Goal: Task Accomplishment & Management: Use online tool/utility

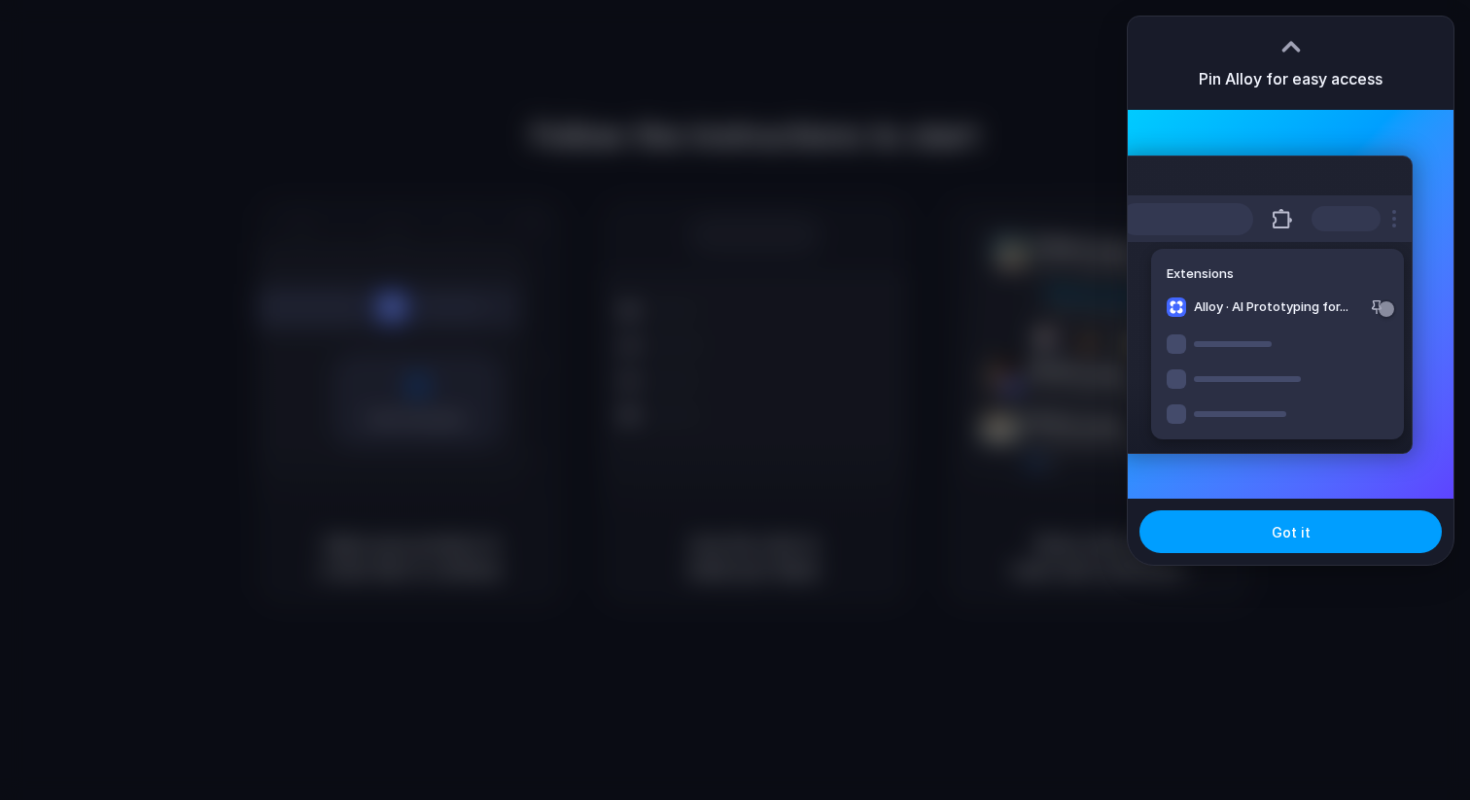
click at [1306, 543] on button "Got it" at bounding box center [1290, 531] width 302 height 43
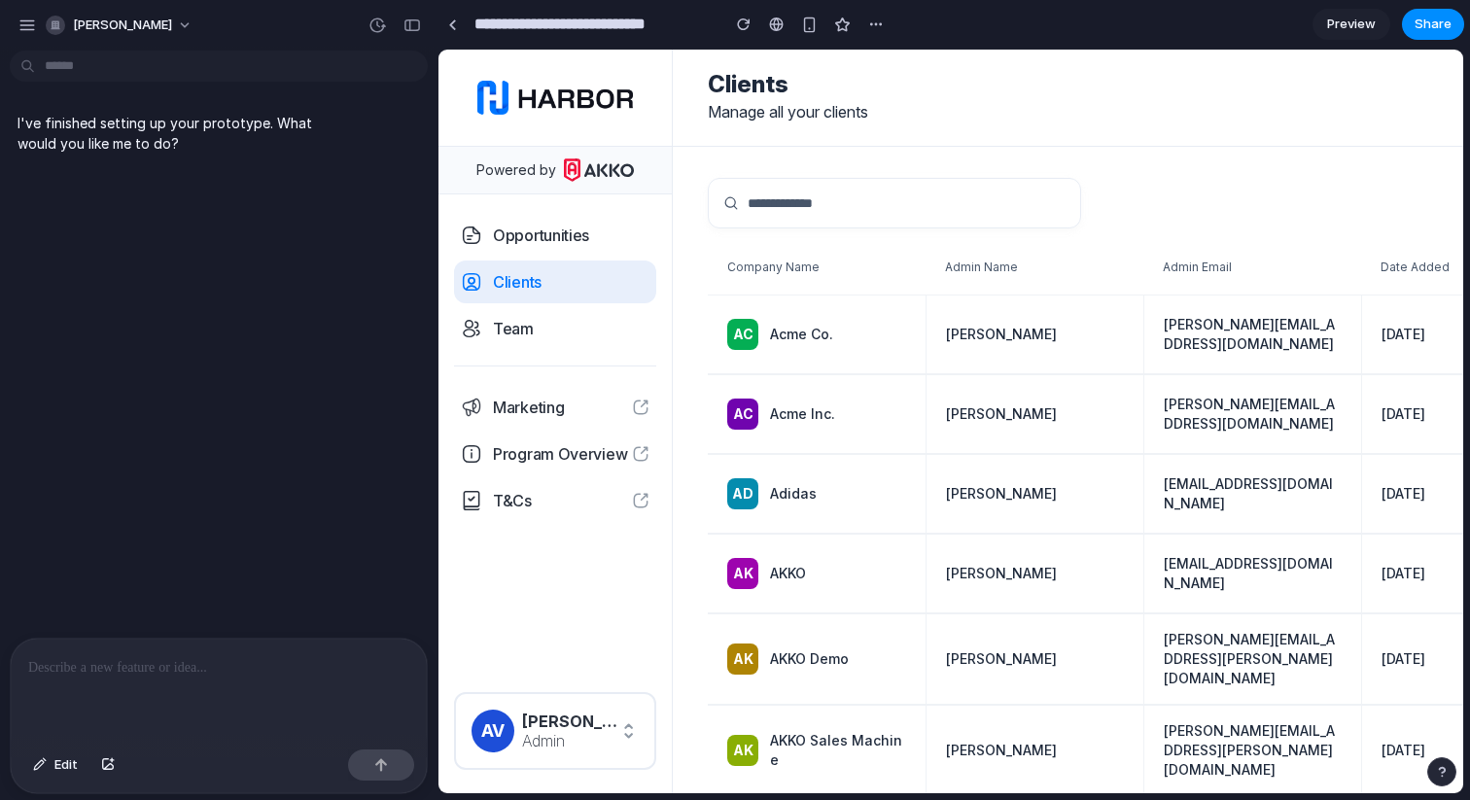
click at [195, 678] on p at bounding box center [218, 667] width 381 height 23
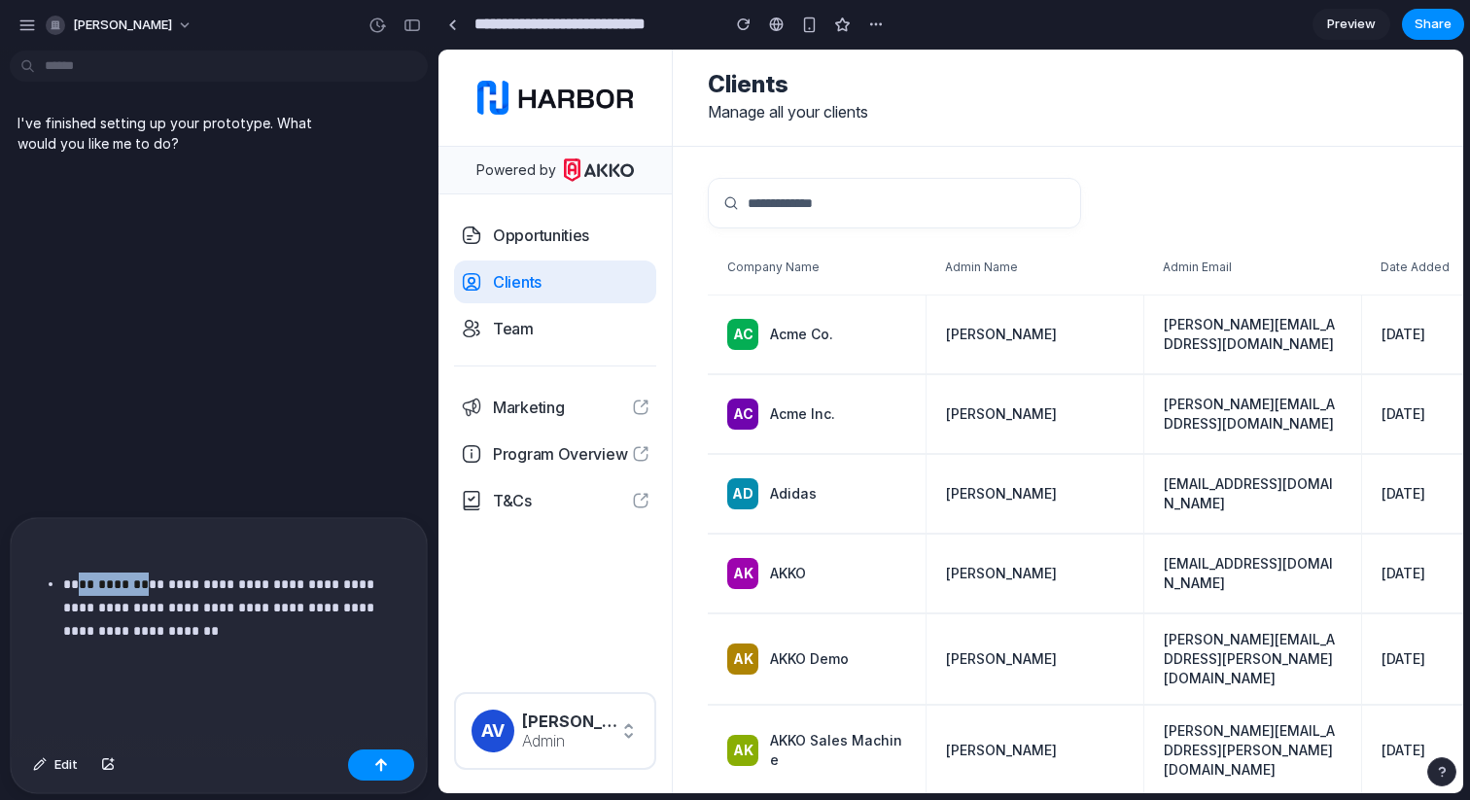
drag, startPoint x: 145, startPoint y: 587, endPoint x: 84, endPoint y: 591, distance: 61.4
click at [84, 591] on p "**********" at bounding box center [236, 608] width 346 height 70
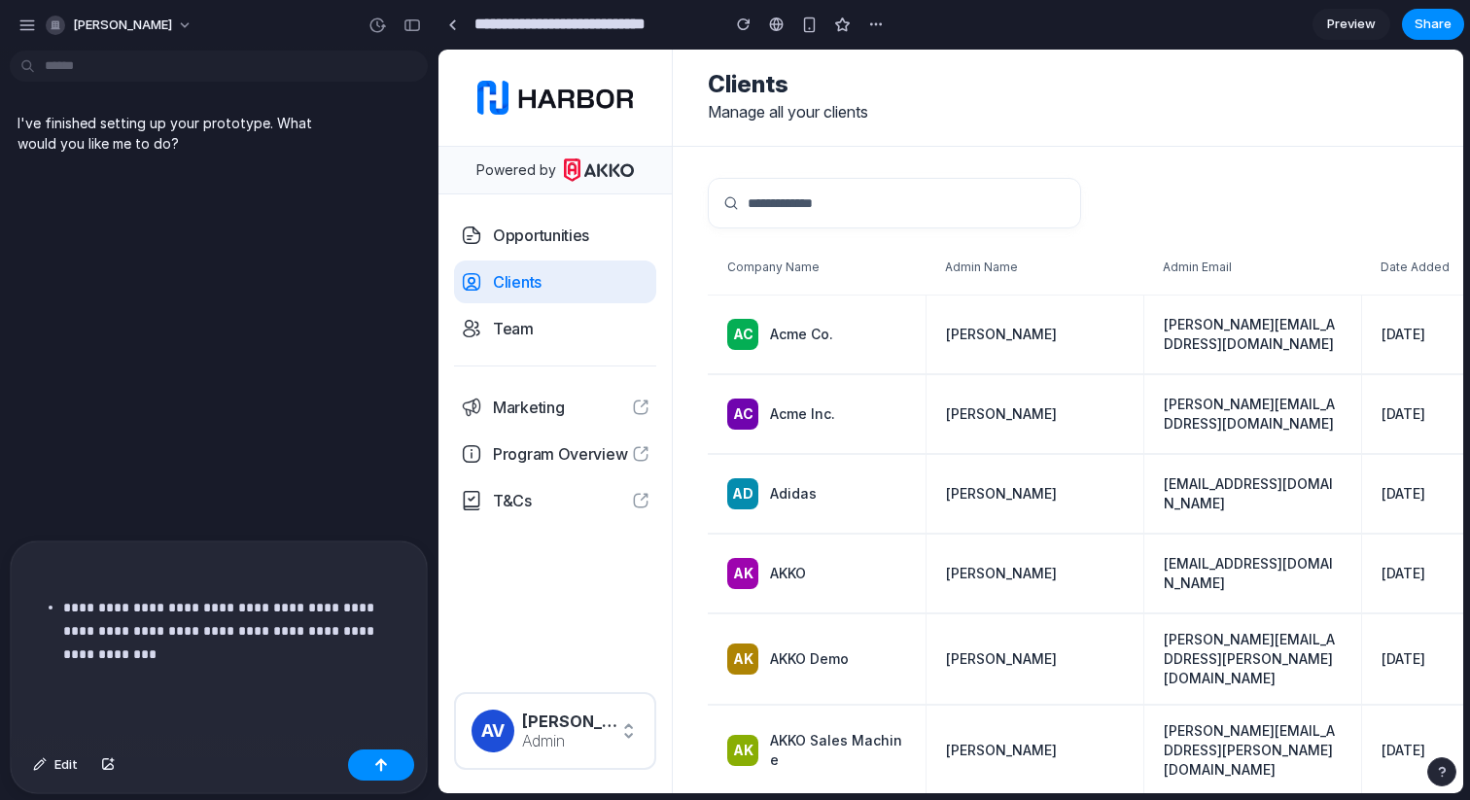
click at [63, 602] on p "**********" at bounding box center [236, 619] width 346 height 47
click at [78, 610] on p "**********" at bounding box center [218, 619] width 381 height 47
drag, startPoint x: 249, startPoint y: 608, endPoint x: 212, endPoint y: 613, distance: 37.4
click at [212, 613] on p "**********" at bounding box center [218, 619] width 381 height 47
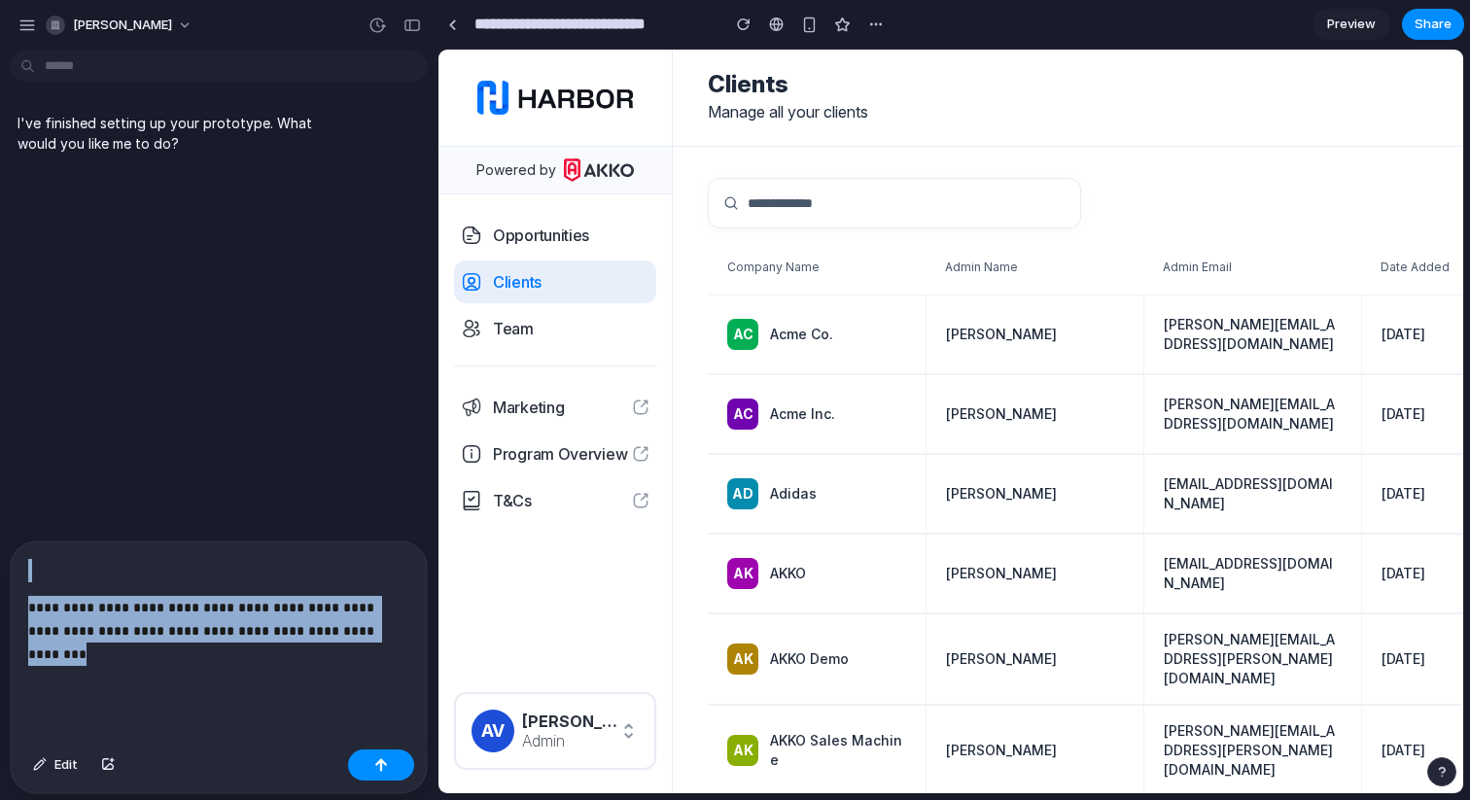
click at [357, 629] on p "**********" at bounding box center [218, 619] width 381 height 47
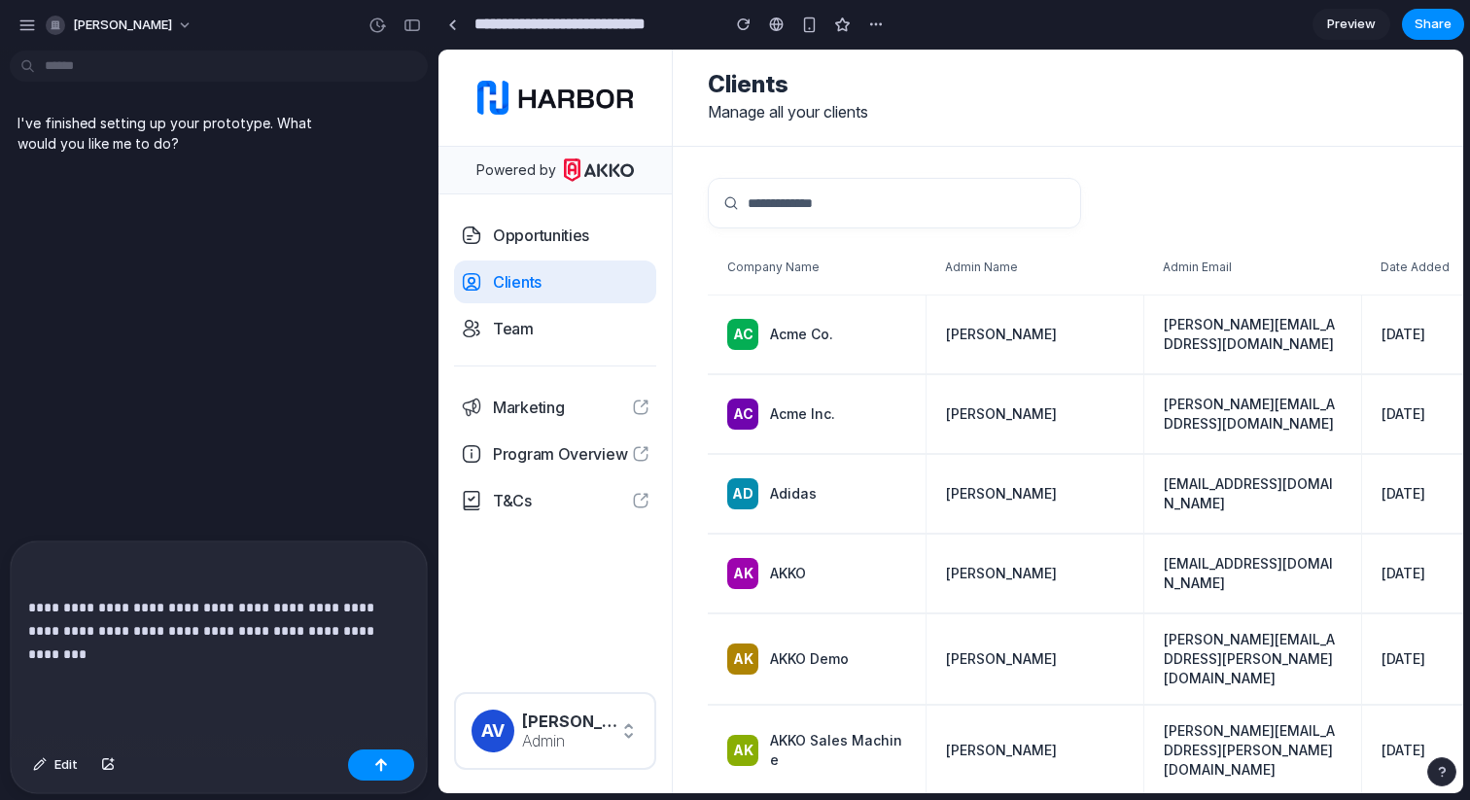
click at [24, 609] on div "**********" at bounding box center [219, 642] width 416 height 200
click at [349, 668] on p at bounding box center [218, 667] width 381 height 23
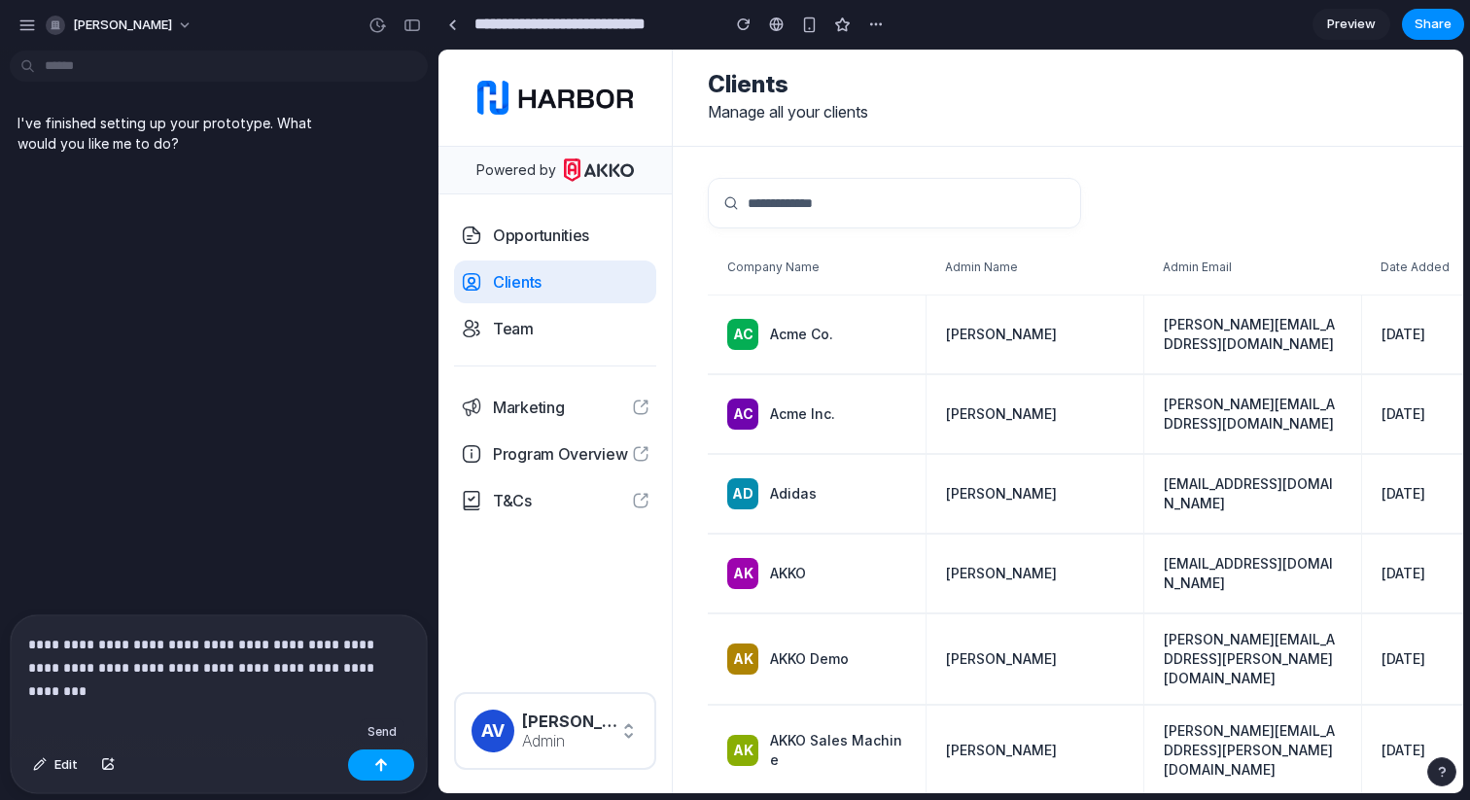
click at [401, 765] on button "button" at bounding box center [381, 765] width 66 height 31
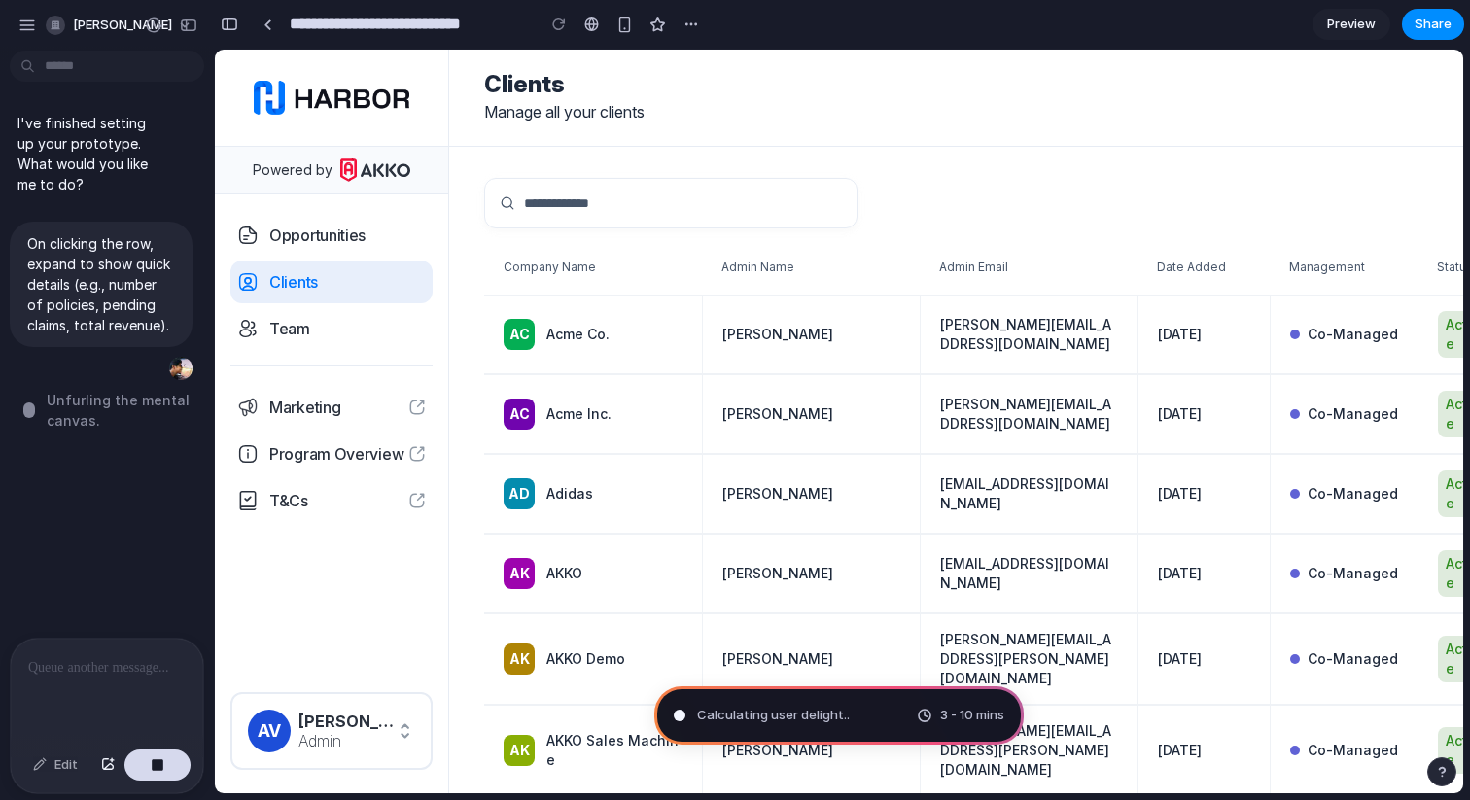
click at [937, 181] on div at bounding box center [956, 203] width 944 height 51
type input "**********"
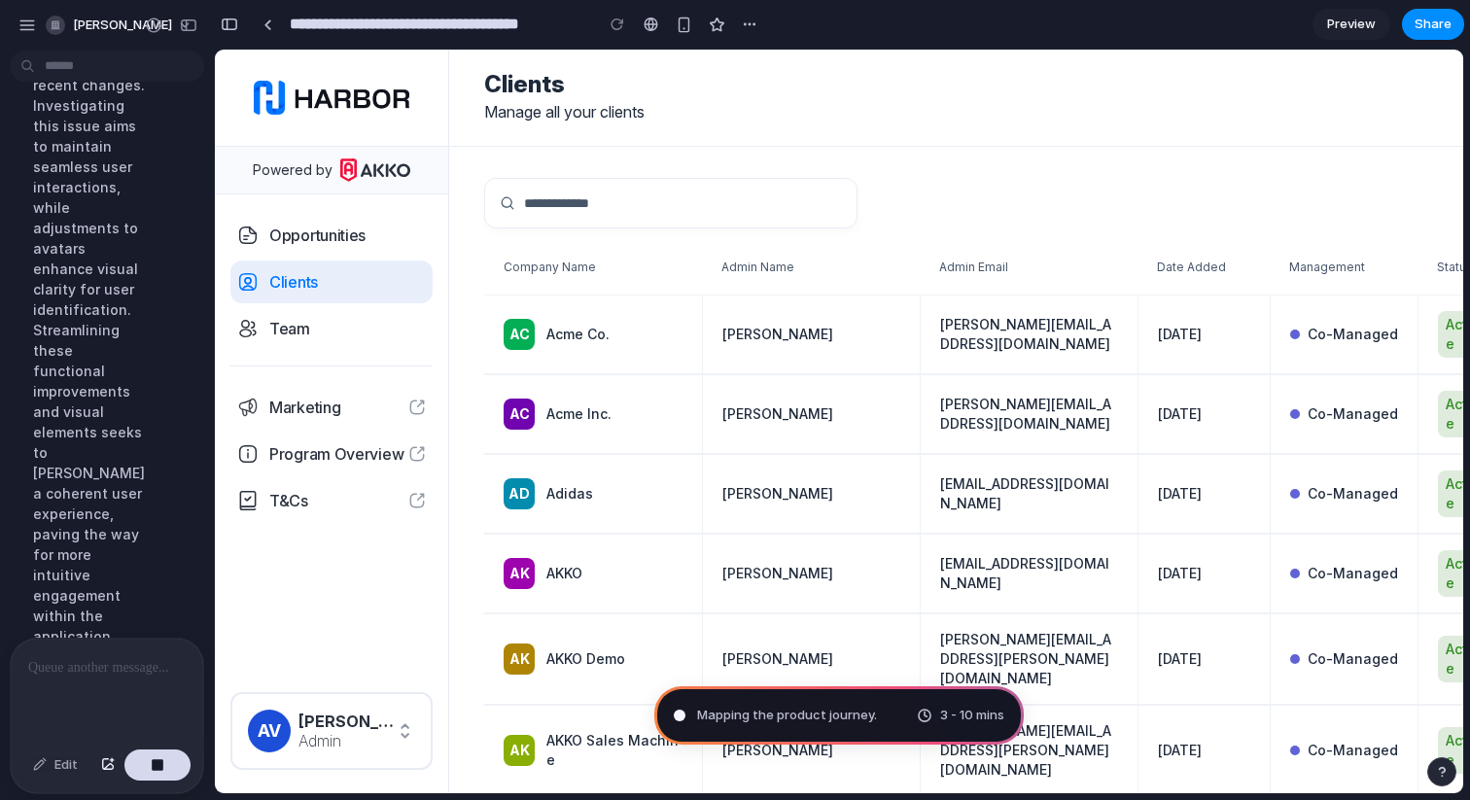
scroll to position [705, 0]
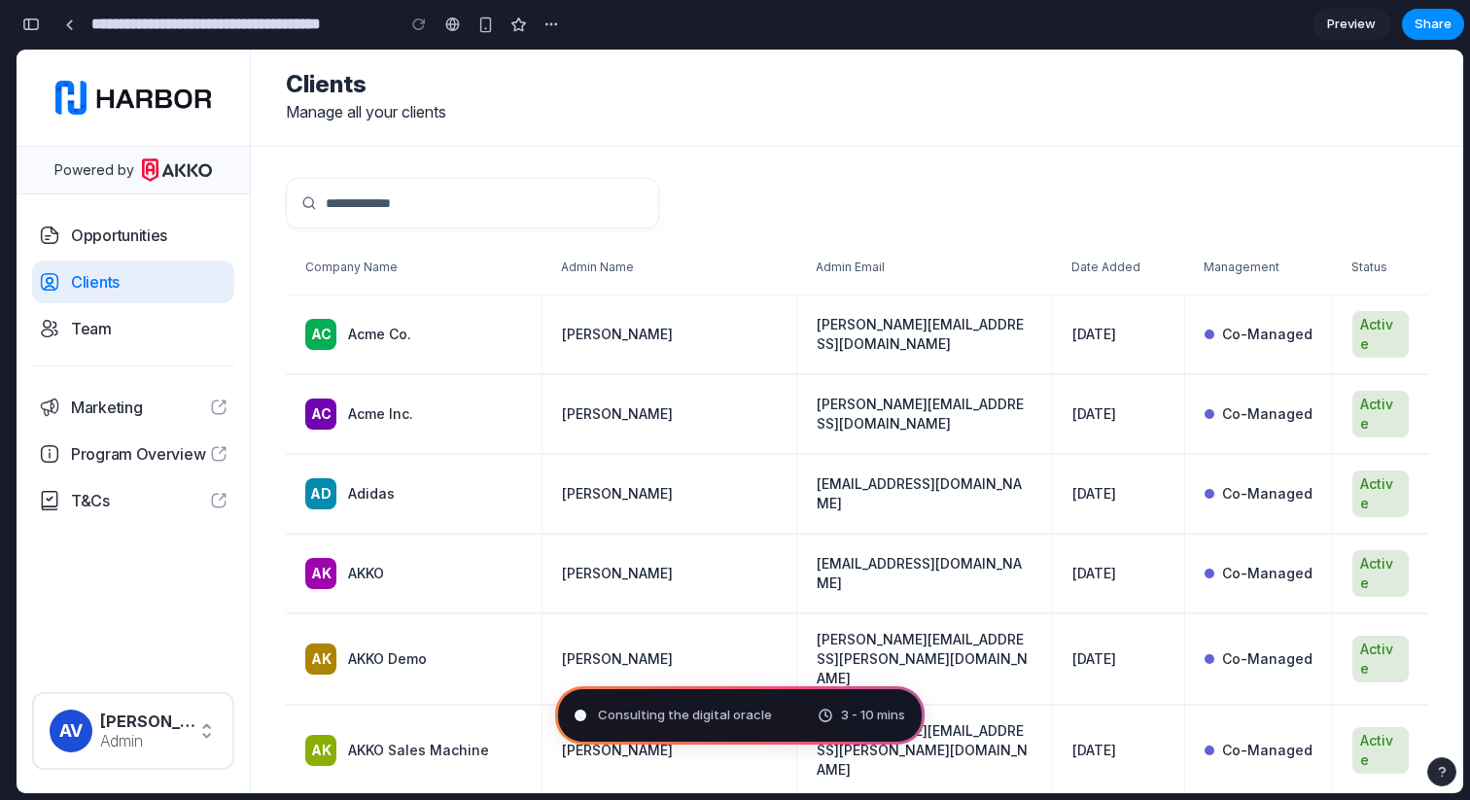
click at [471, 104] on div "Clients Manage all your clients" at bounding box center [857, 96] width 1142 height 54
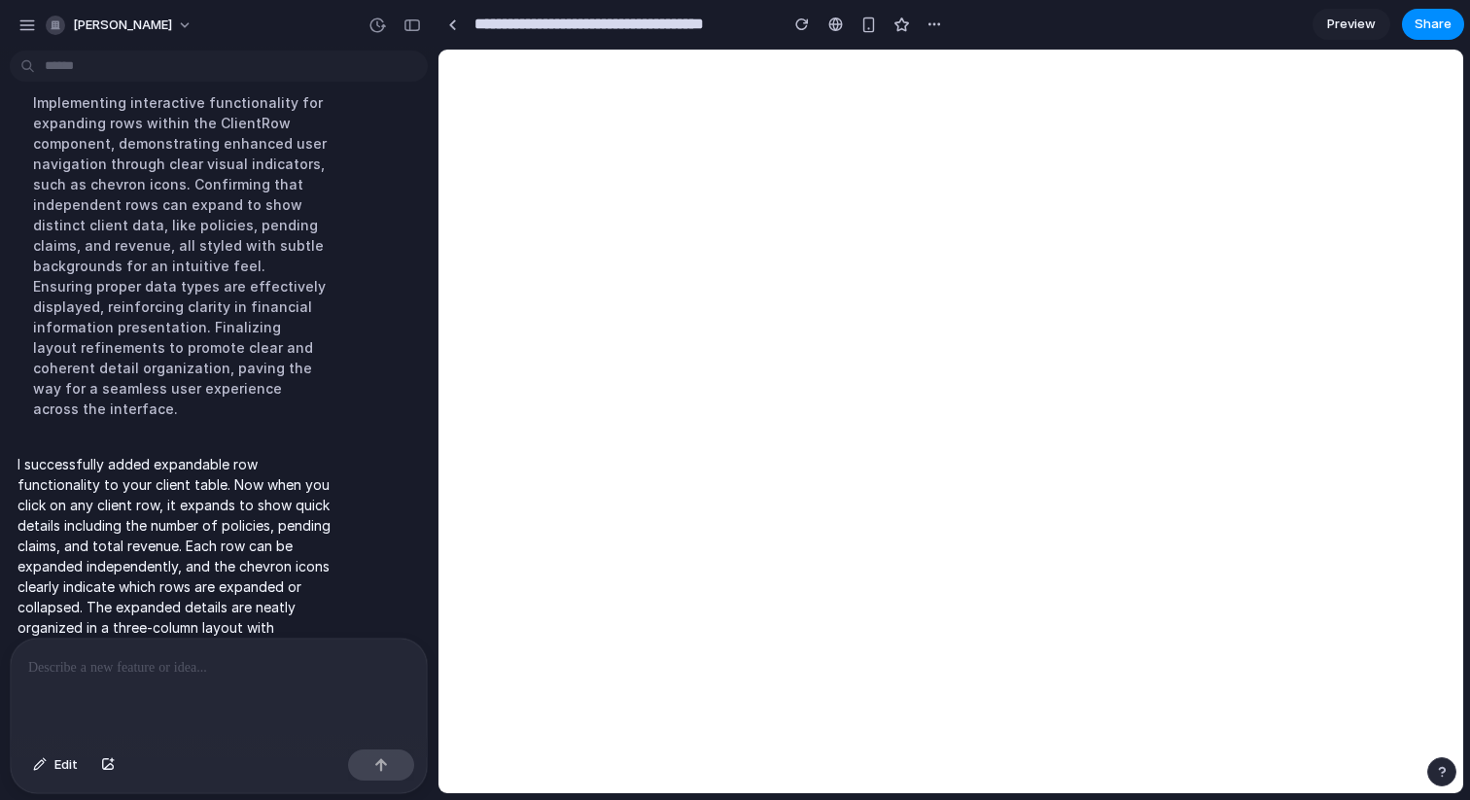
scroll to position [0, 0]
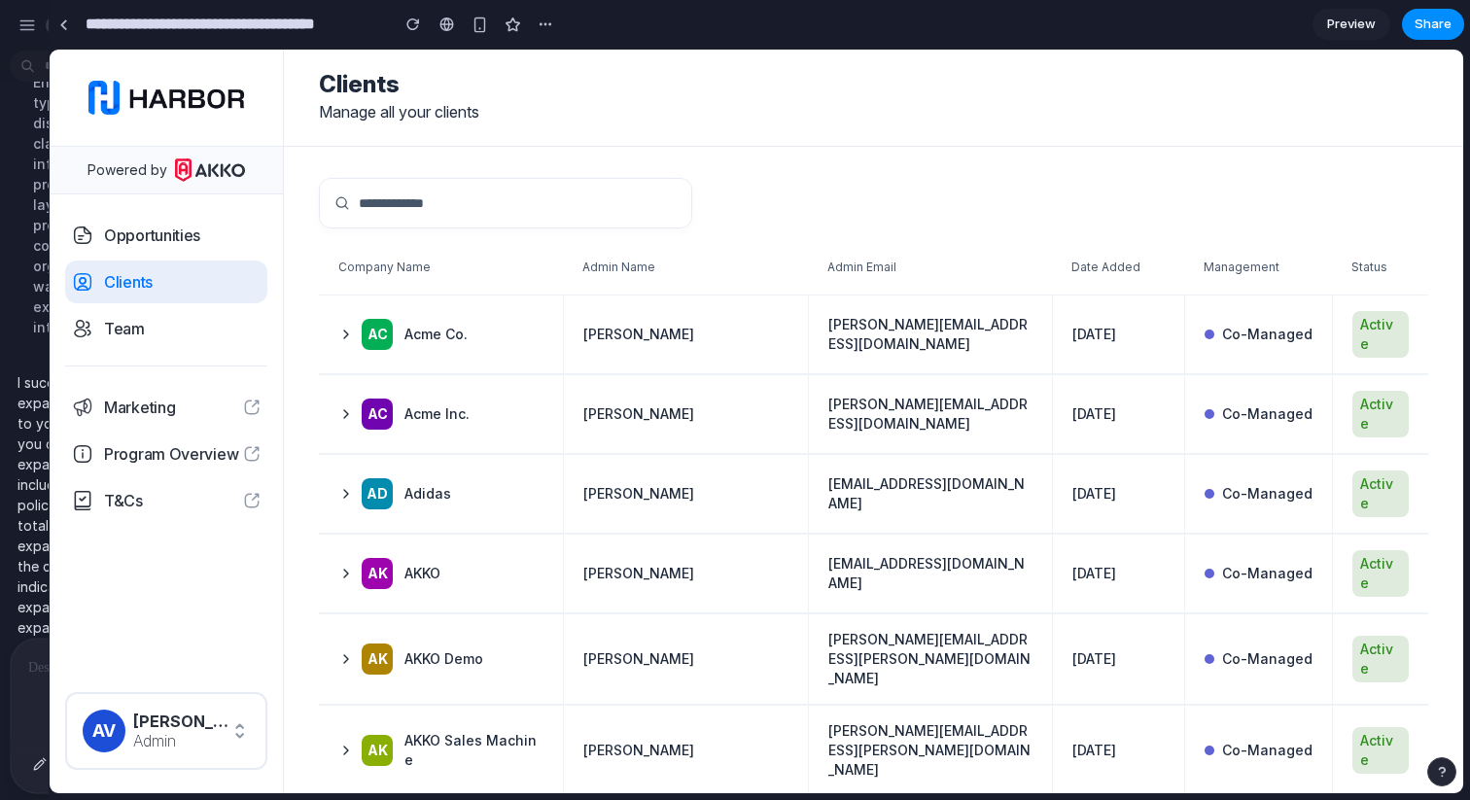
drag, startPoint x: 435, startPoint y: 426, endPoint x: 34, endPoint y: 432, distance: 400.6
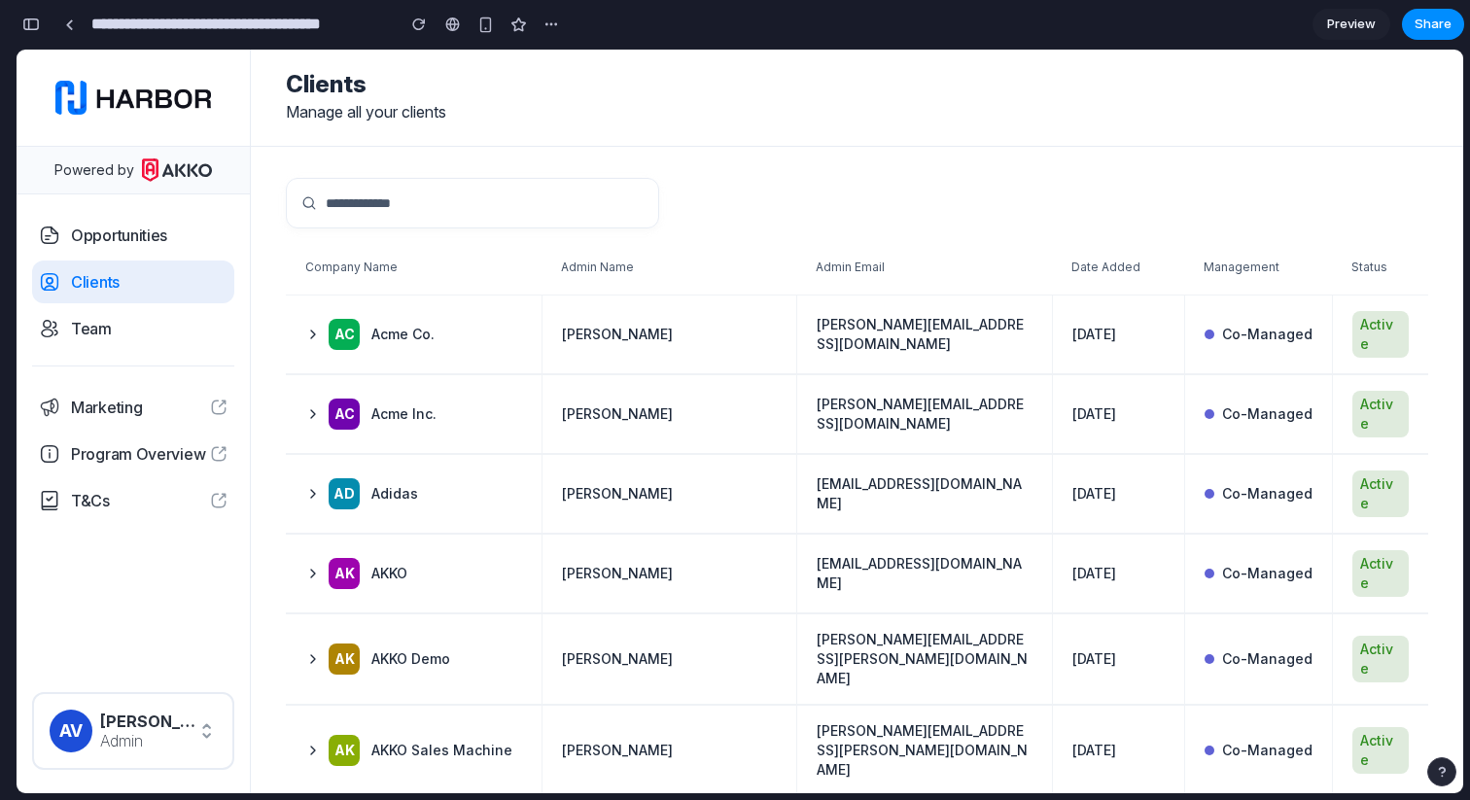
scroll to position [1195, 0]
click at [509, 344] on td "Ac Acme Co." at bounding box center [414, 335] width 256 height 78
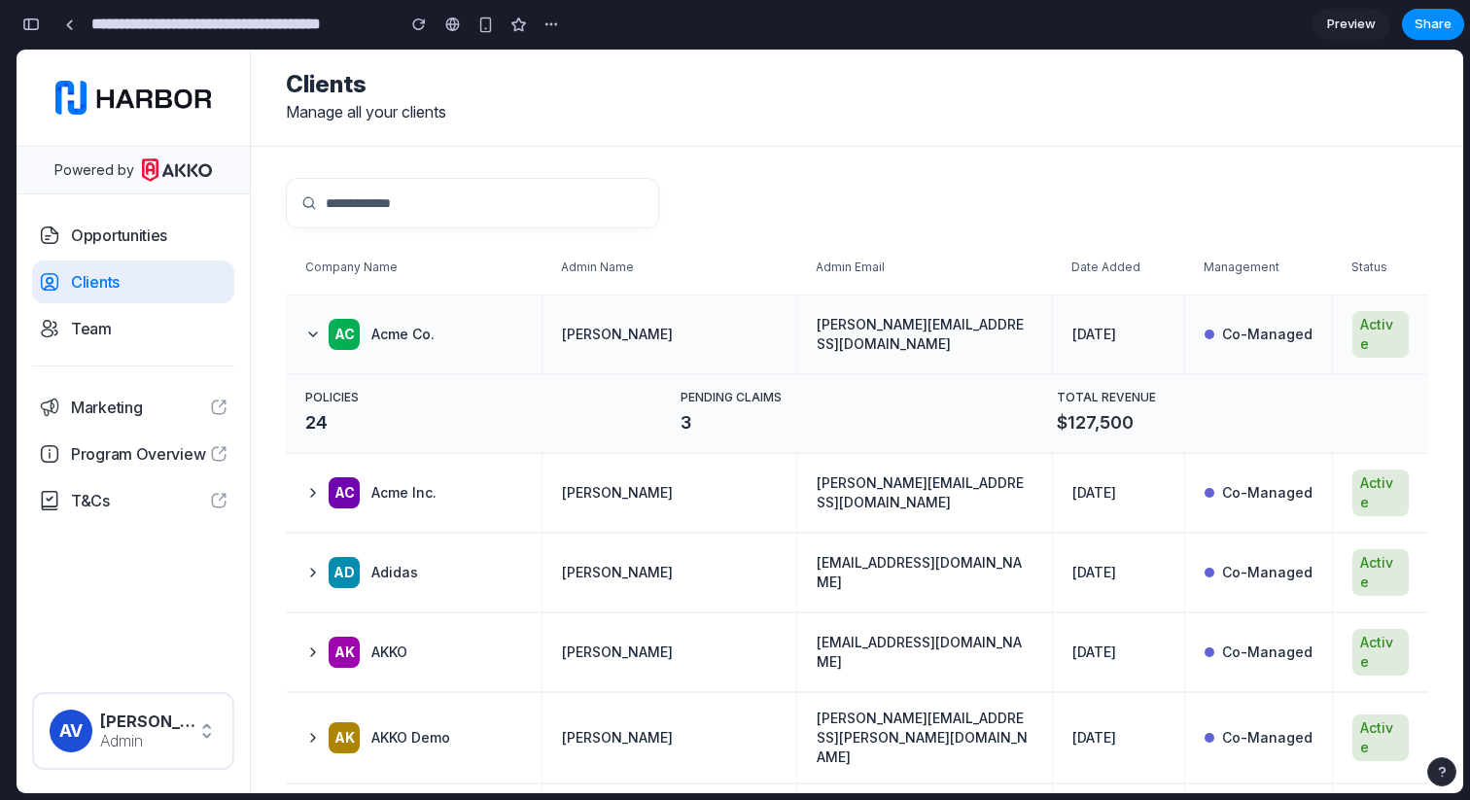
click at [374, 319] on div "Ac Acme Co." at bounding box center [369, 334] width 129 height 31
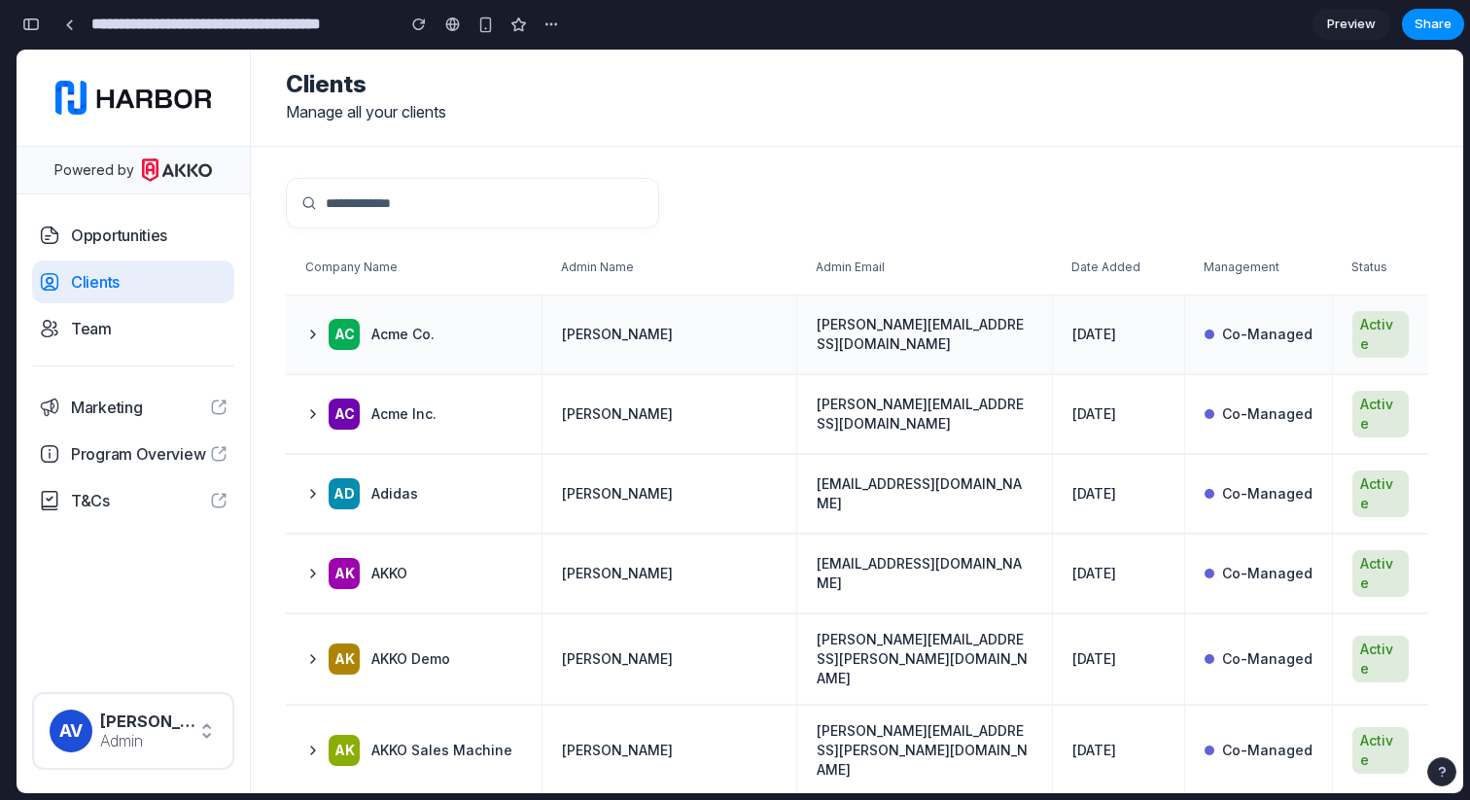
click at [374, 319] on div "Ac Acme Co." at bounding box center [369, 334] width 129 height 31
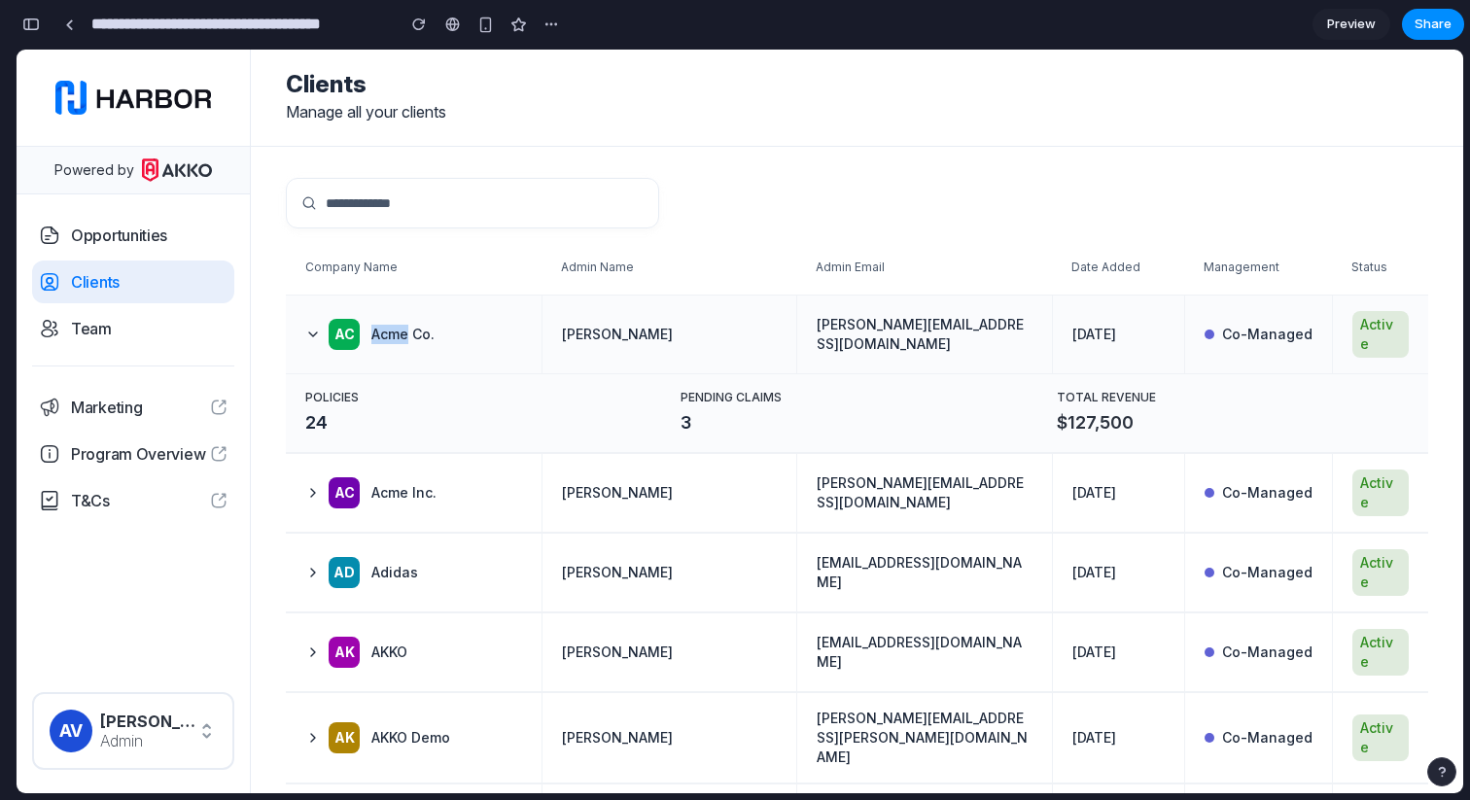
click at [374, 319] on div "Ac Acme Co." at bounding box center [369, 334] width 129 height 31
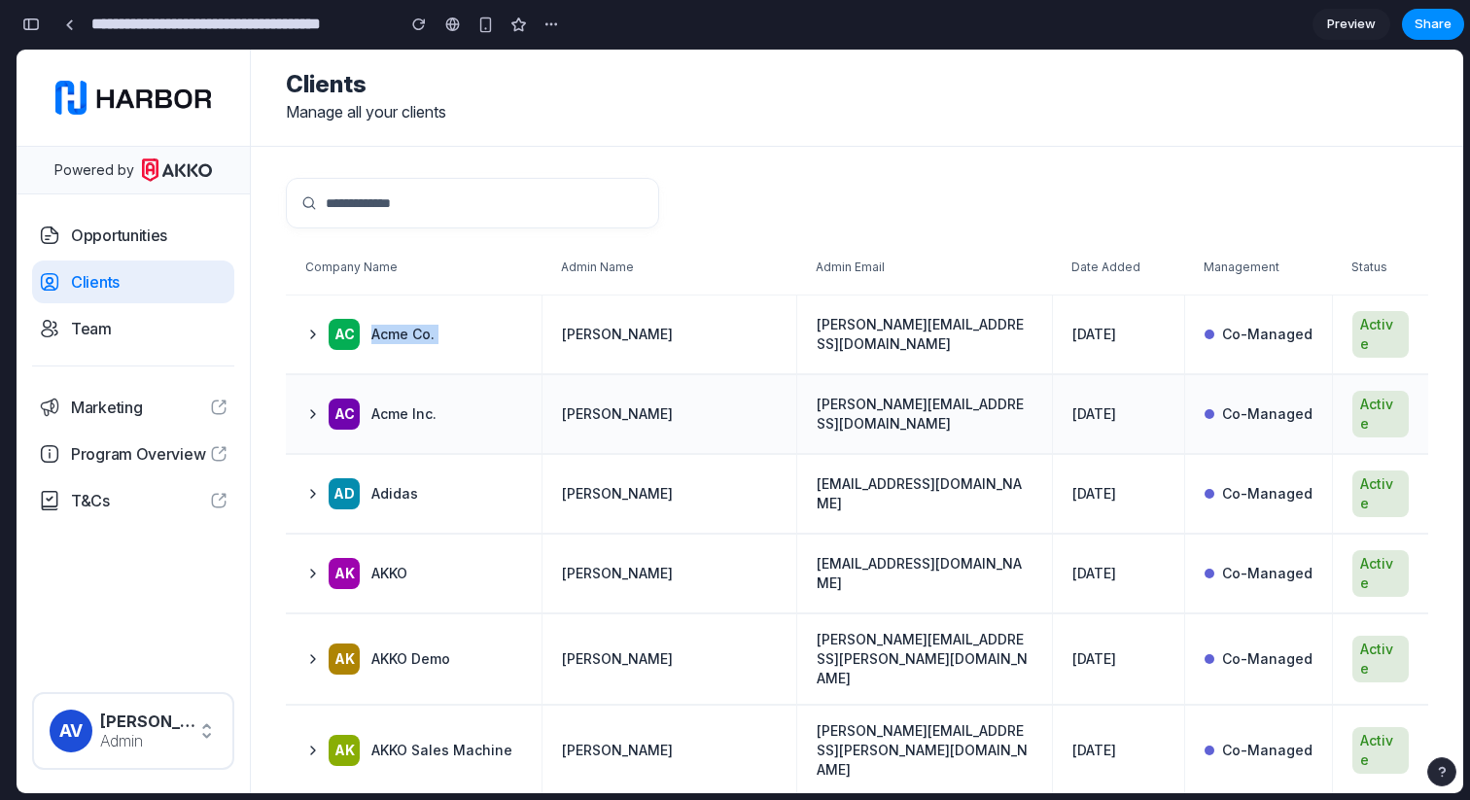
click at [446, 403] on td "Ac Acme Inc." at bounding box center [414, 414] width 256 height 78
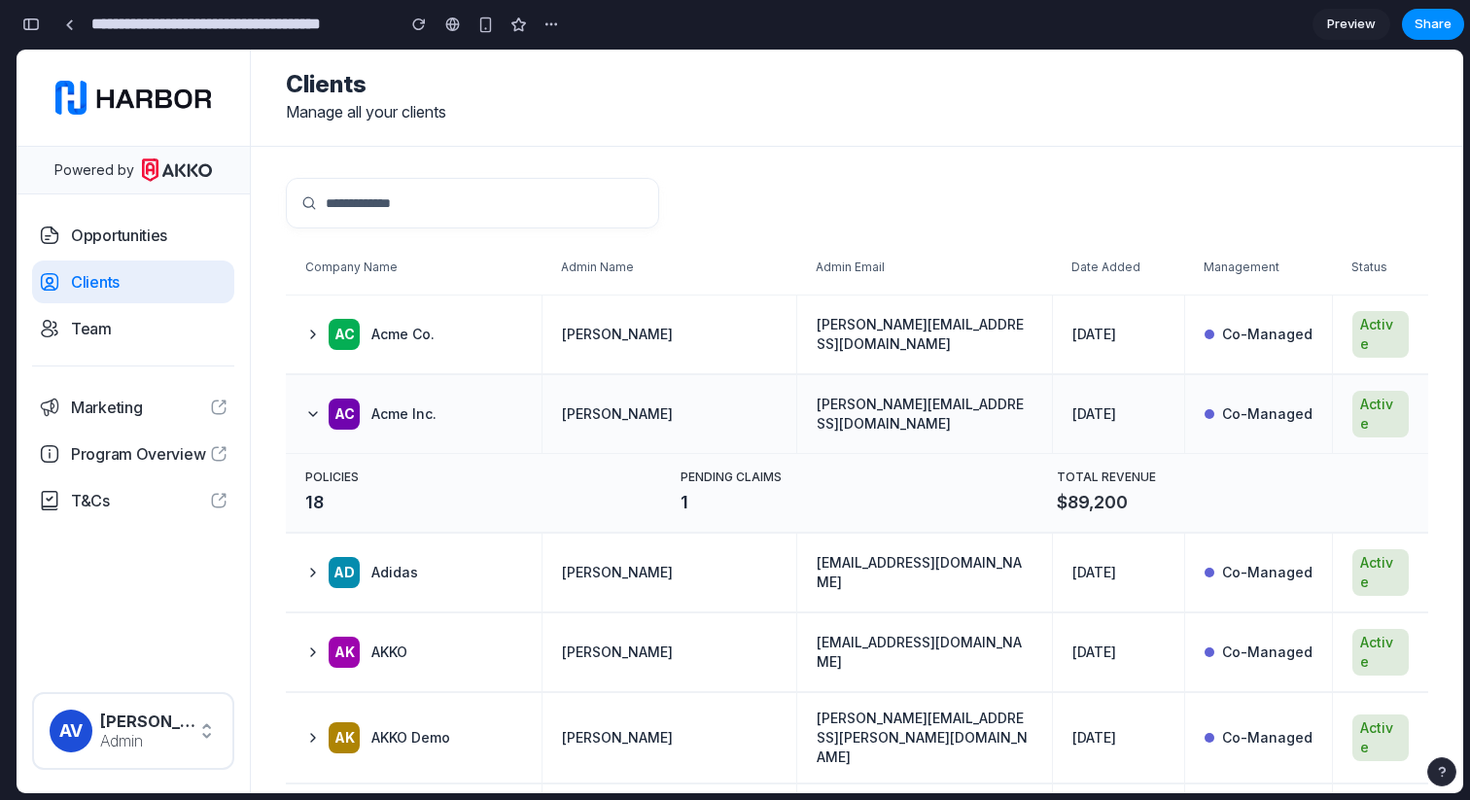
click at [446, 403] on td "Ac Acme Inc." at bounding box center [414, 414] width 256 height 78
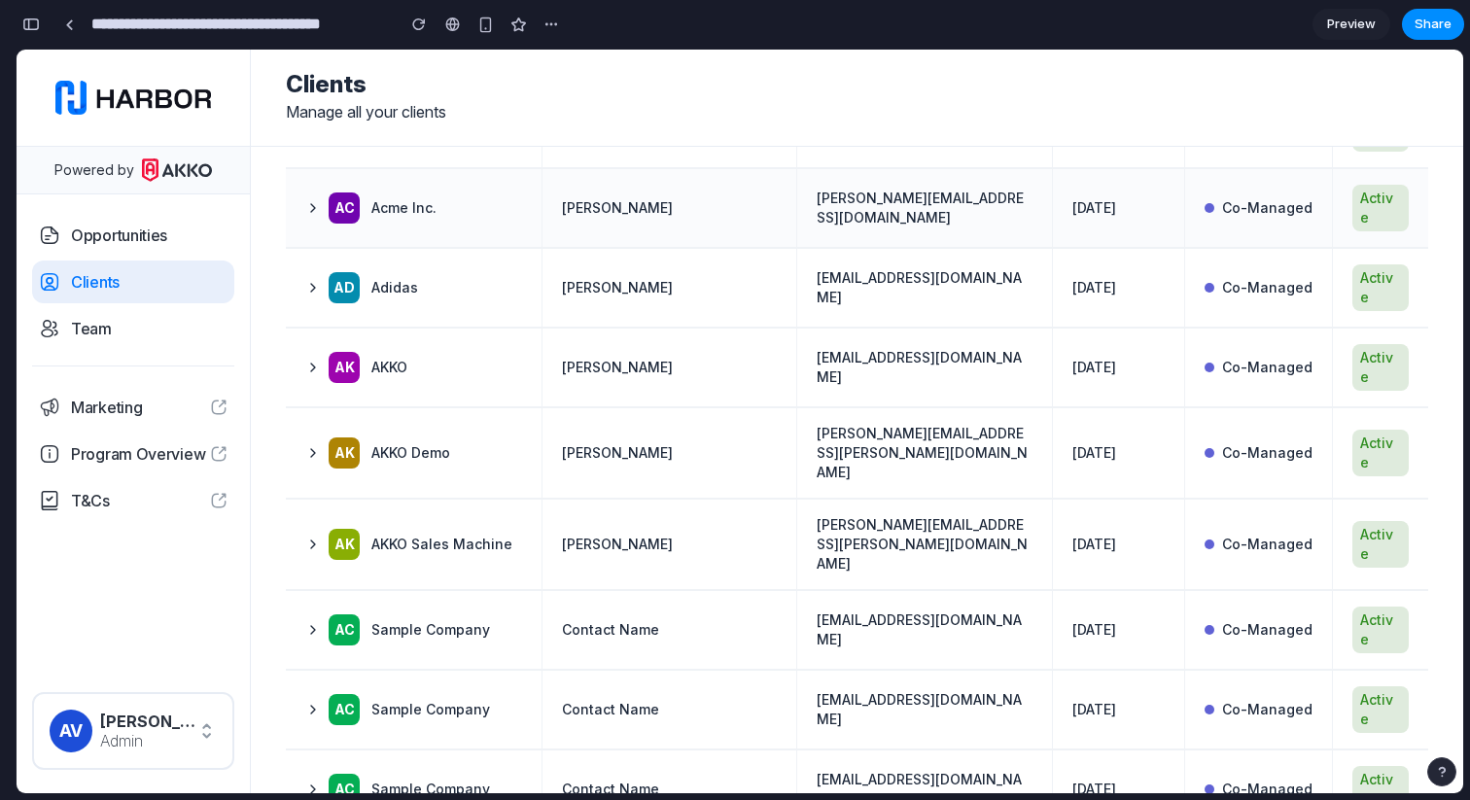
scroll to position [208, 0]
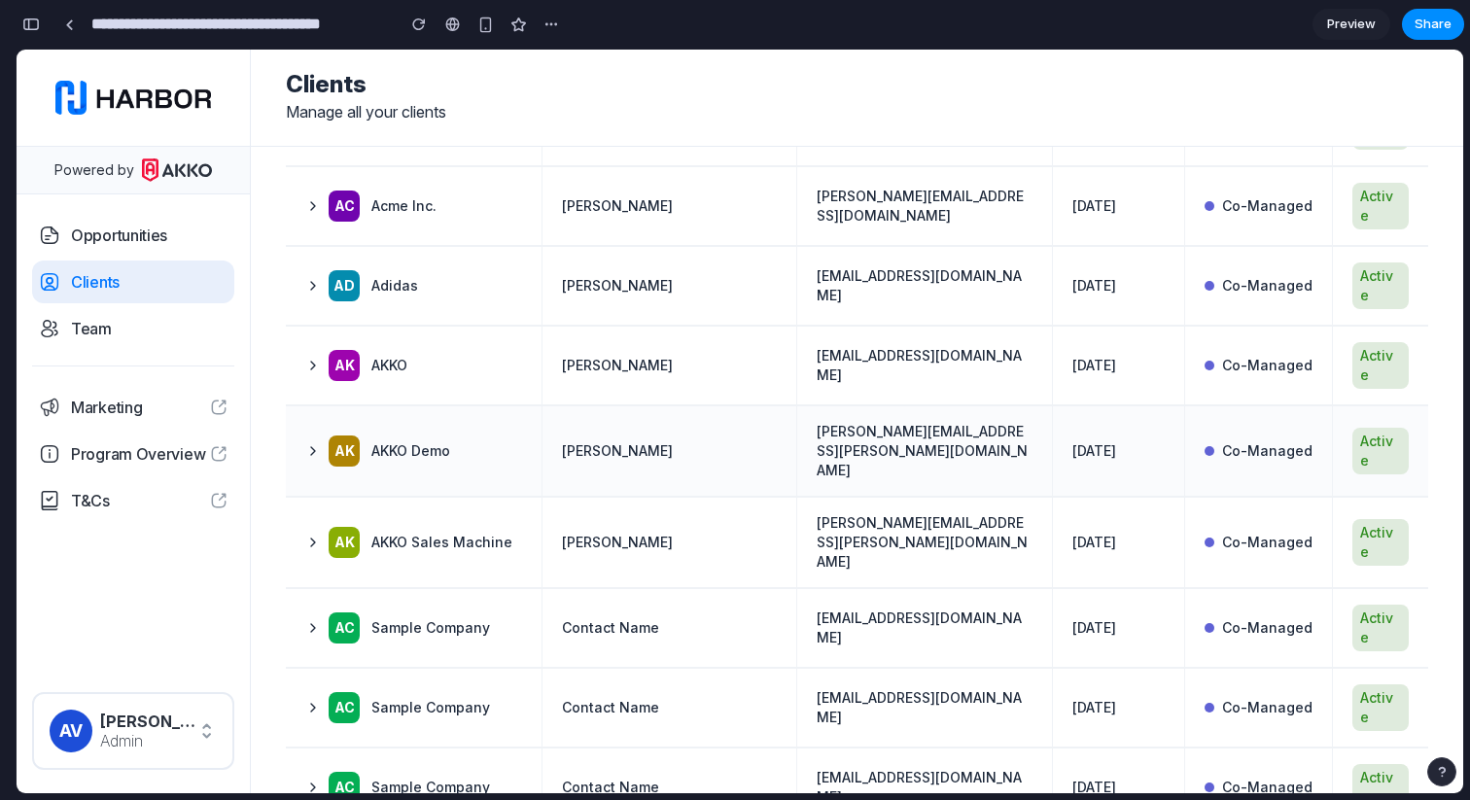
click at [439, 406] on td "AK AKKO Demo" at bounding box center [414, 450] width 256 height 89
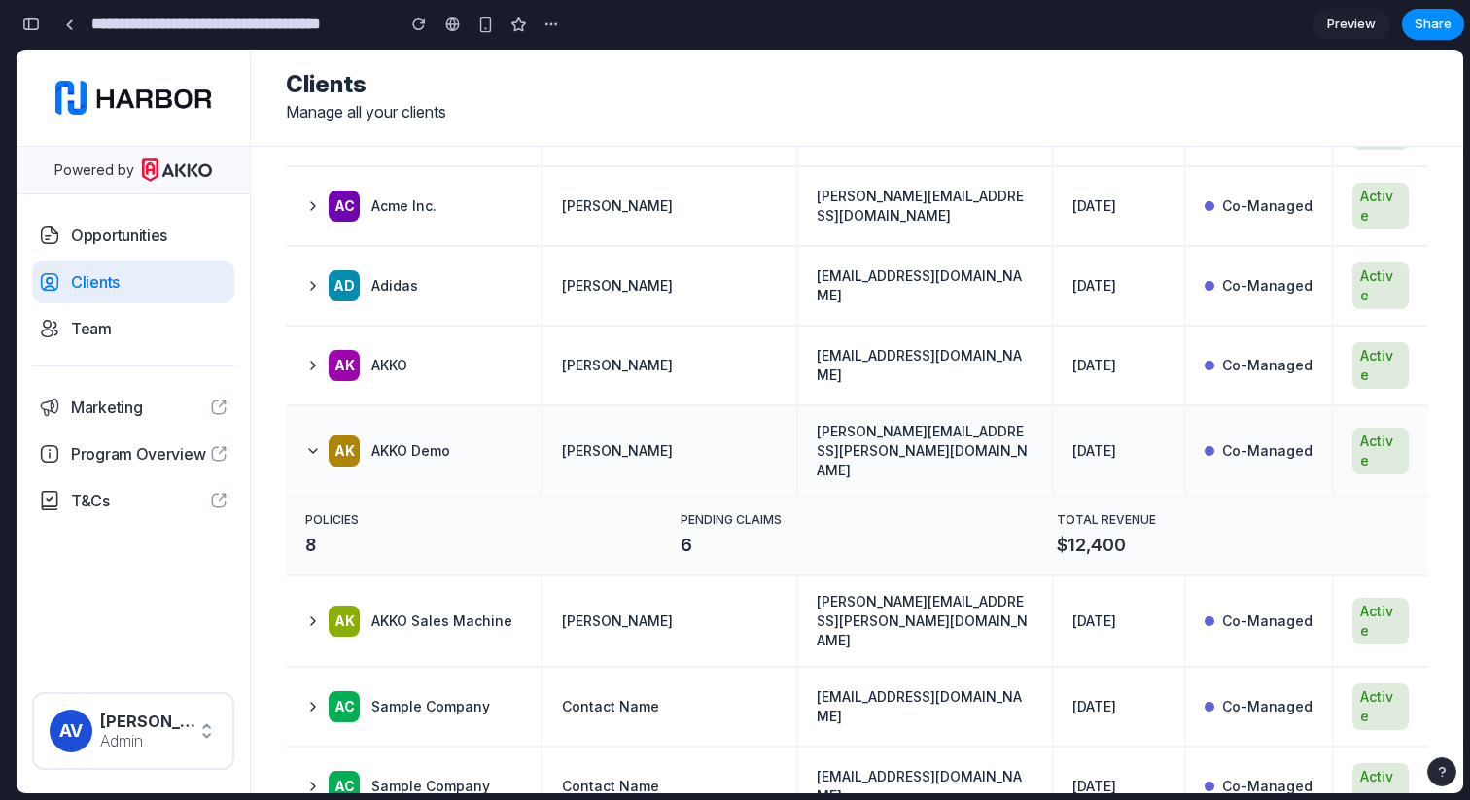
click at [439, 406] on td "AK AKKO Demo" at bounding box center [414, 450] width 256 height 89
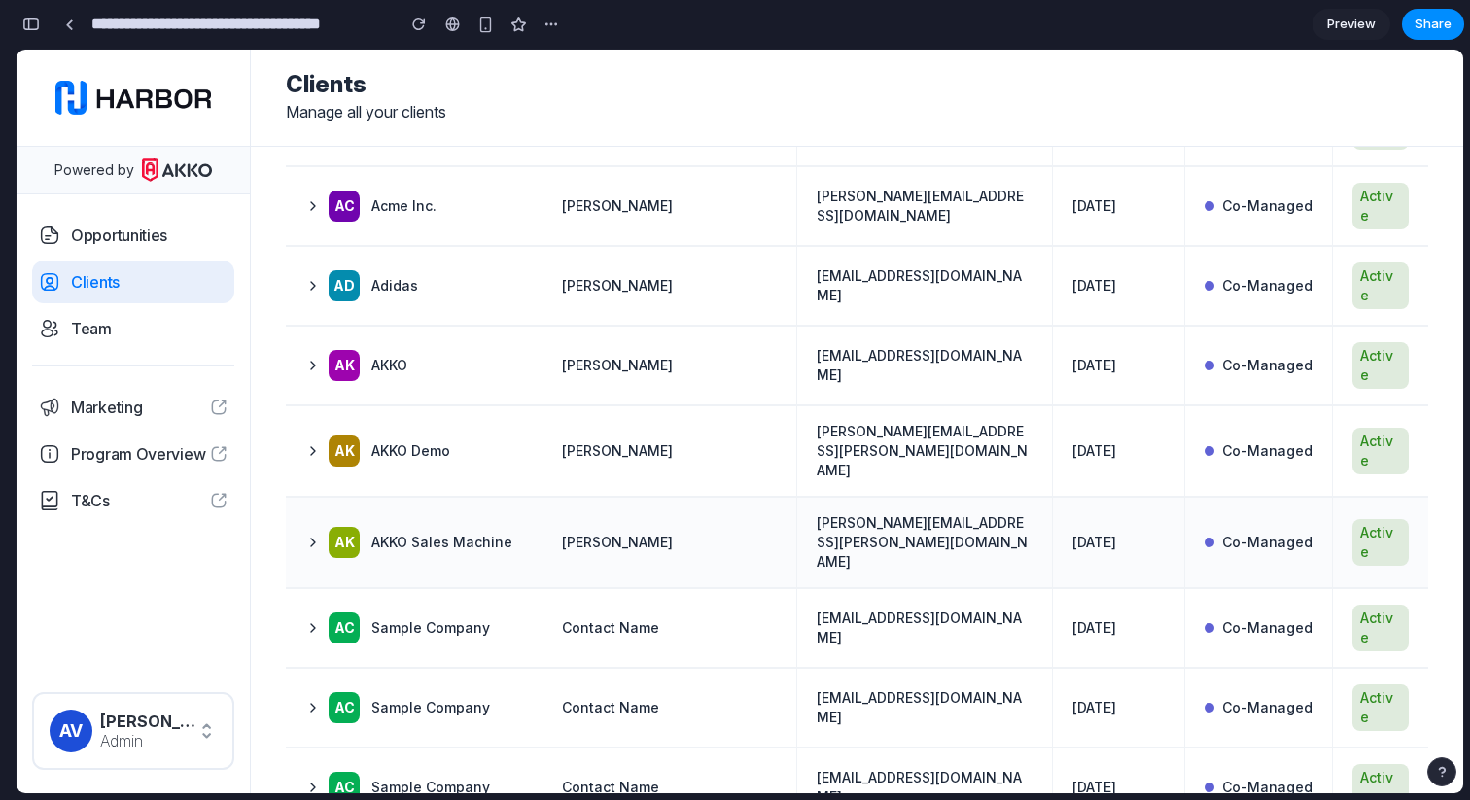
click at [447, 533] on span "AKKO Sales Machine" at bounding box center [441, 542] width 141 height 19
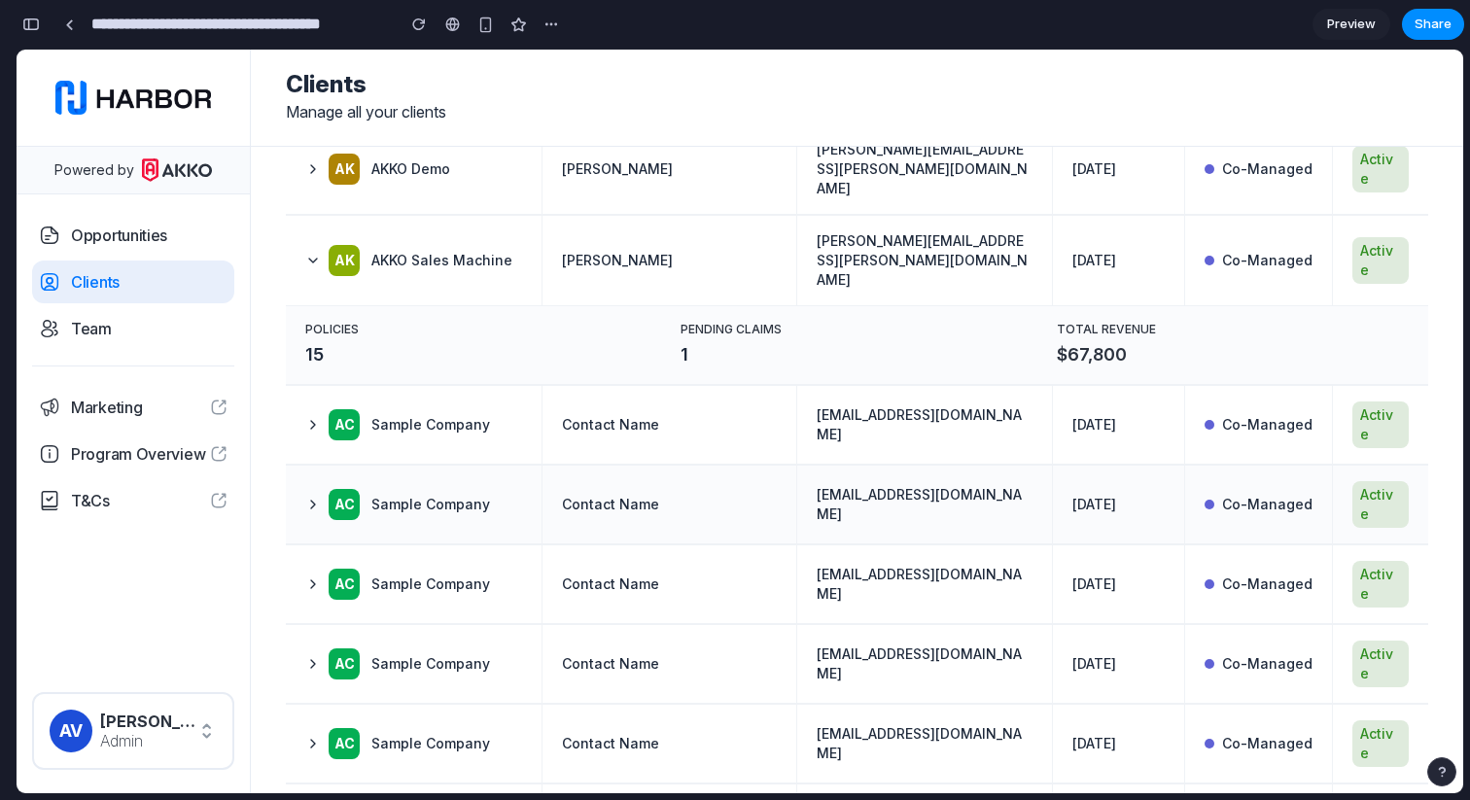
scroll to position [512, 0]
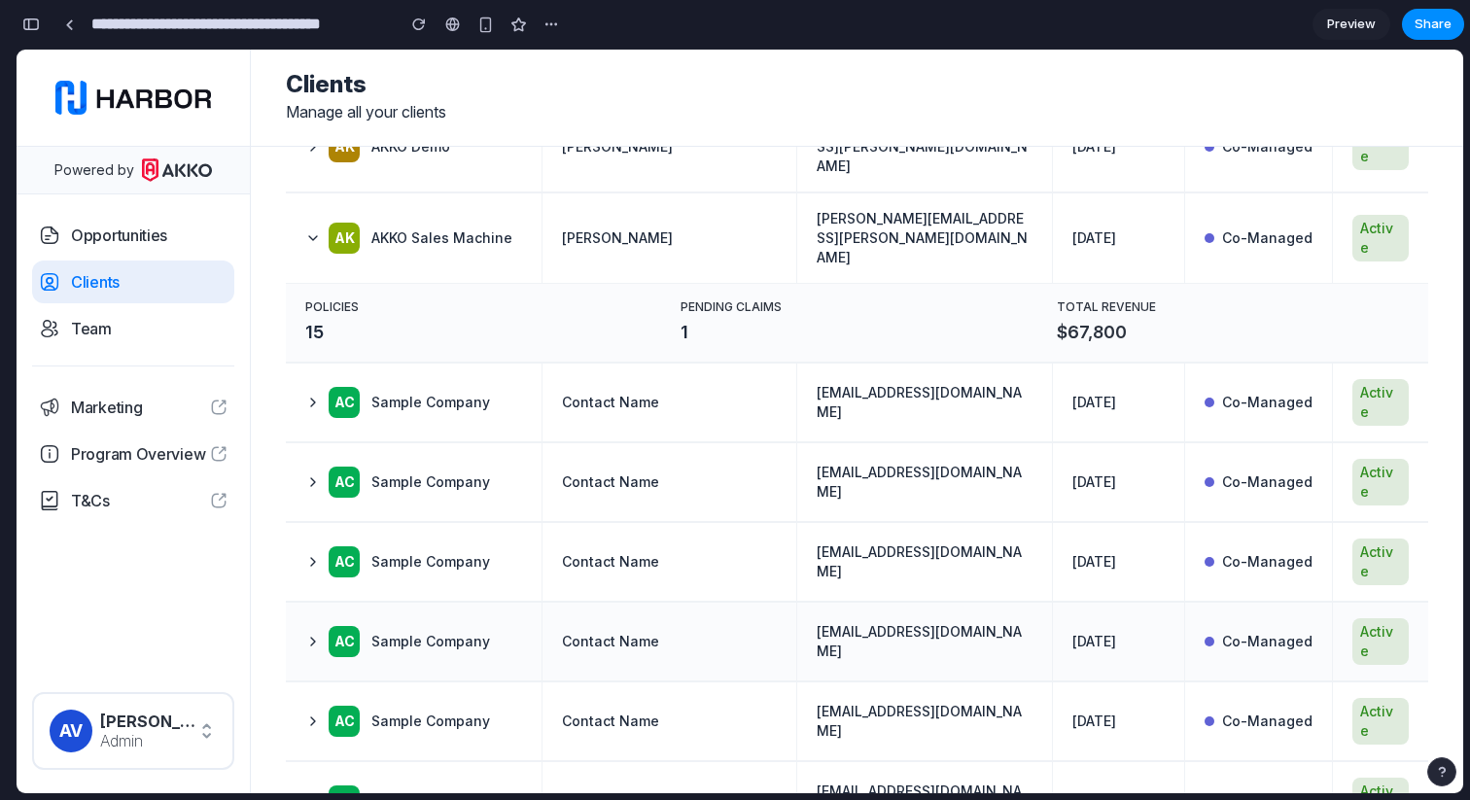
click at [466, 626] on div "AC Sample Company" at bounding box center [397, 641] width 185 height 31
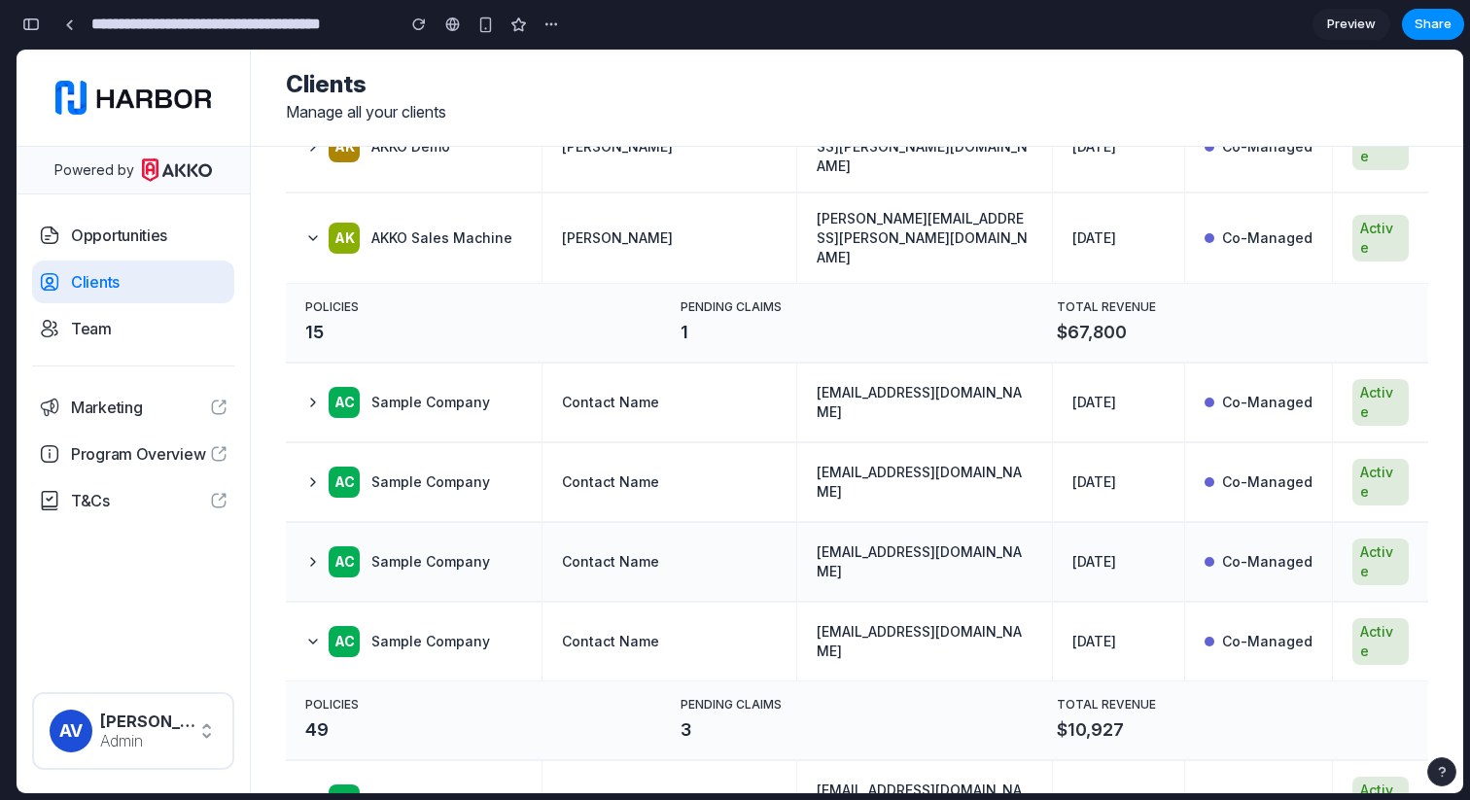
click at [476, 552] on span "Sample Company" at bounding box center [430, 561] width 119 height 19
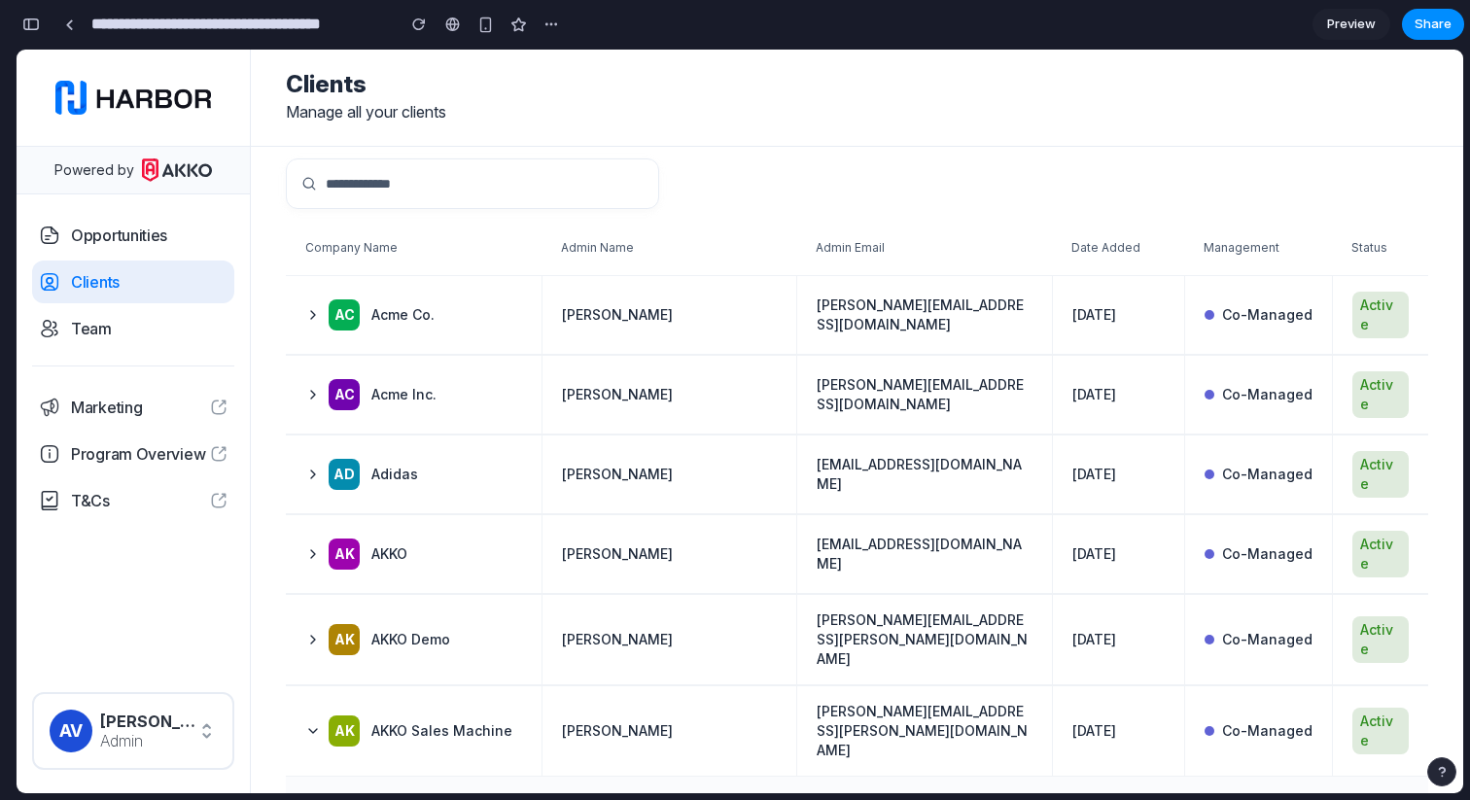
scroll to position [0, 0]
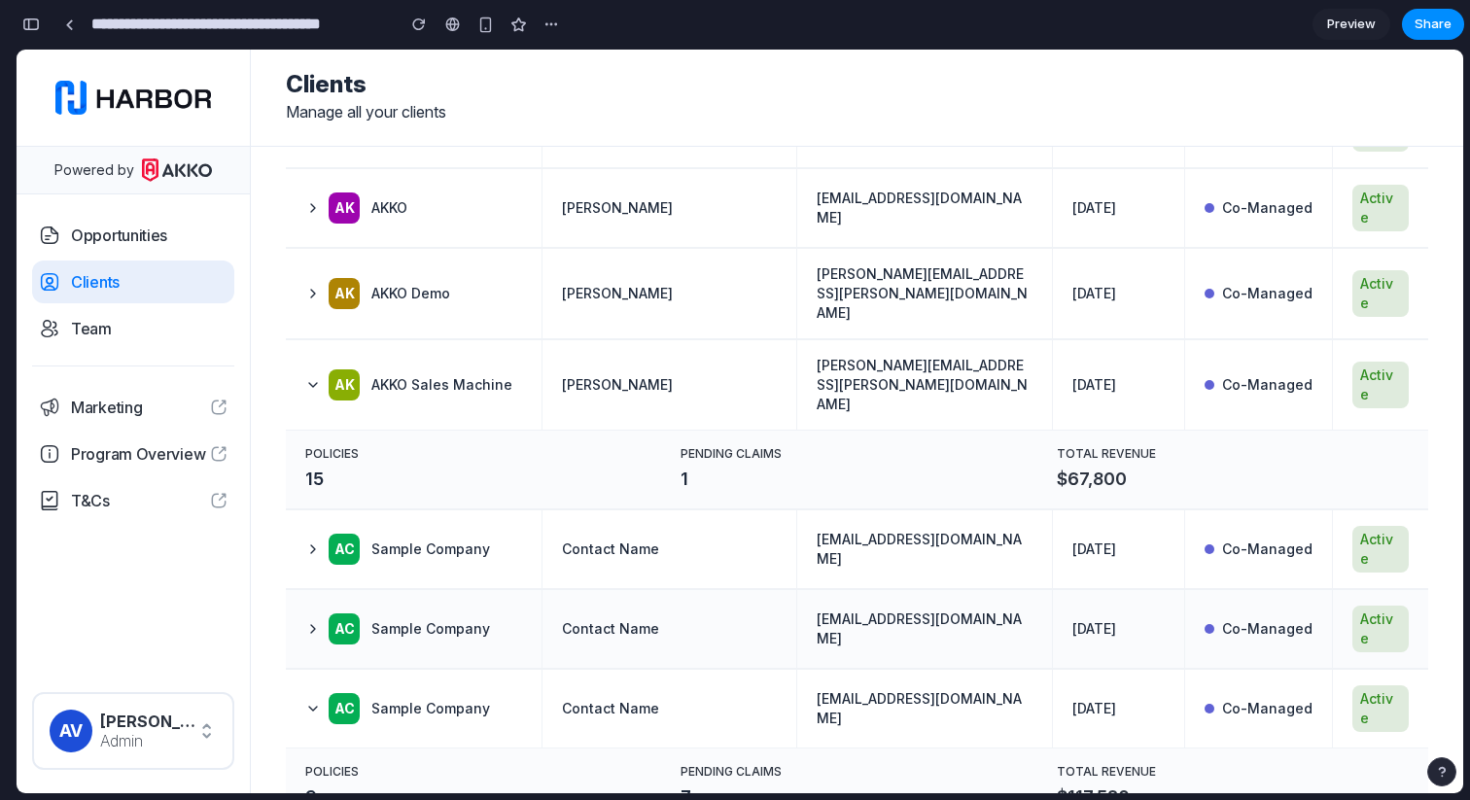
scroll to position [383, 0]
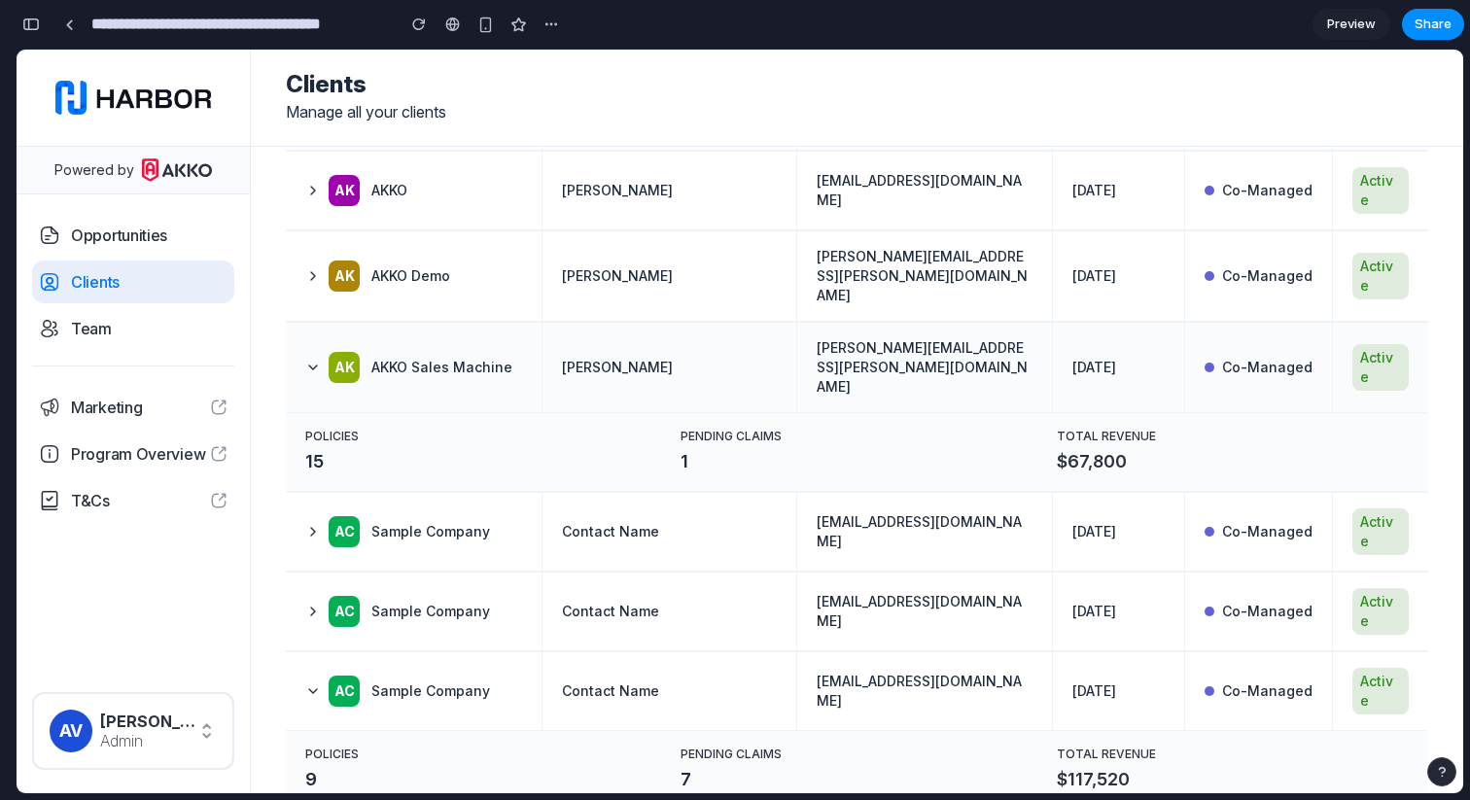
click at [413, 323] on td "AK AKKO Sales Machine" at bounding box center [414, 367] width 256 height 89
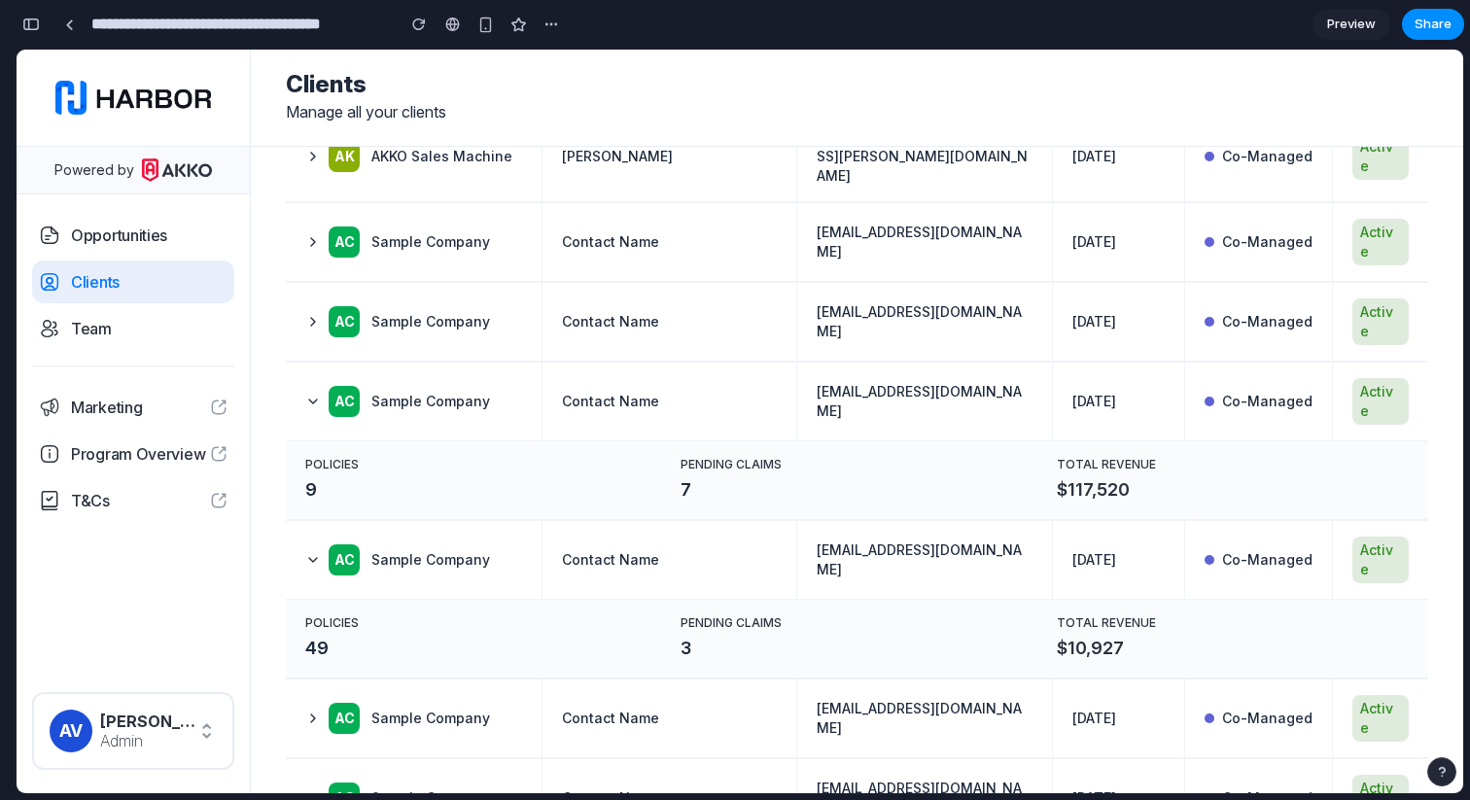
scroll to position [588, 0]
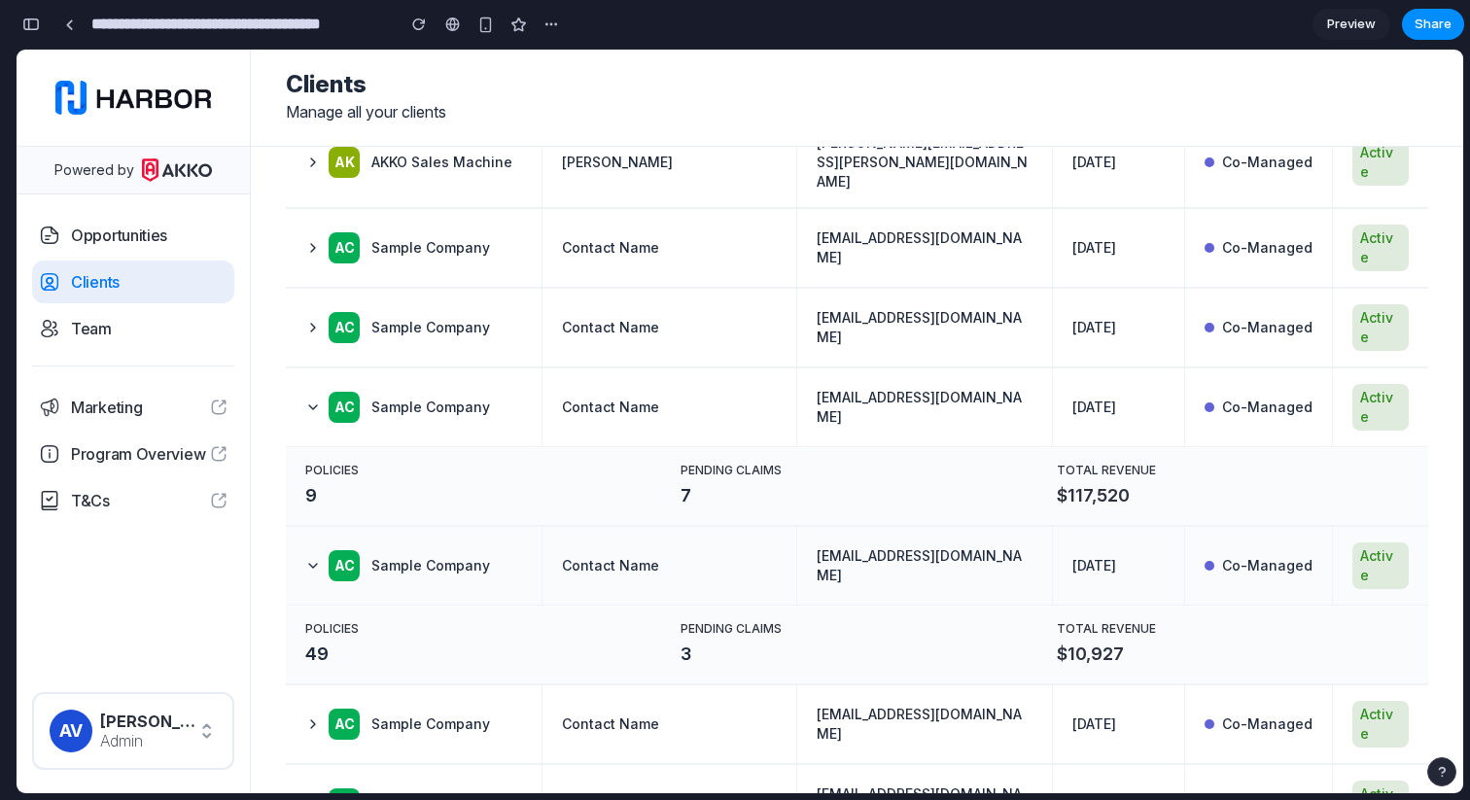
click at [429, 527] on td "AC Sample Company" at bounding box center [414, 566] width 256 height 78
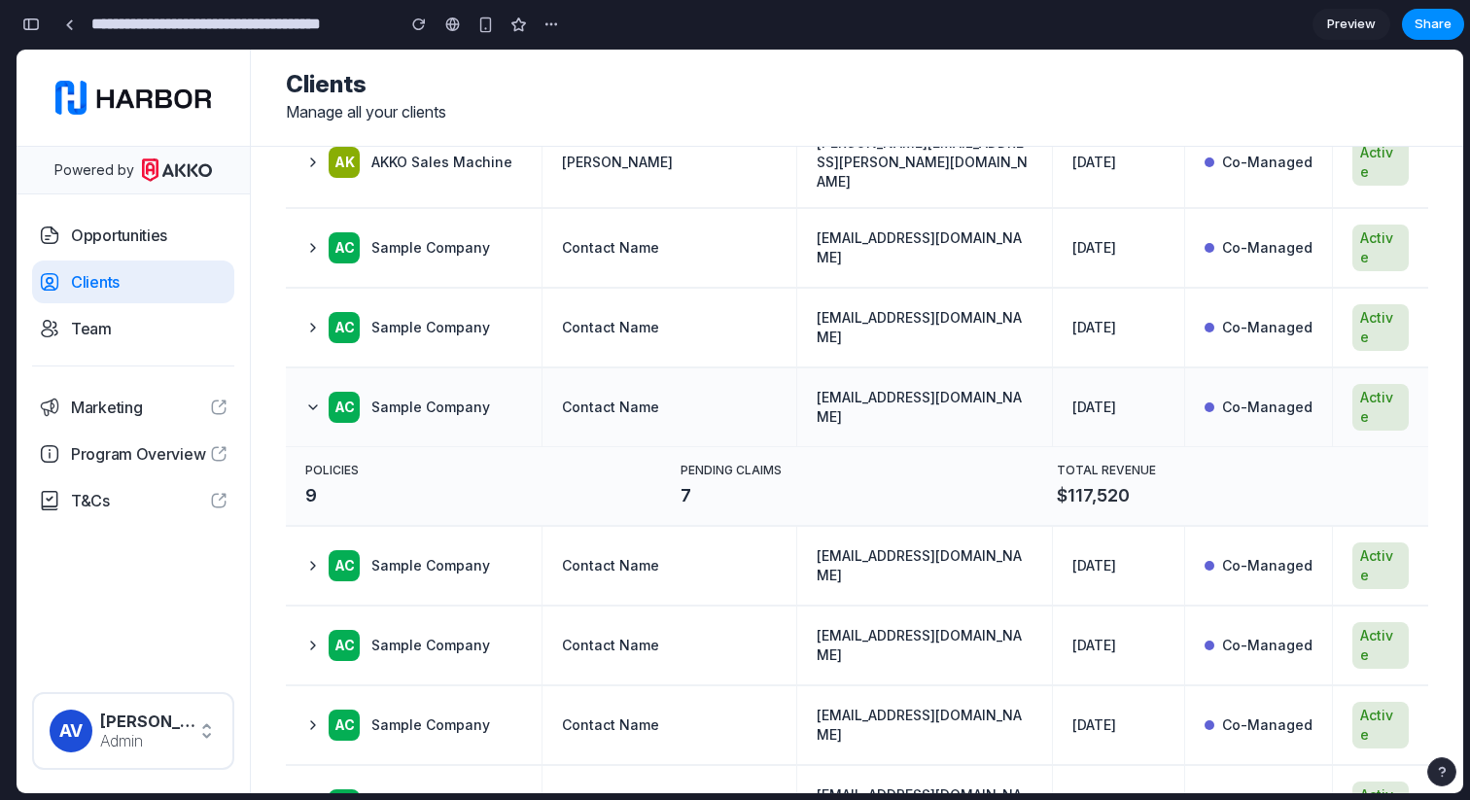
click at [507, 368] on td "AC Sample Company" at bounding box center [414, 407] width 256 height 78
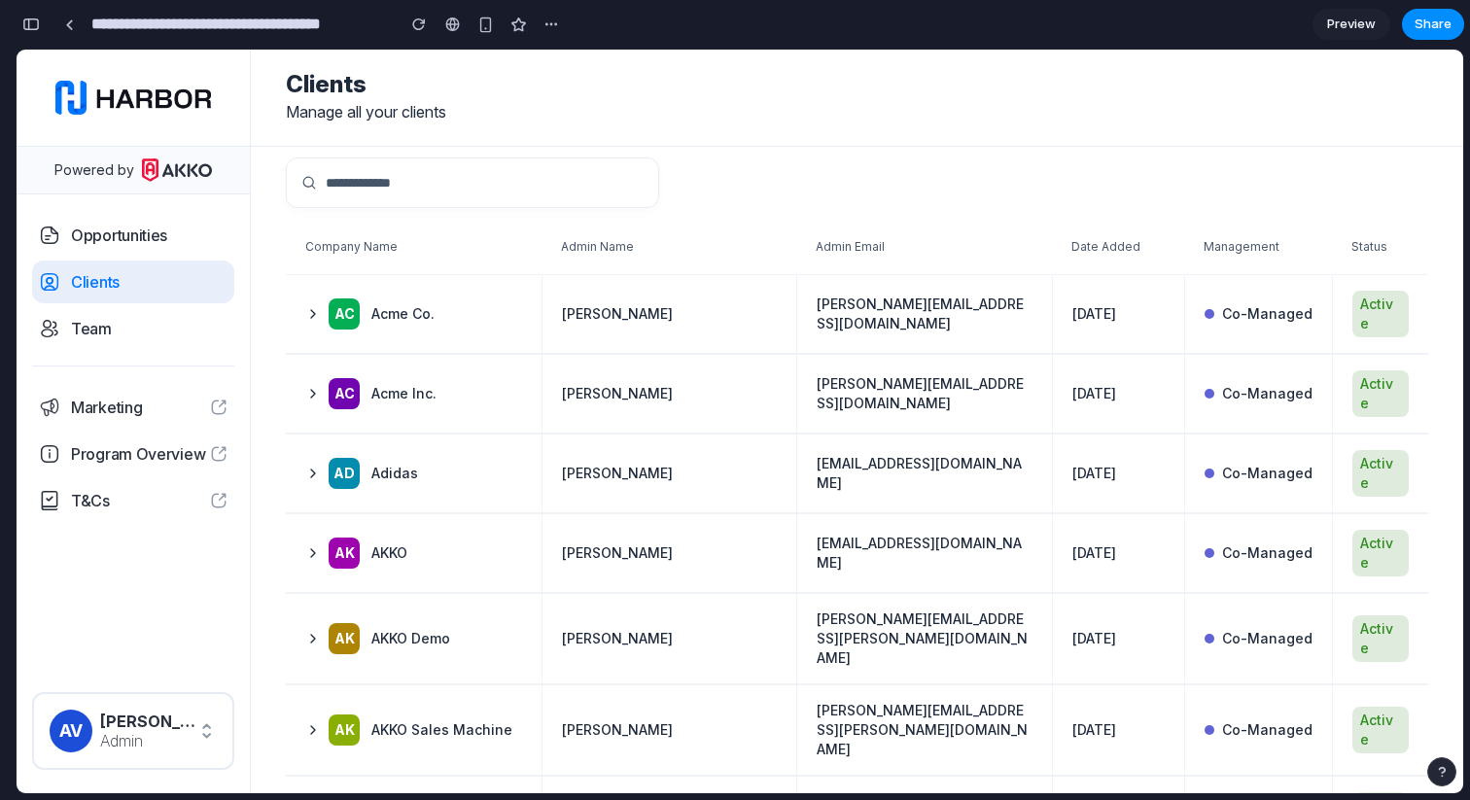
scroll to position [28, 0]
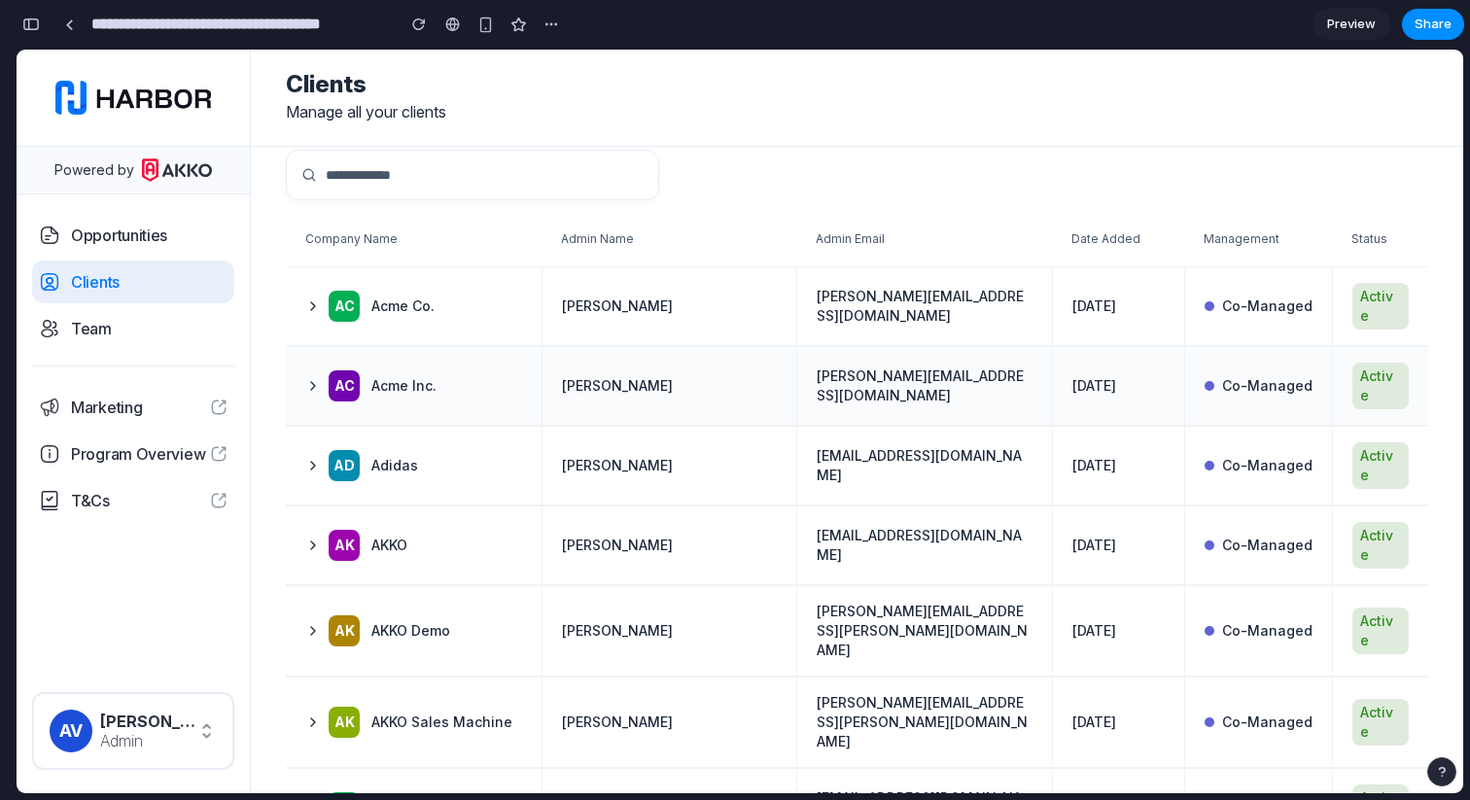
click at [838, 368] on span "[PERSON_NAME][EMAIL_ADDRESS][DOMAIN_NAME]" at bounding box center [925, 386] width 216 height 39
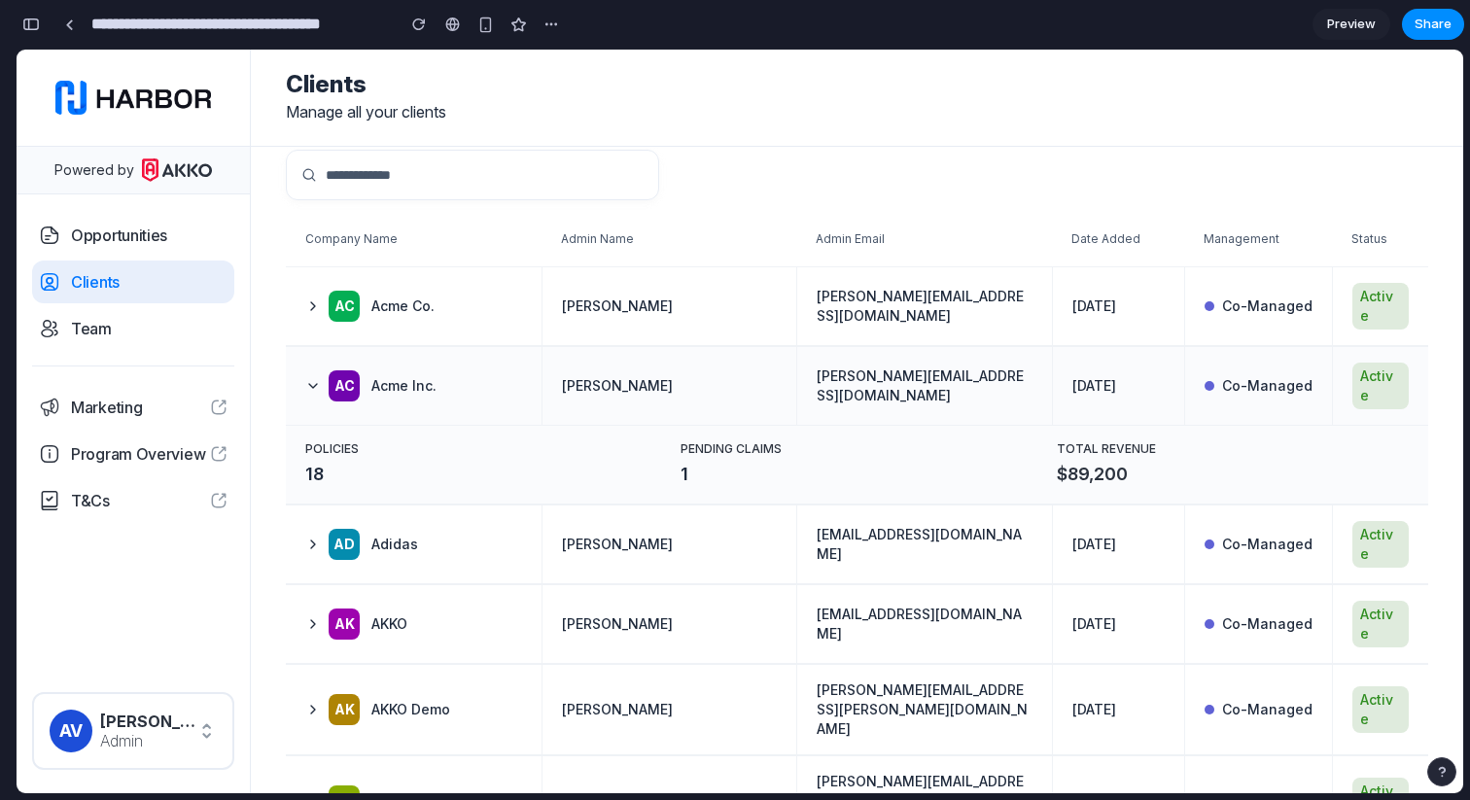
click at [838, 368] on span "[PERSON_NAME][EMAIL_ADDRESS][DOMAIN_NAME]" at bounding box center [925, 386] width 216 height 39
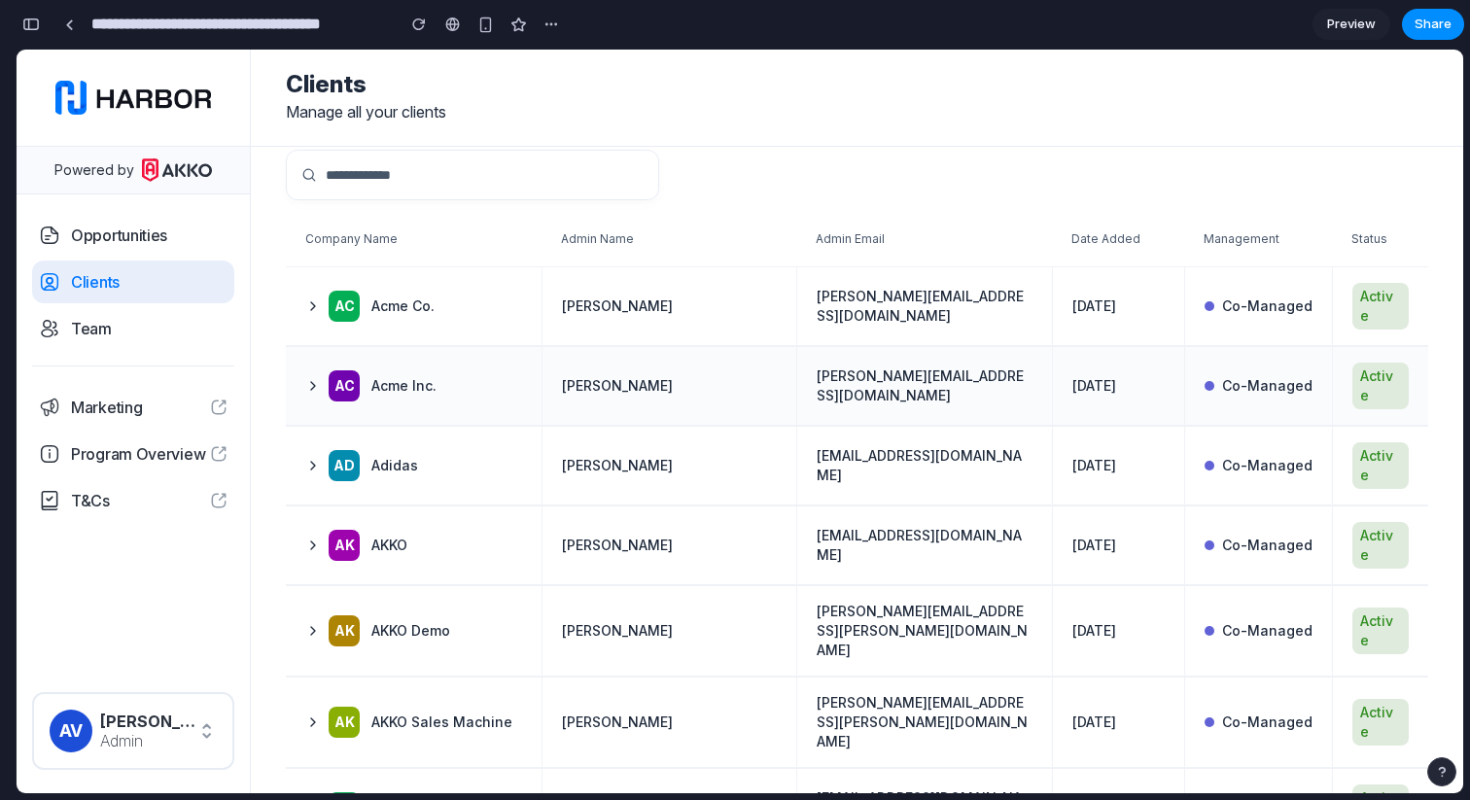
click at [838, 368] on span "[PERSON_NAME][EMAIL_ADDRESS][DOMAIN_NAME]" at bounding box center [925, 386] width 216 height 39
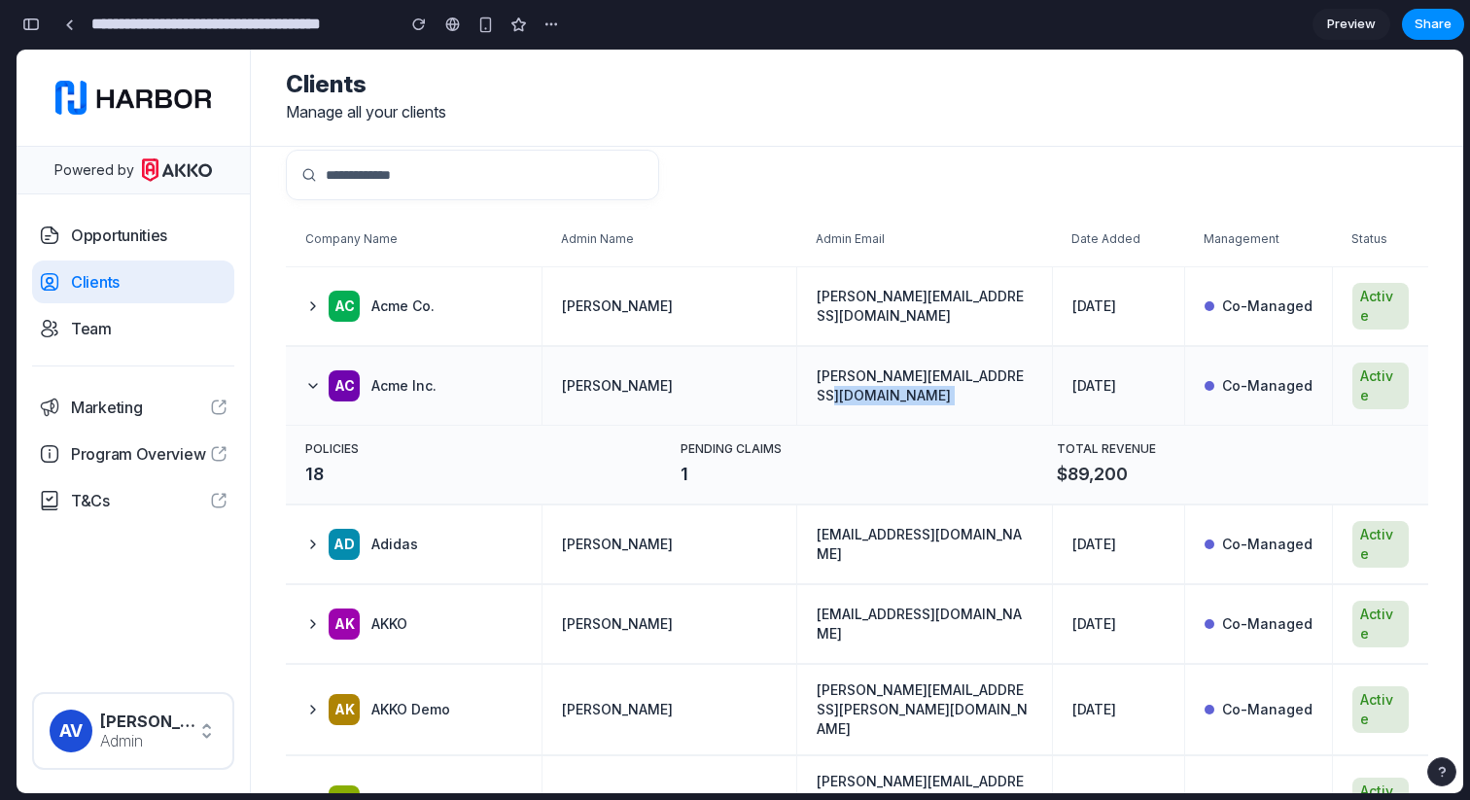
click at [838, 368] on span "[PERSON_NAME][EMAIL_ADDRESS][DOMAIN_NAME]" at bounding box center [925, 386] width 216 height 39
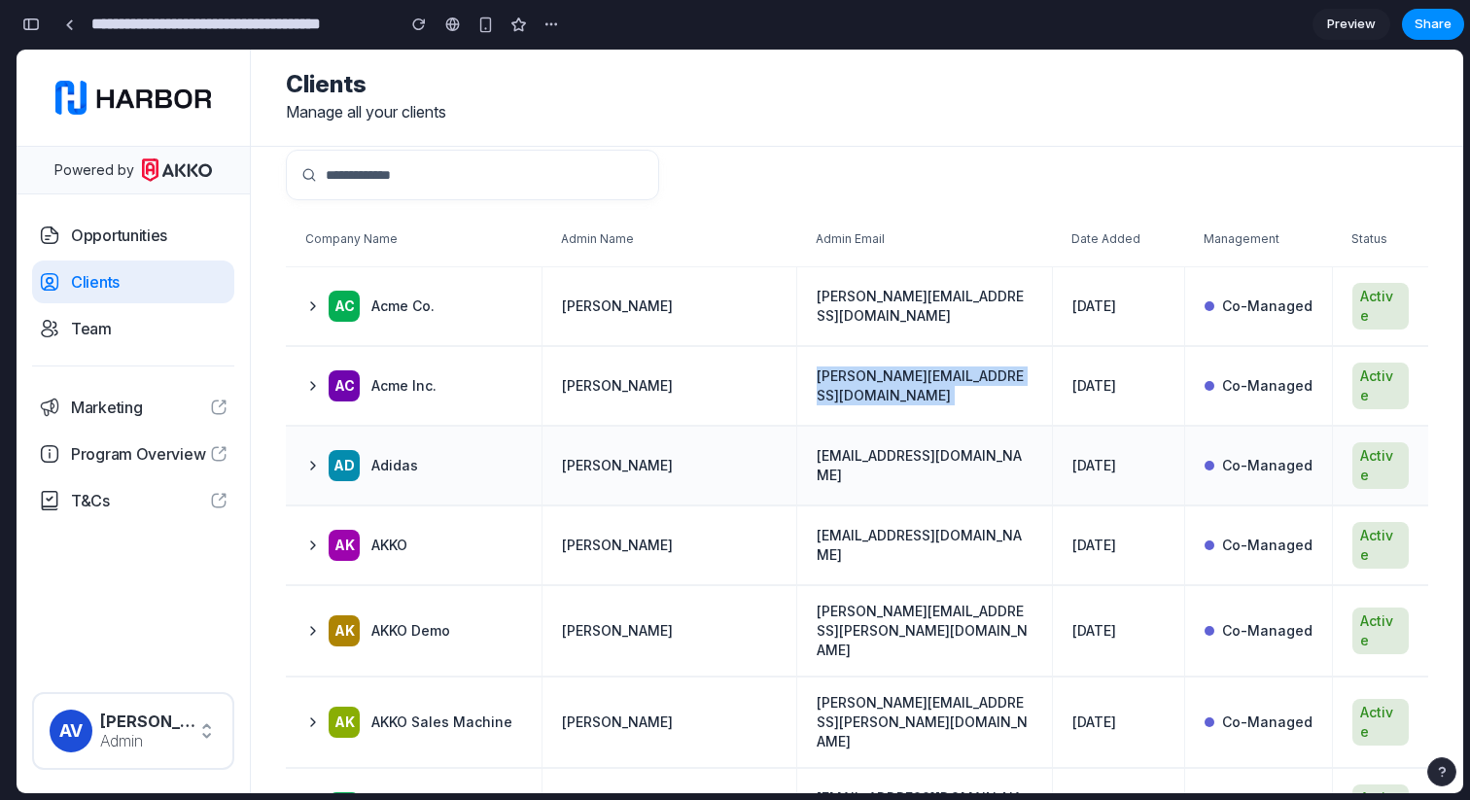
click at [885, 452] on td "[EMAIL_ADDRESS][DOMAIN_NAME]" at bounding box center [924, 466] width 256 height 78
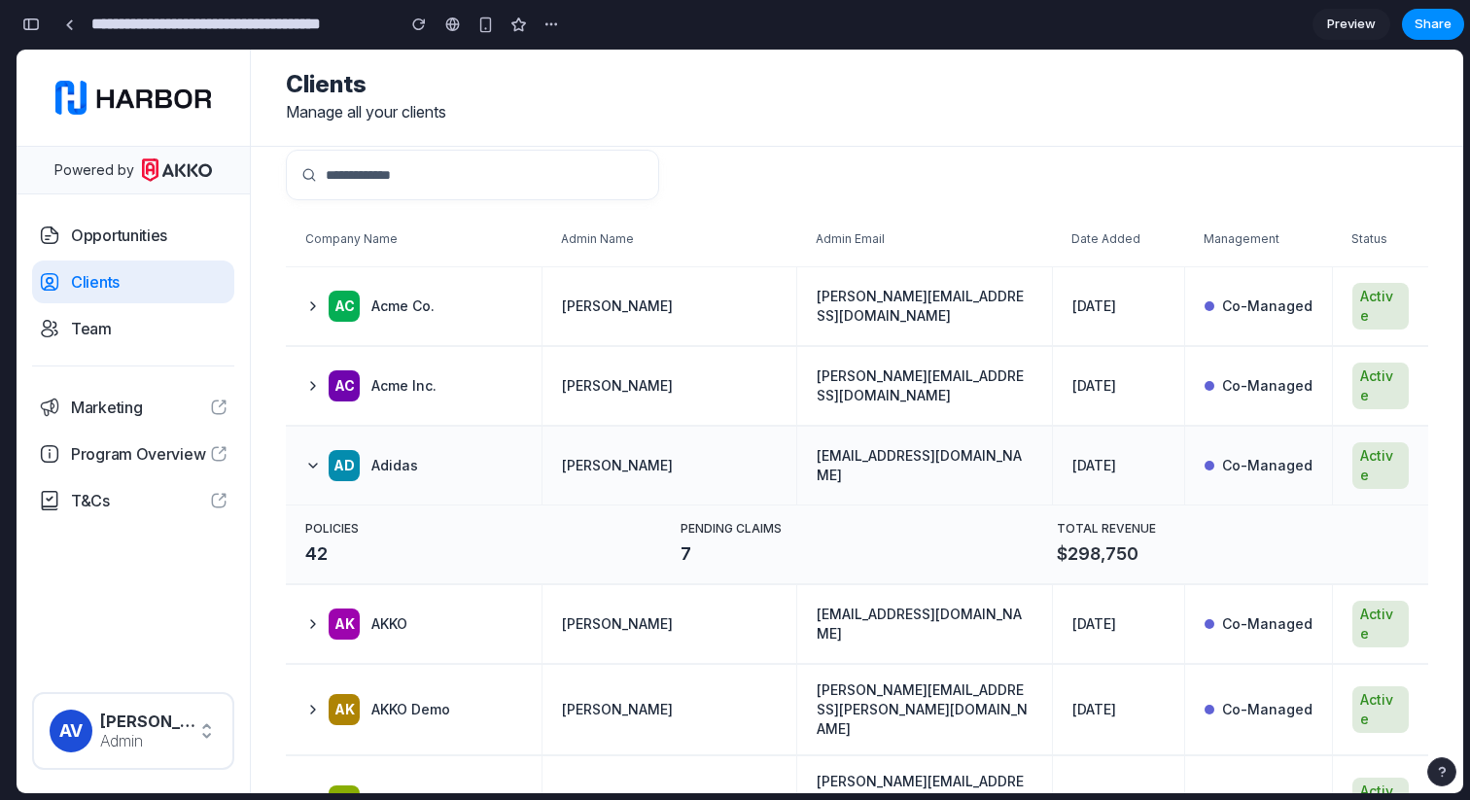
click at [885, 452] on td "[EMAIL_ADDRESS][DOMAIN_NAME]" at bounding box center [924, 466] width 256 height 78
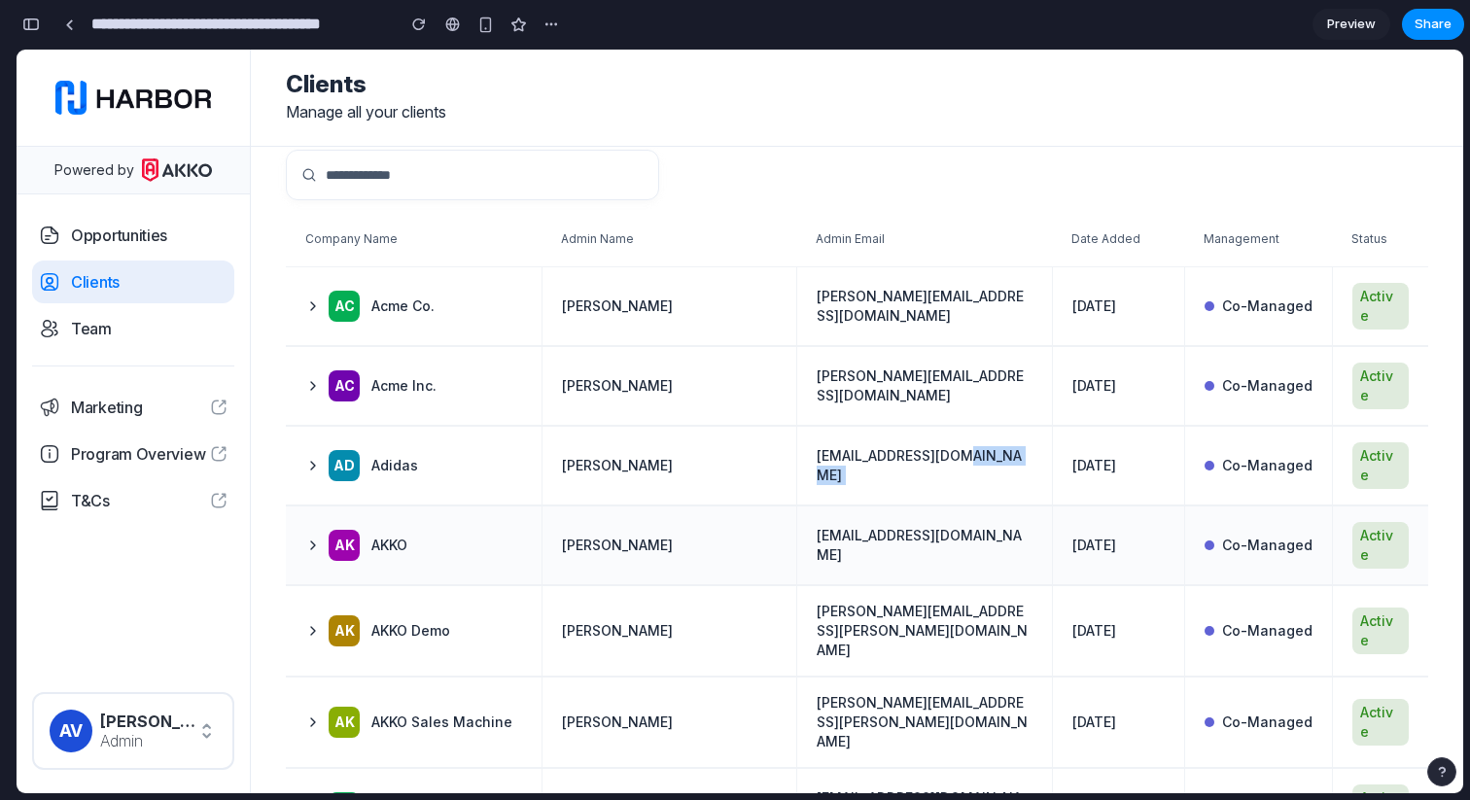
click at [886, 518] on td "[EMAIL_ADDRESS][DOMAIN_NAME]" at bounding box center [924, 546] width 256 height 78
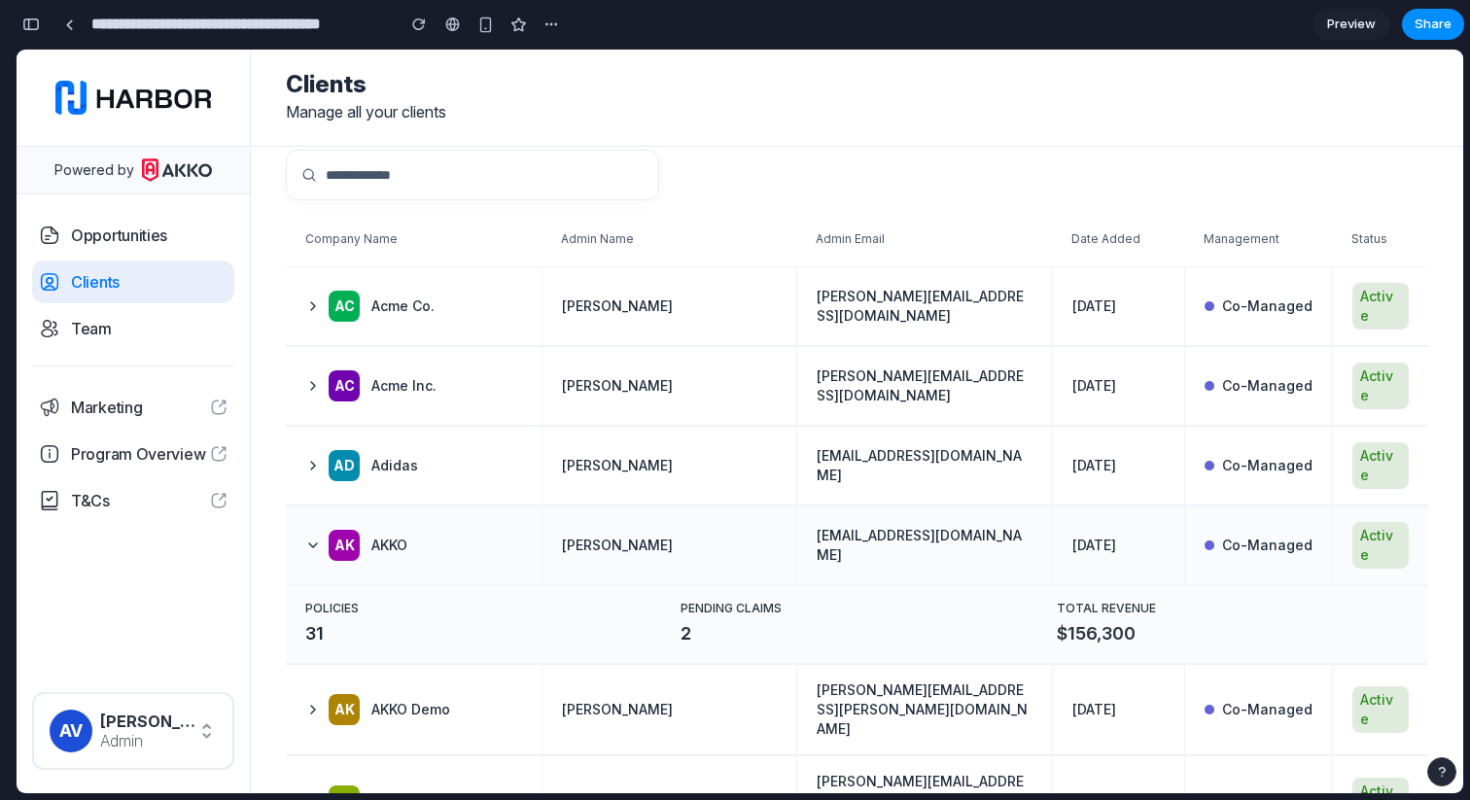
click at [886, 518] on td "[EMAIL_ADDRESS][DOMAIN_NAME]" at bounding box center [924, 546] width 256 height 78
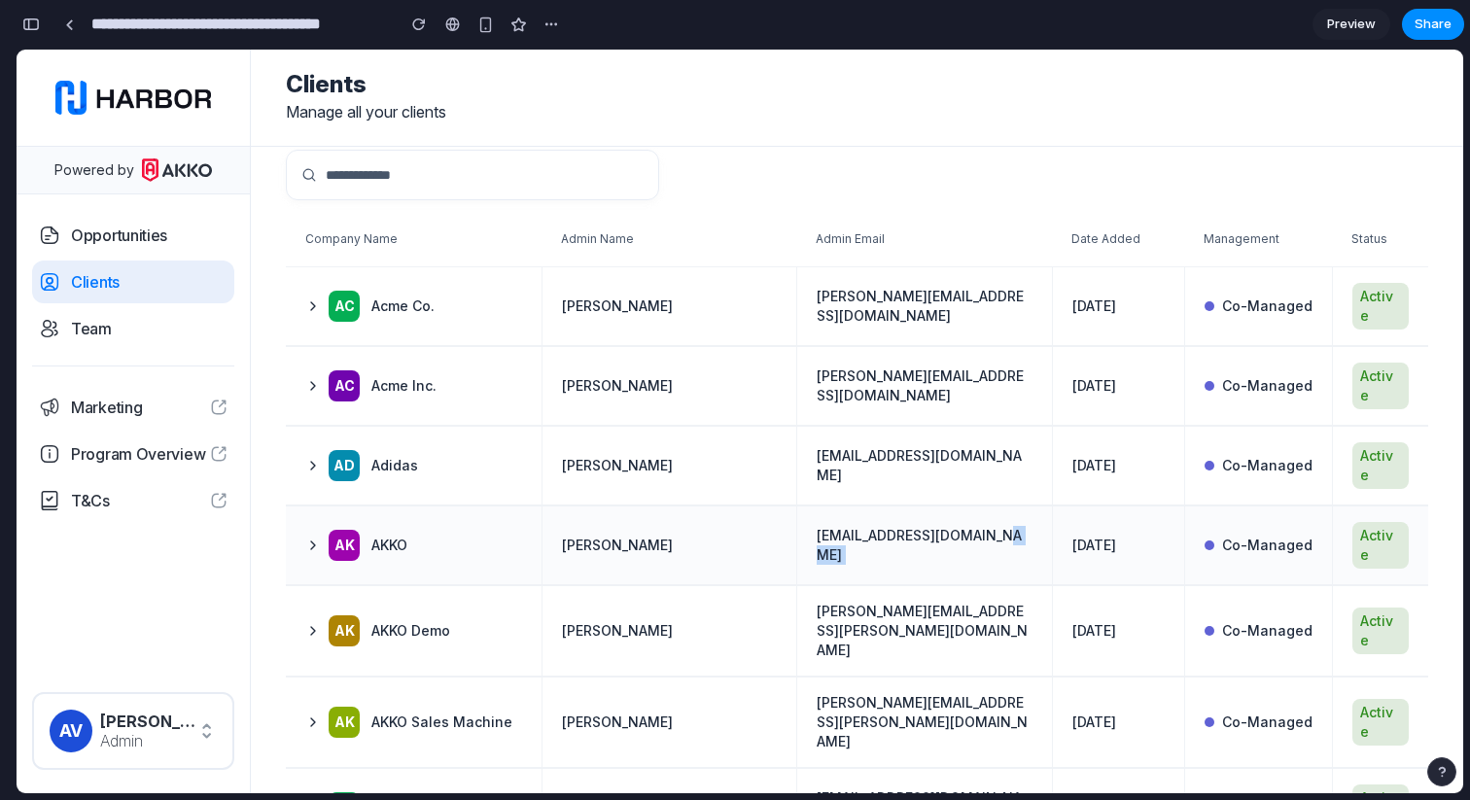
click at [886, 518] on td "[EMAIL_ADDRESS][DOMAIN_NAME]" at bounding box center [924, 546] width 256 height 78
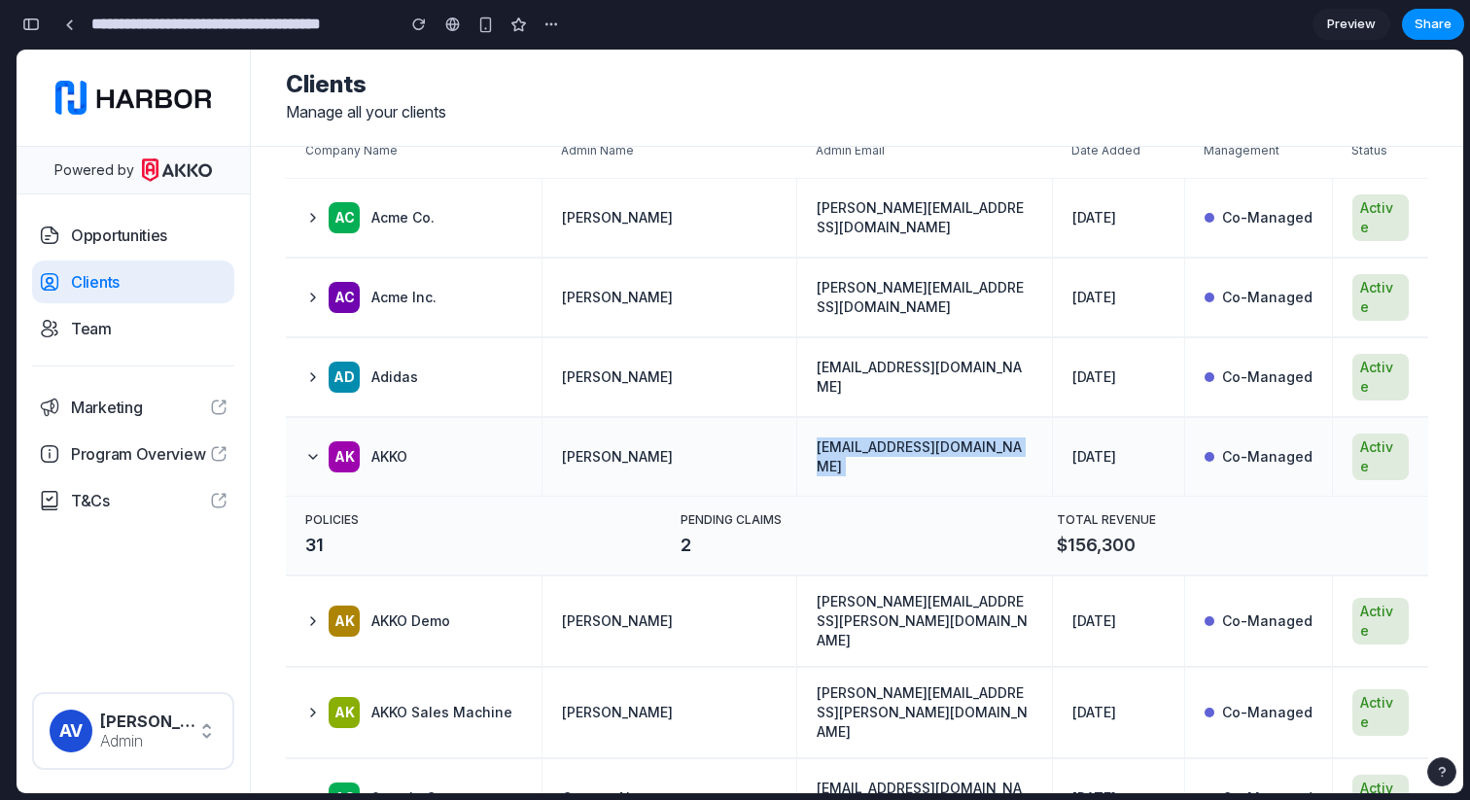
scroll to position [121, 0]
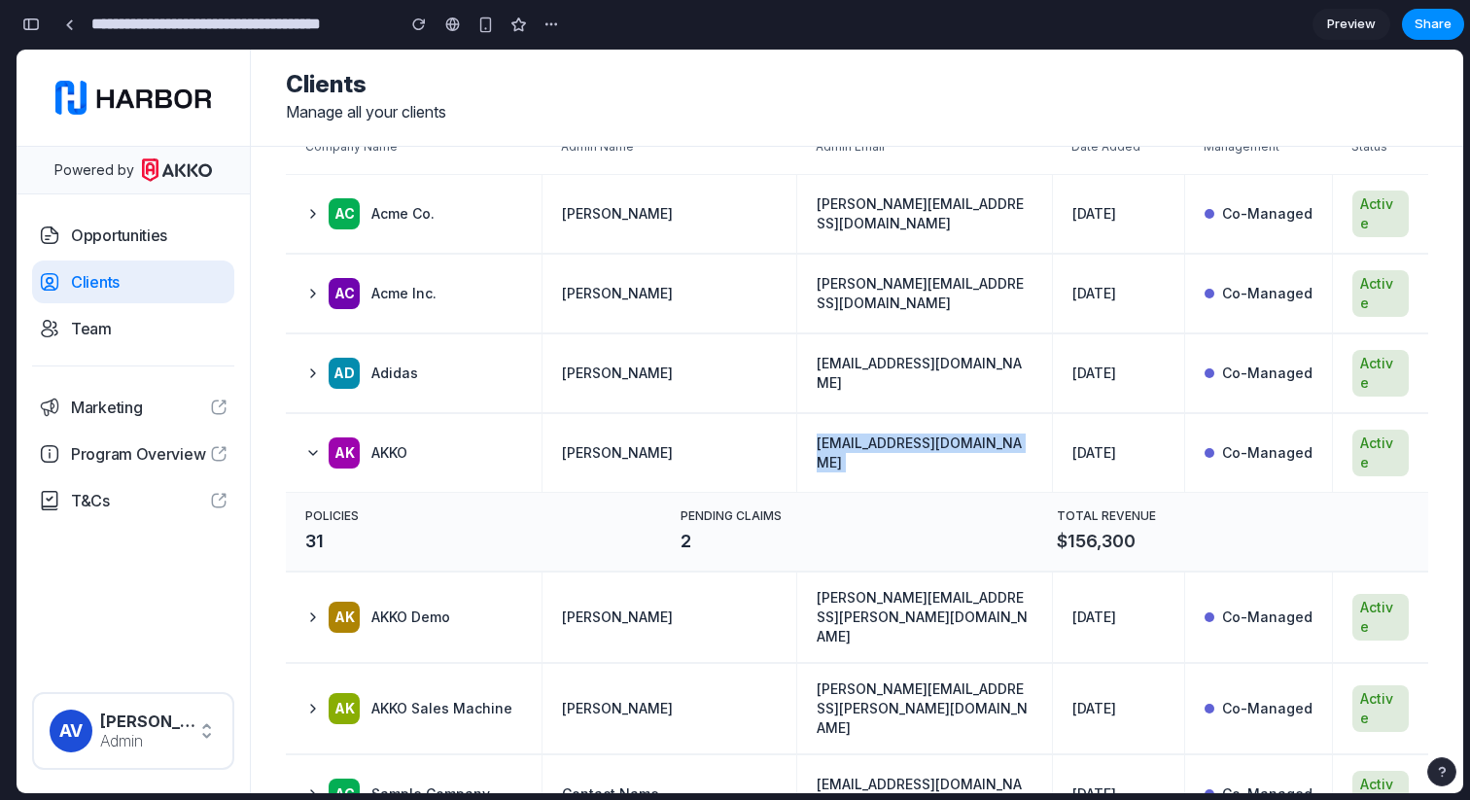
click at [1091, 528] on span "$156,300" at bounding box center [1233, 541] width 352 height 27
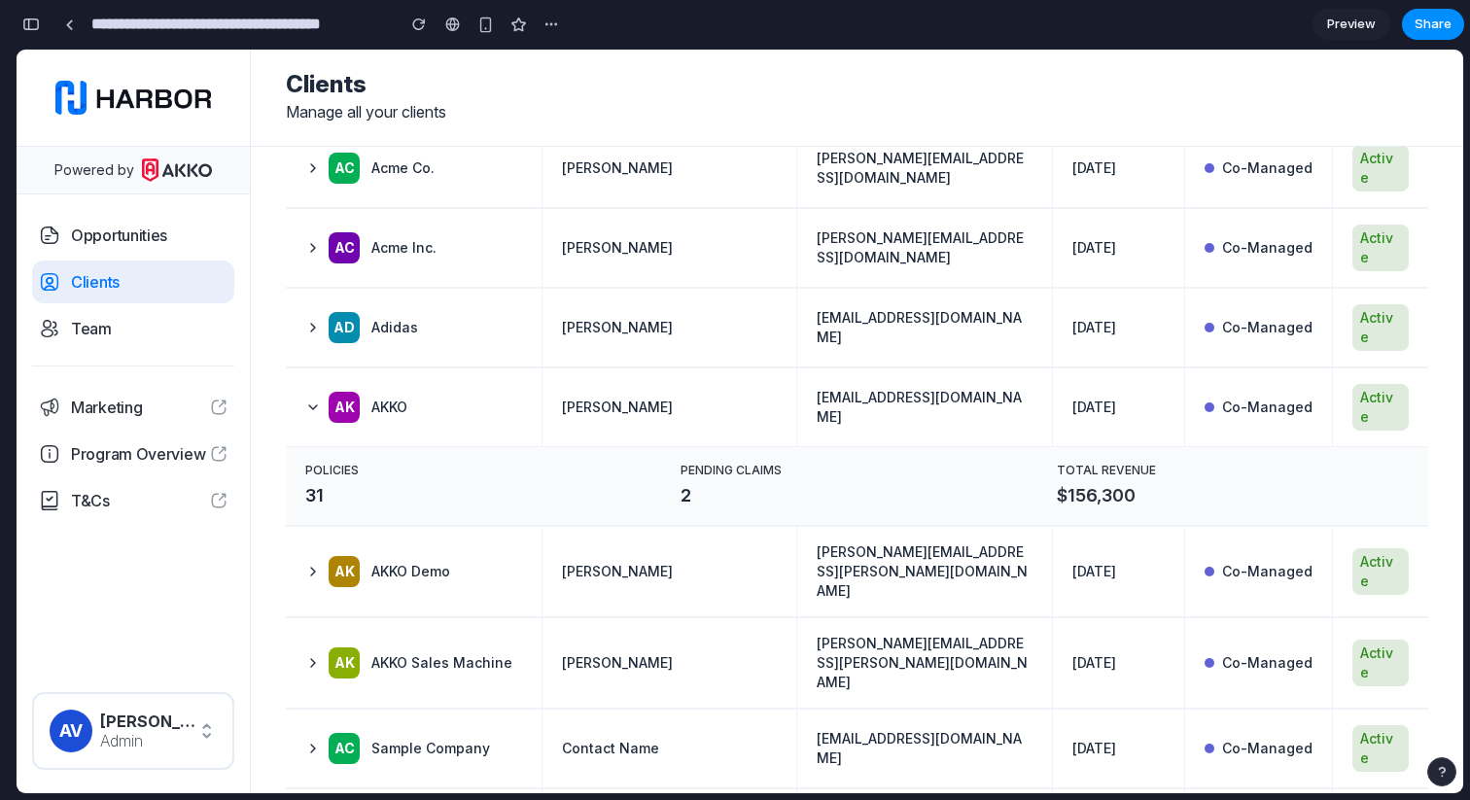
scroll to position [0, 0]
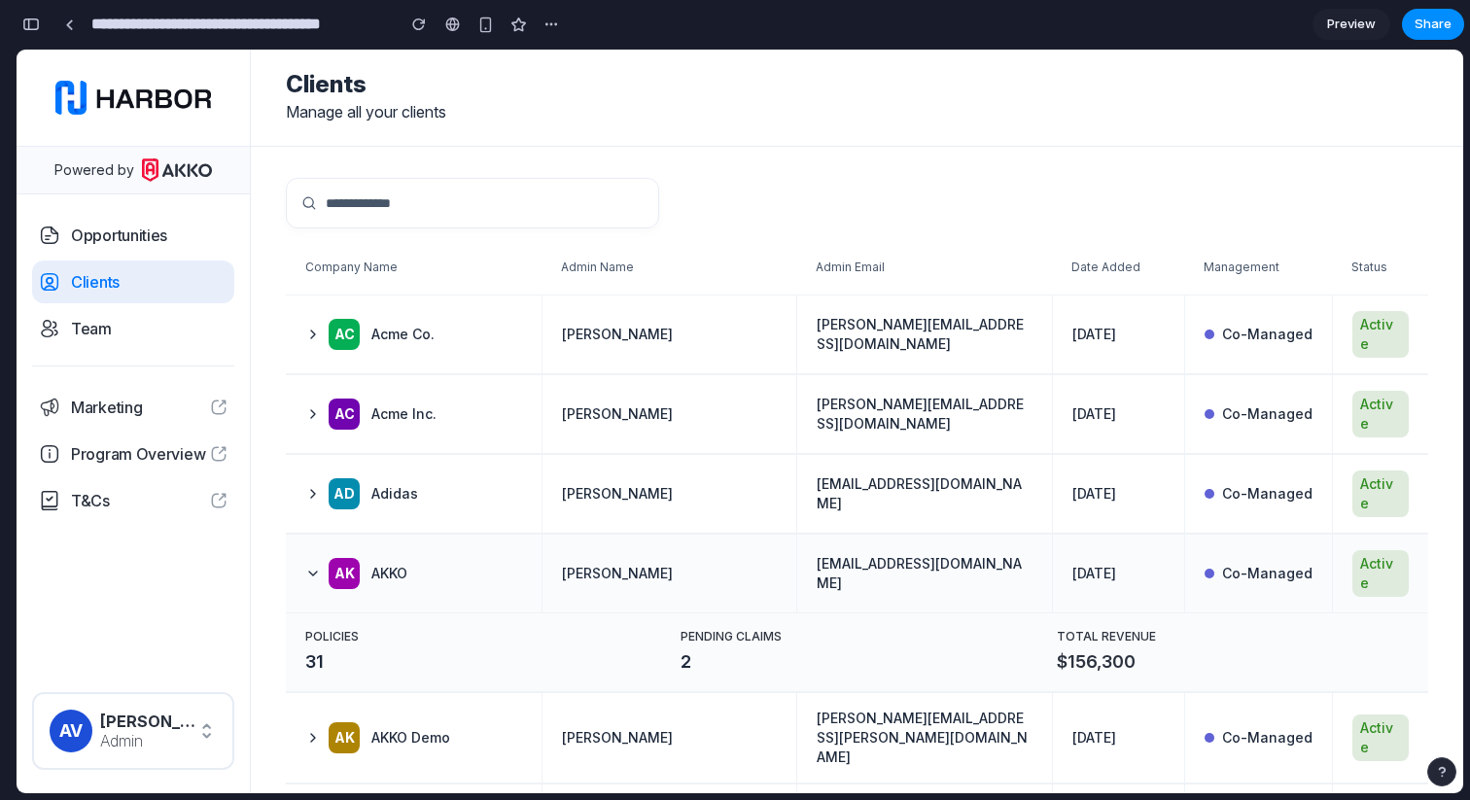
click at [546, 535] on td "[PERSON_NAME]" at bounding box center [670, 574] width 256 height 78
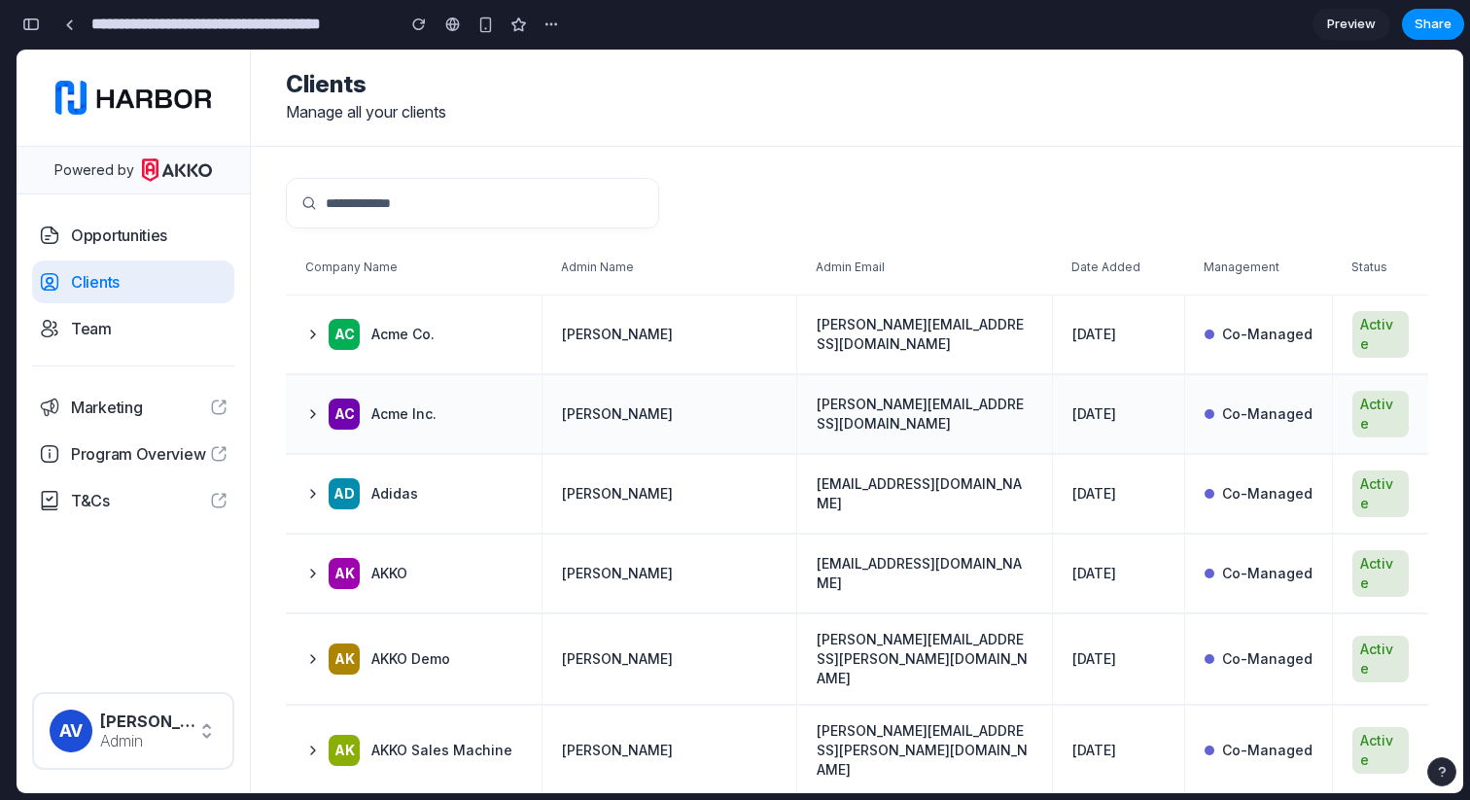
click at [676, 375] on td "[PERSON_NAME]" at bounding box center [670, 414] width 256 height 78
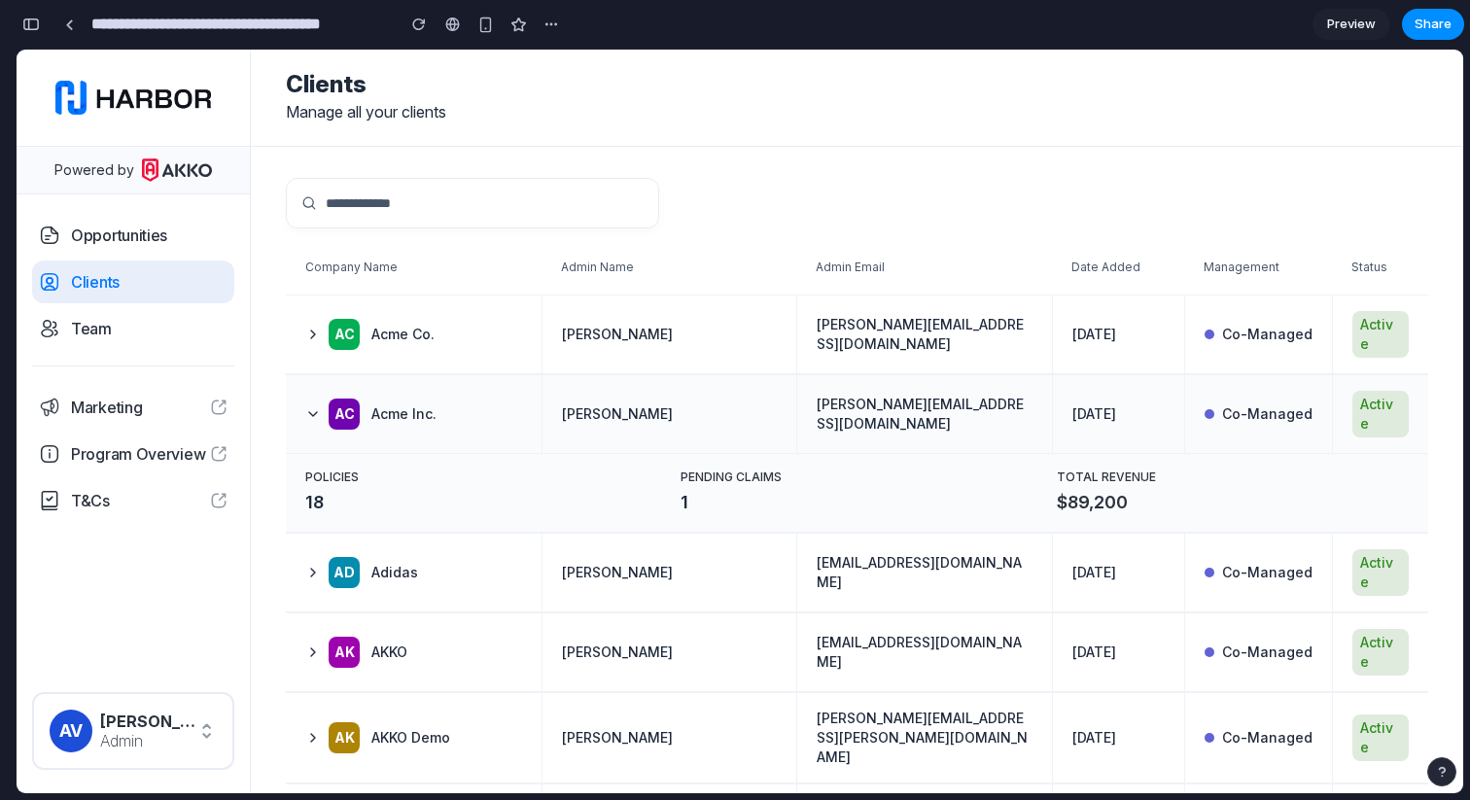
click at [676, 375] on td "[PERSON_NAME]" at bounding box center [670, 414] width 256 height 78
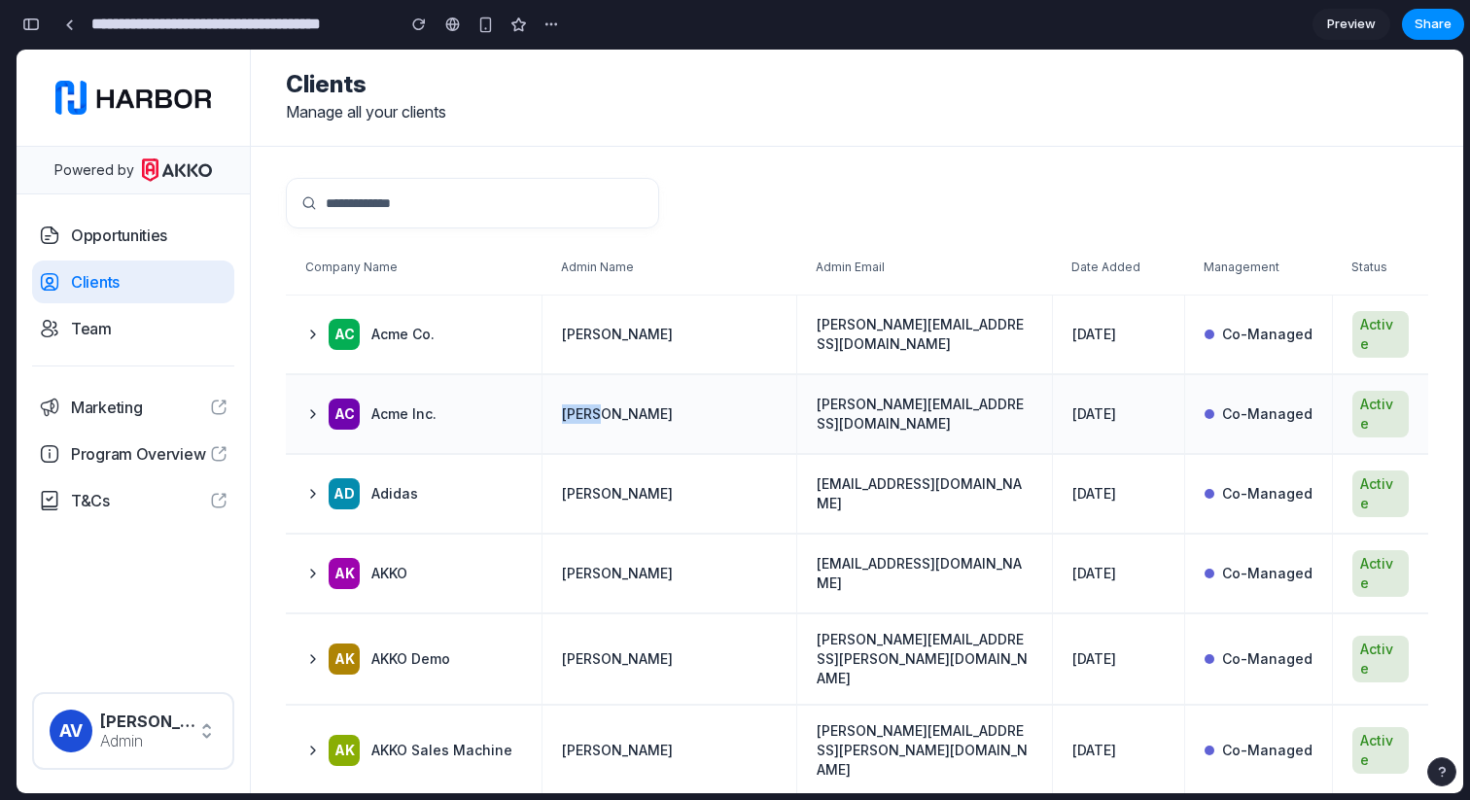
click at [676, 375] on td "[PERSON_NAME]" at bounding box center [670, 414] width 256 height 78
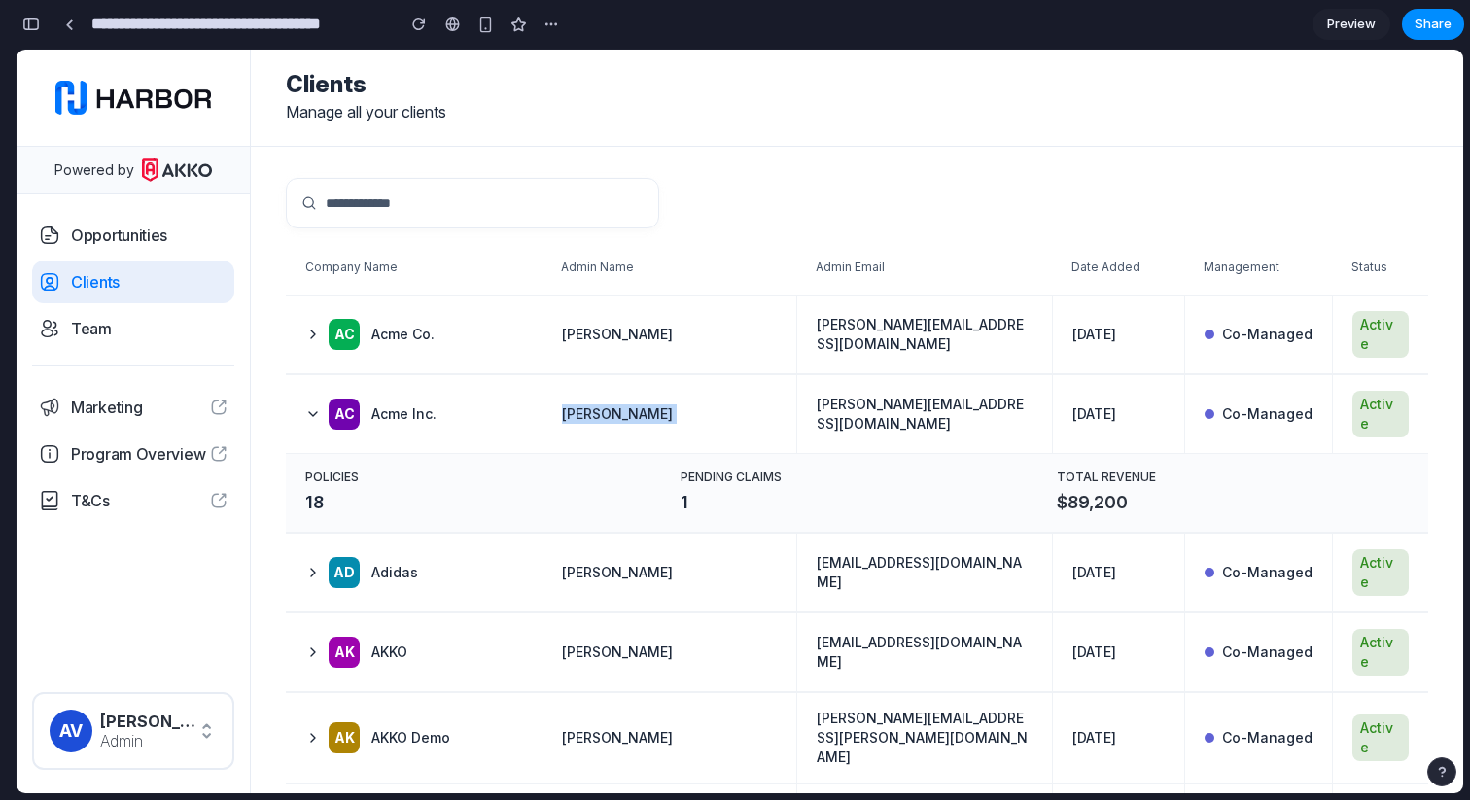
click at [733, 188] on div at bounding box center [857, 203] width 1142 height 51
click at [719, 406] on td "[PERSON_NAME]" at bounding box center [670, 414] width 256 height 78
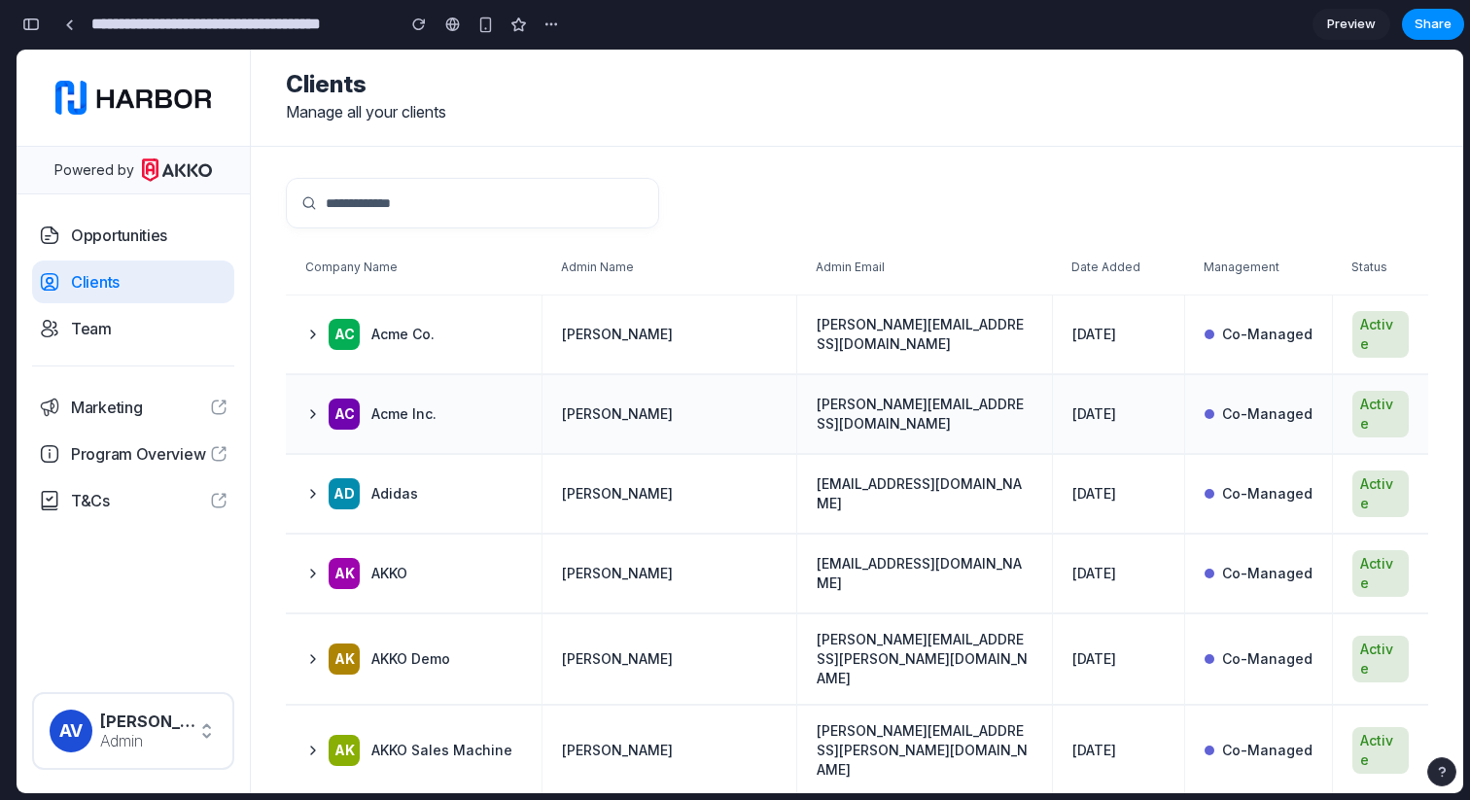
click at [964, 399] on span "[PERSON_NAME][EMAIL_ADDRESS][DOMAIN_NAME]" at bounding box center [925, 414] width 216 height 39
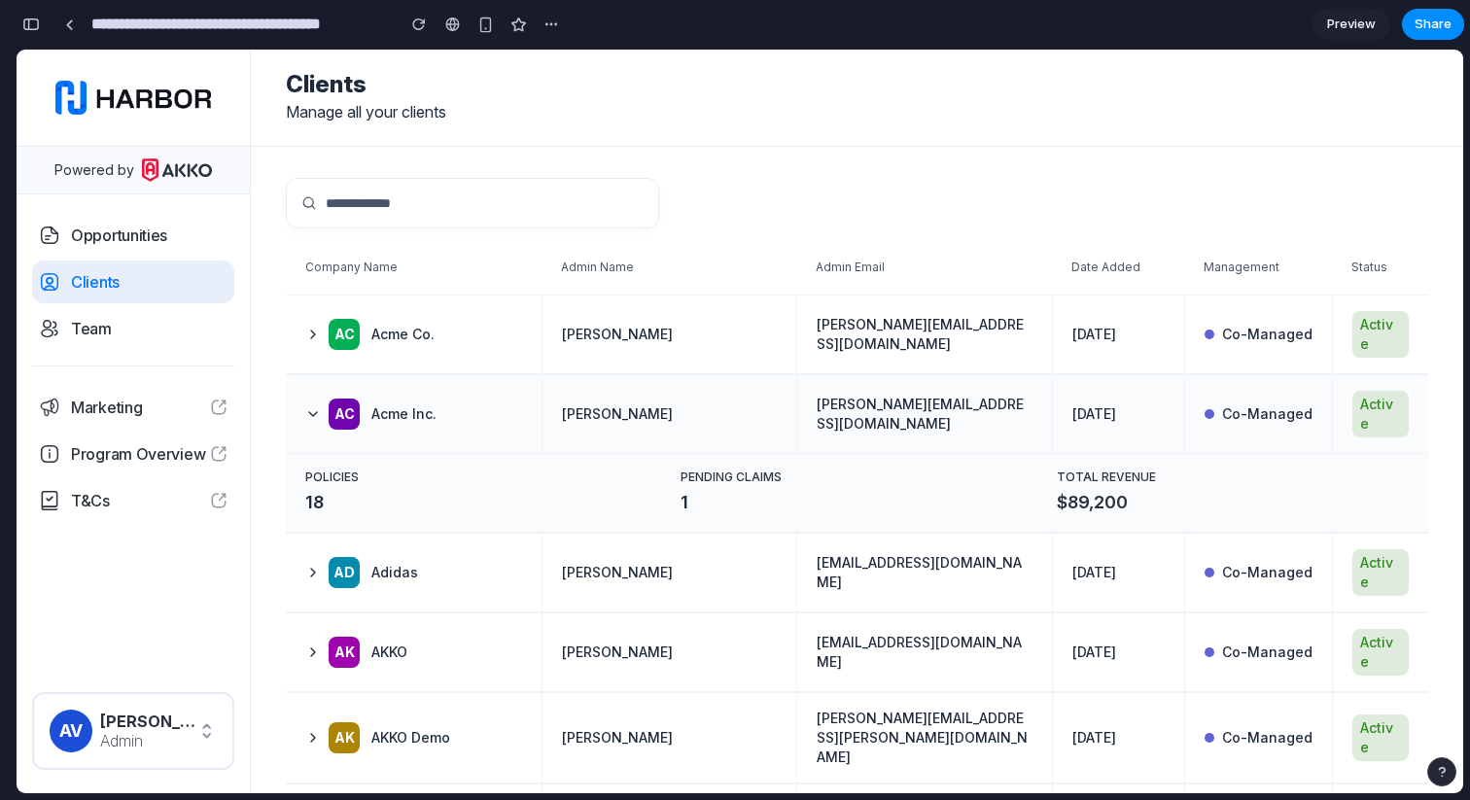
click at [964, 399] on span "[PERSON_NAME][EMAIL_ADDRESS][DOMAIN_NAME]" at bounding box center [925, 414] width 216 height 39
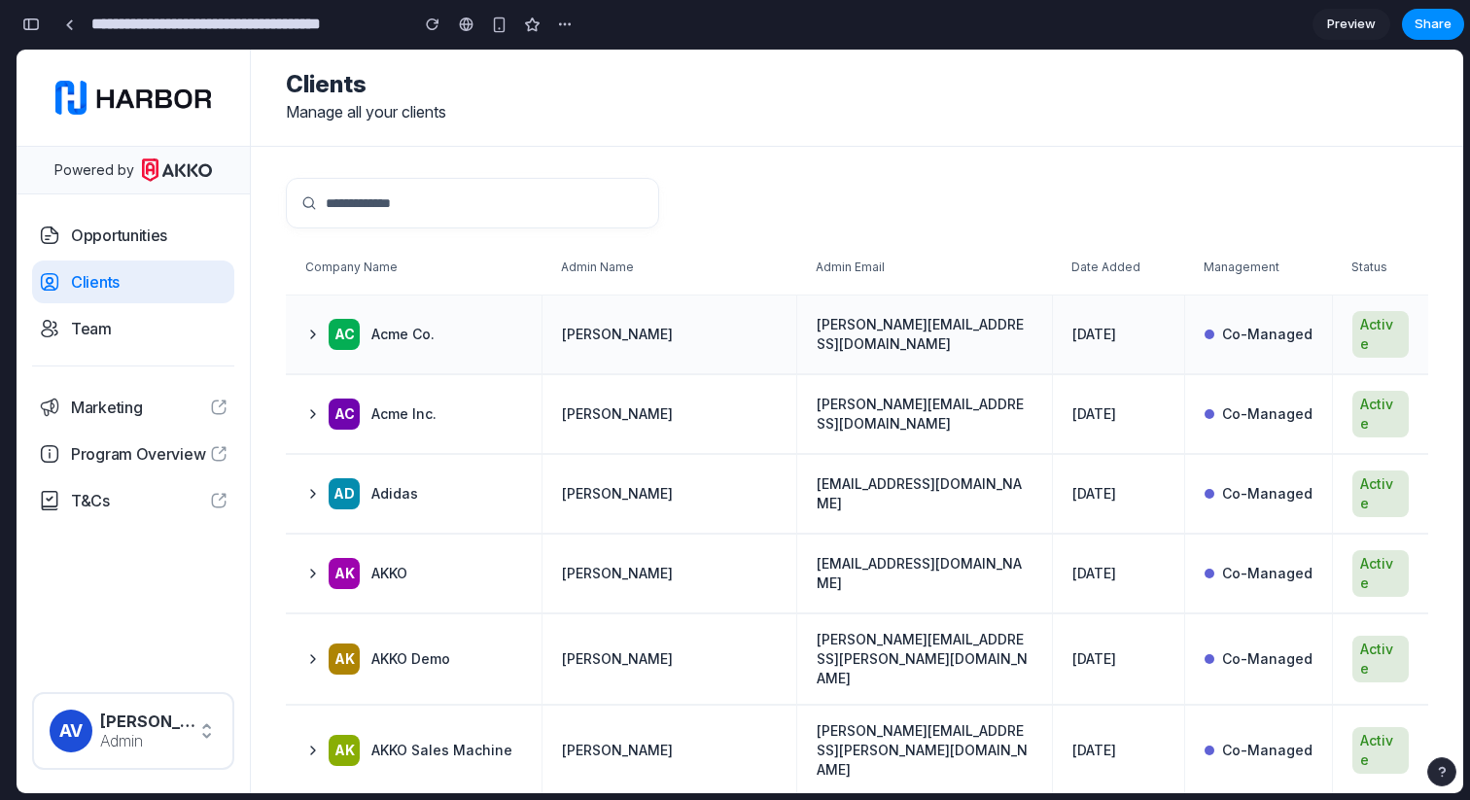
click at [605, 325] on span "[PERSON_NAME]" at bounding box center [617, 334] width 111 height 19
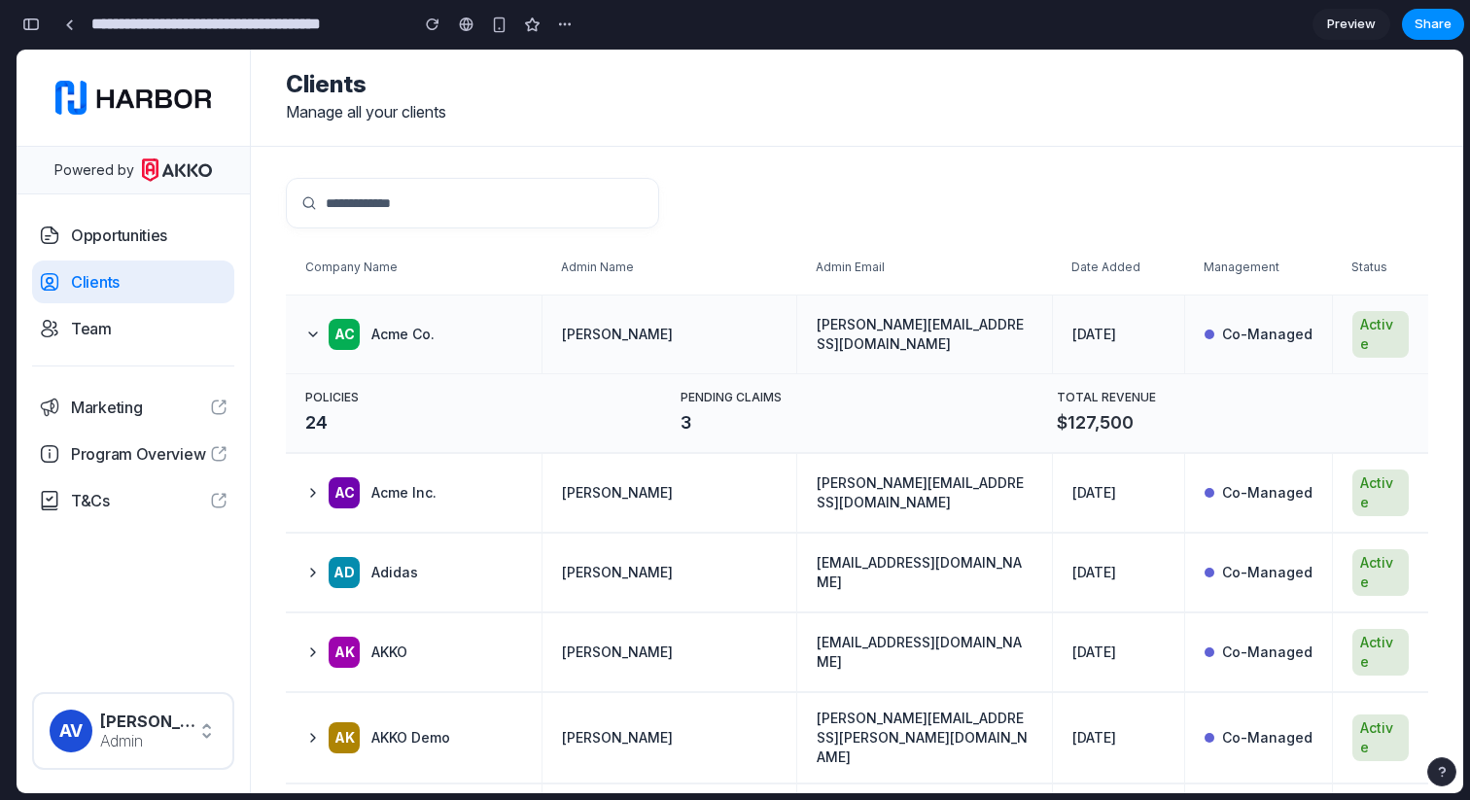
click at [605, 325] on span "[PERSON_NAME]" at bounding box center [617, 334] width 111 height 19
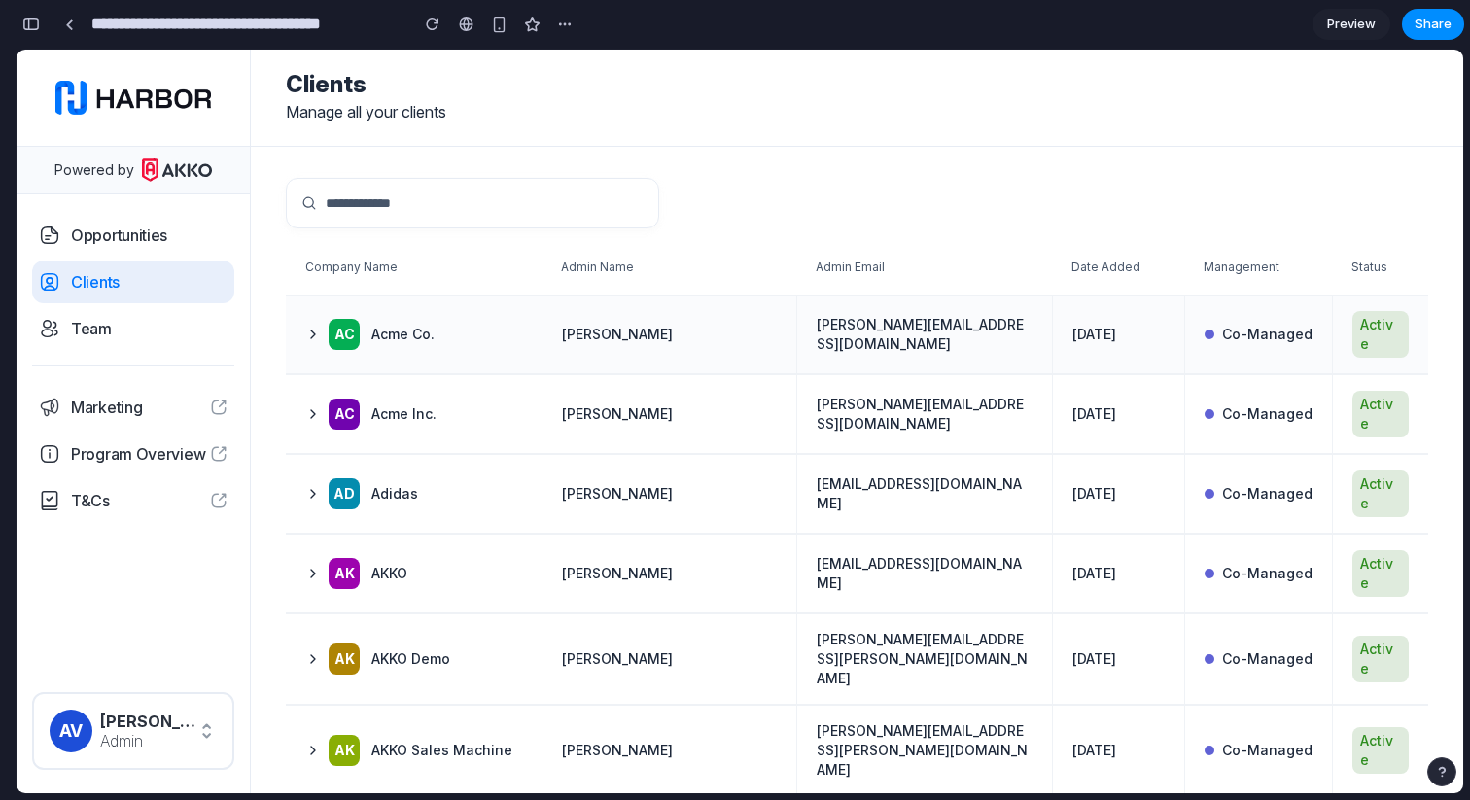
click at [605, 325] on span "[PERSON_NAME]" at bounding box center [617, 334] width 111 height 19
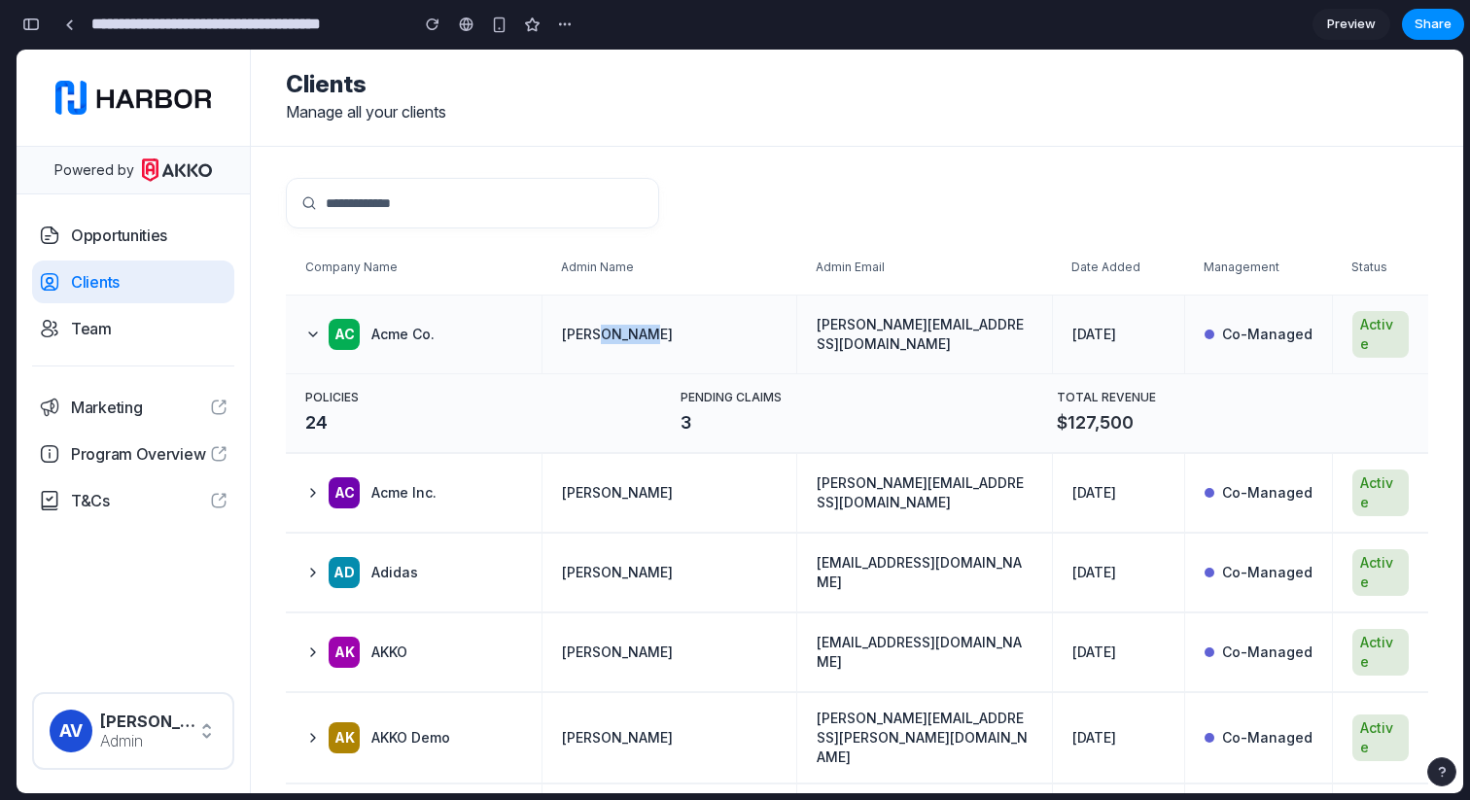
click at [535, 337] on td "Ac Acme Co." at bounding box center [414, 335] width 256 height 78
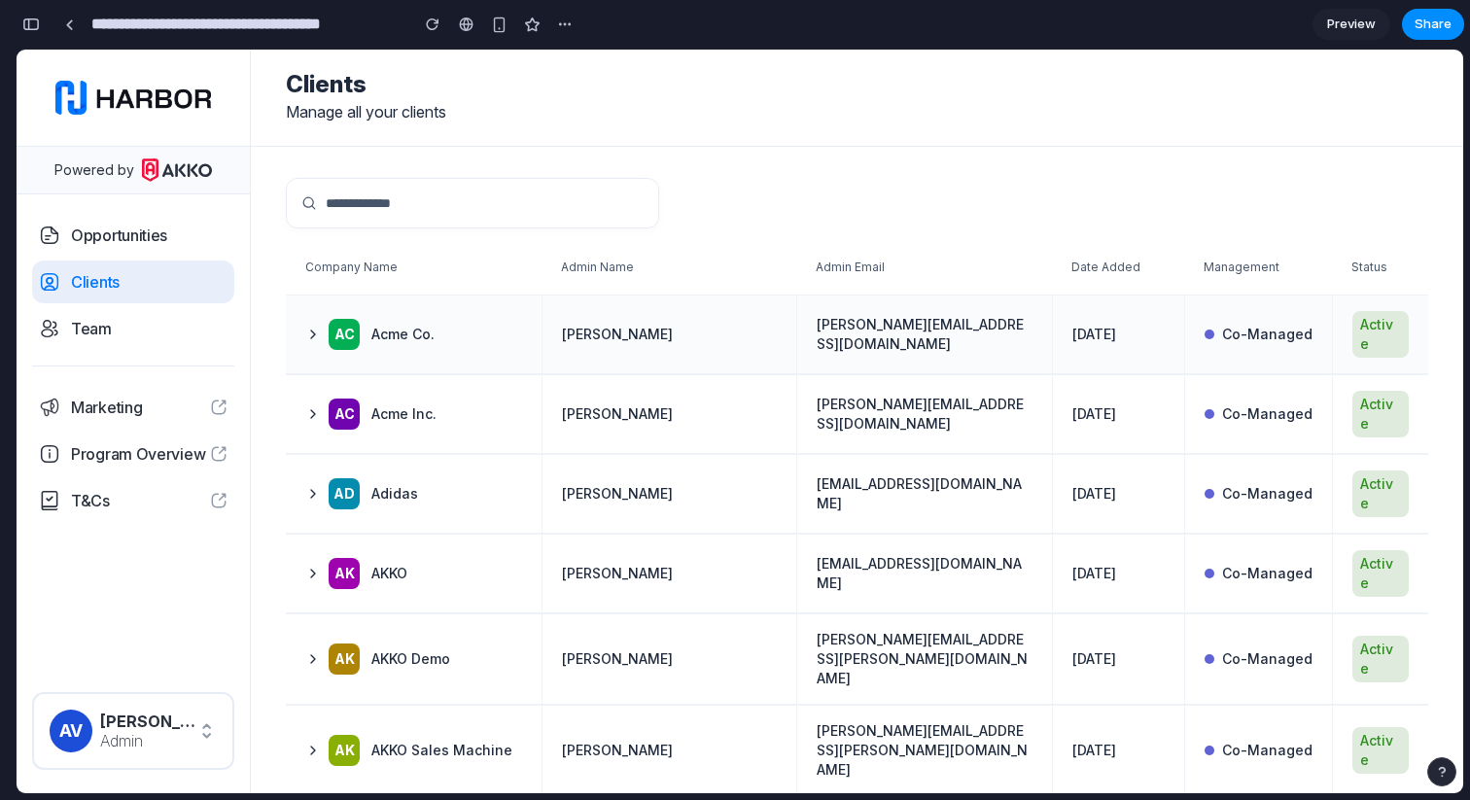
click at [535, 337] on td "Ac Acme Co." at bounding box center [414, 335] width 256 height 78
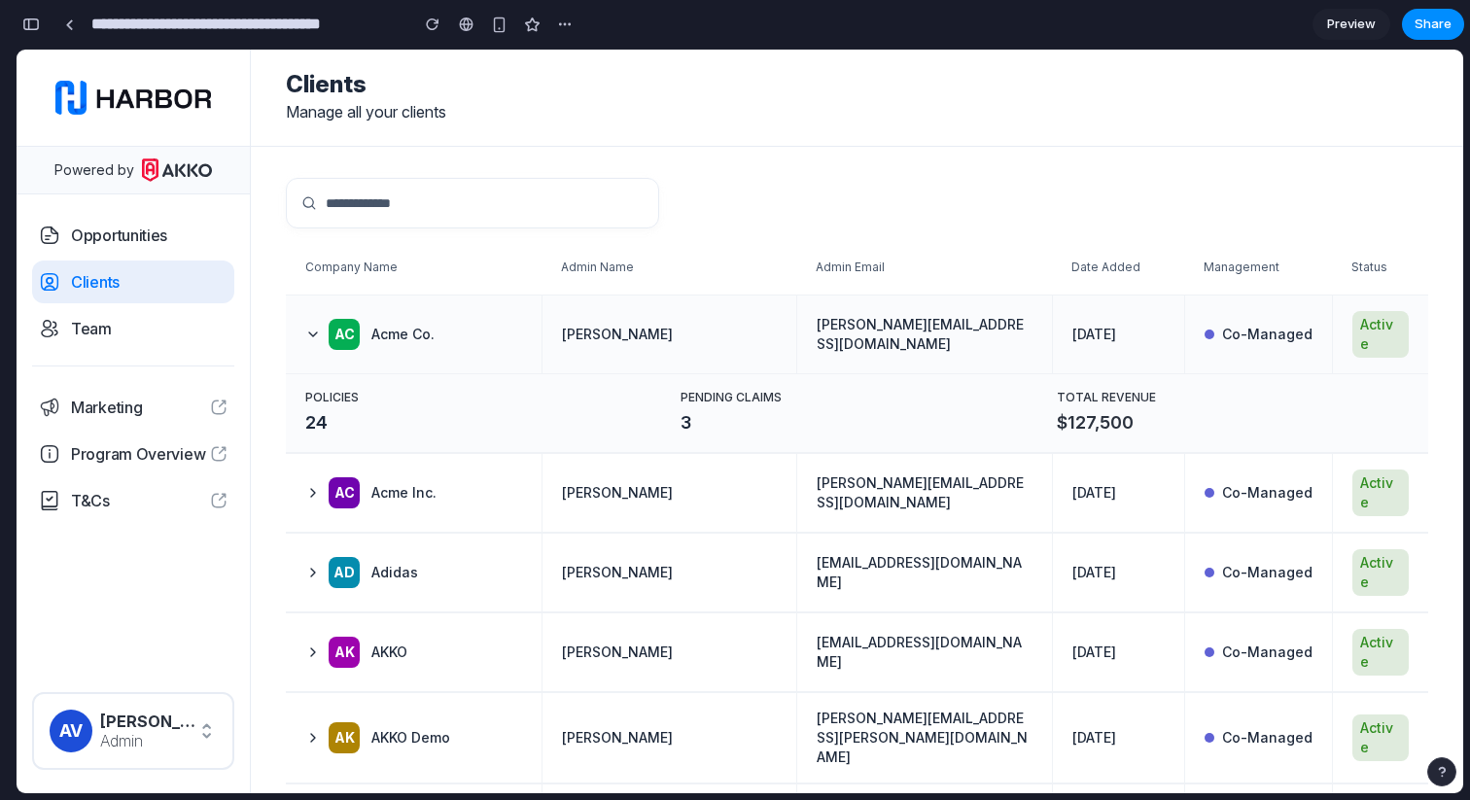
click at [535, 337] on td "Ac Acme Co." at bounding box center [414, 335] width 256 height 78
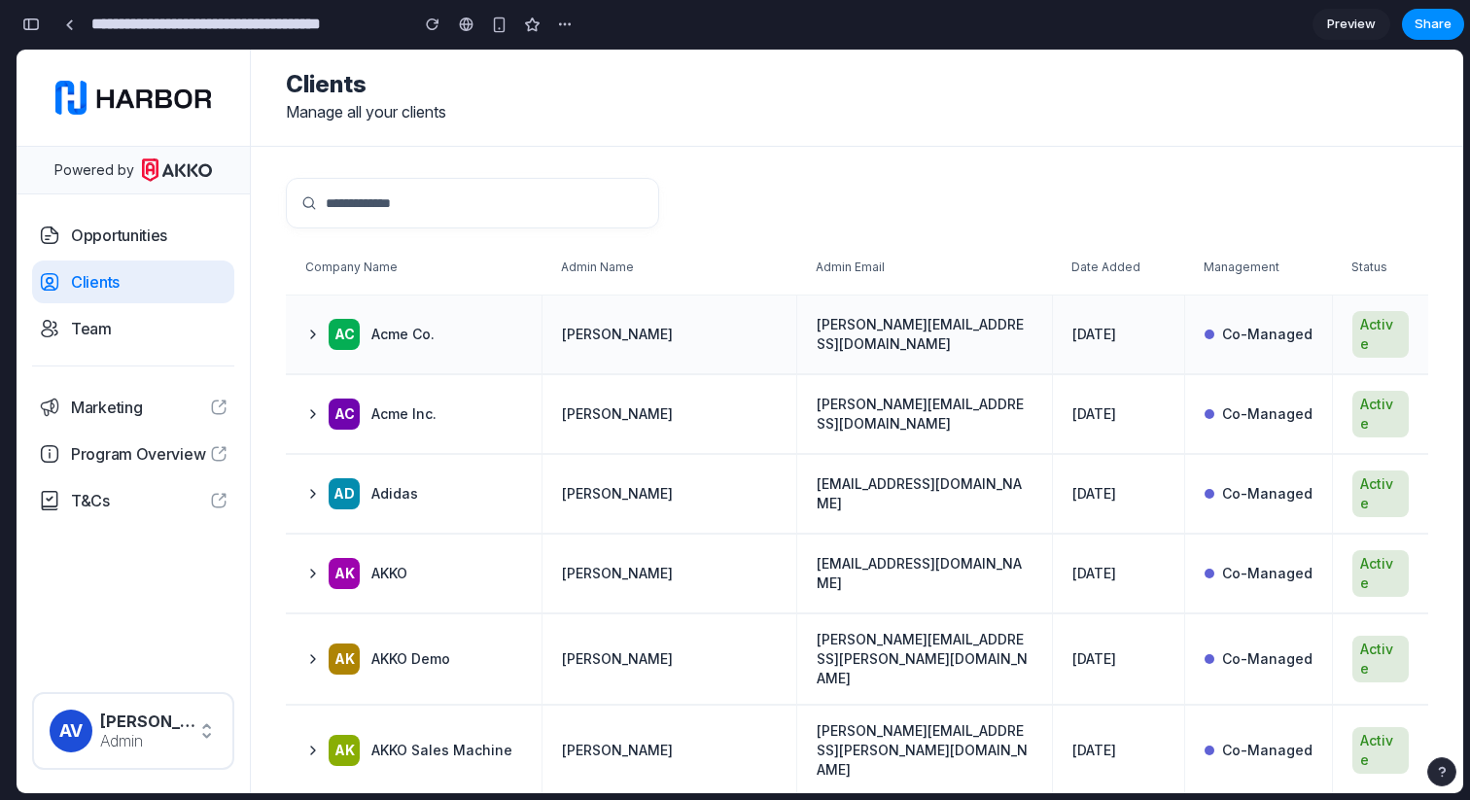
click at [535, 337] on td "Ac Acme Co." at bounding box center [414, 335] width 256 height 78
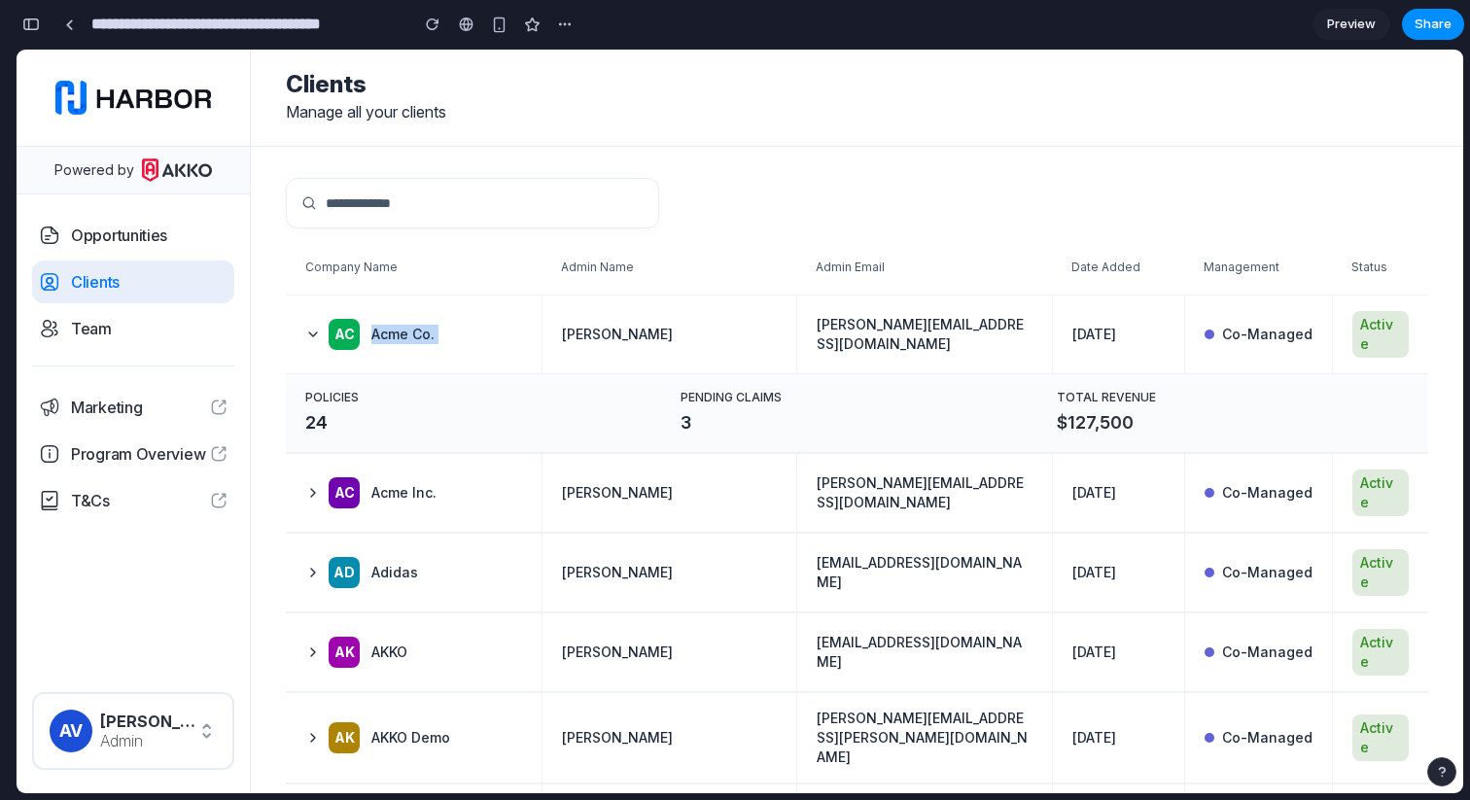
click at [769, 254] on th "Admin Name" at bounding box center [670, 267] width 256 height 54
click at [652, 353] on td "[PERSON_NAME]" at bounding box center [670, 335] width 256 height 78
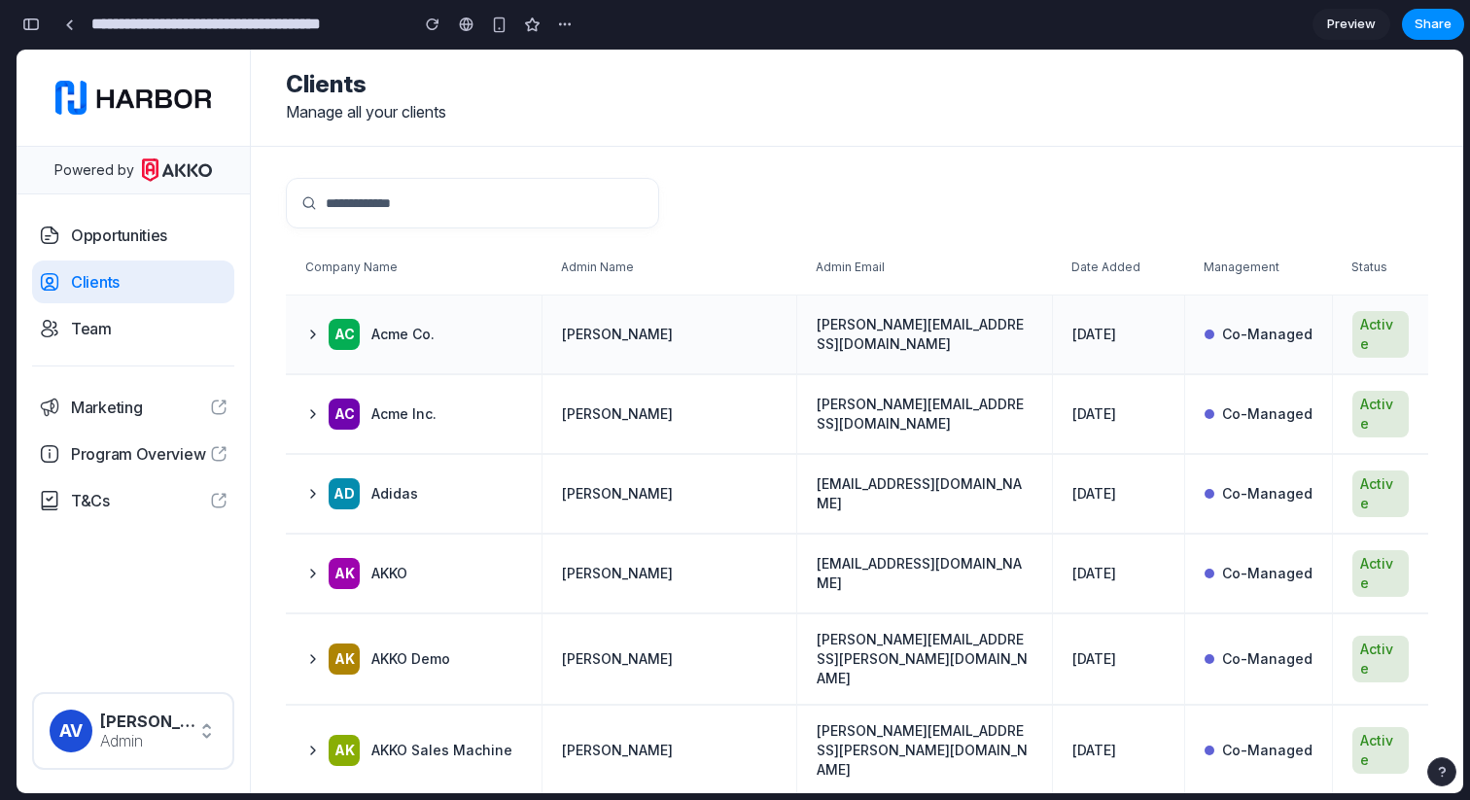
click at [652, 353] on td "[PERSON_NAME]" at bounding box center [670, 335] width 256 height 78
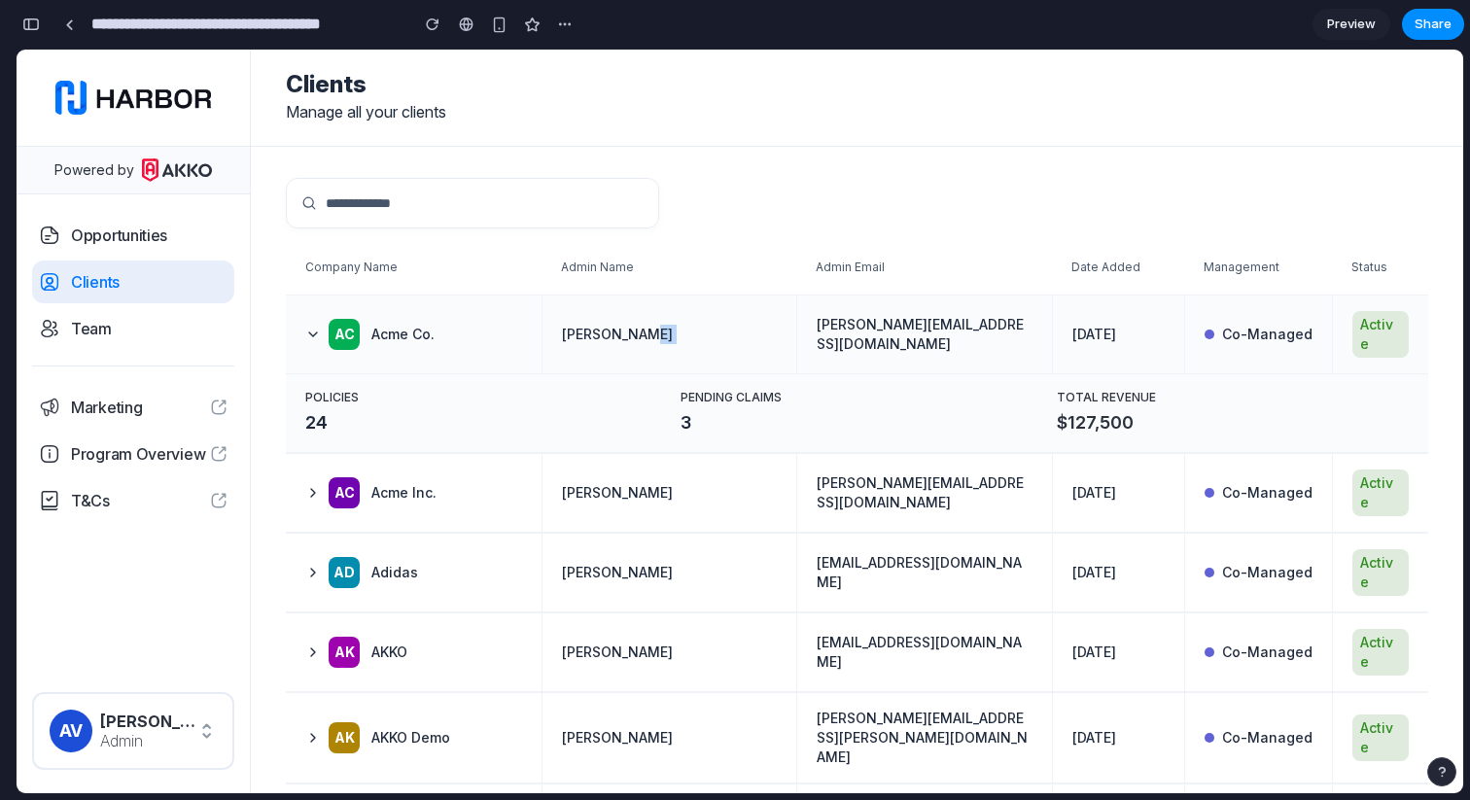
click at [638, 323] on td "[PERSON_NAME]" at bounding box center [670, 335] width 256 height 78
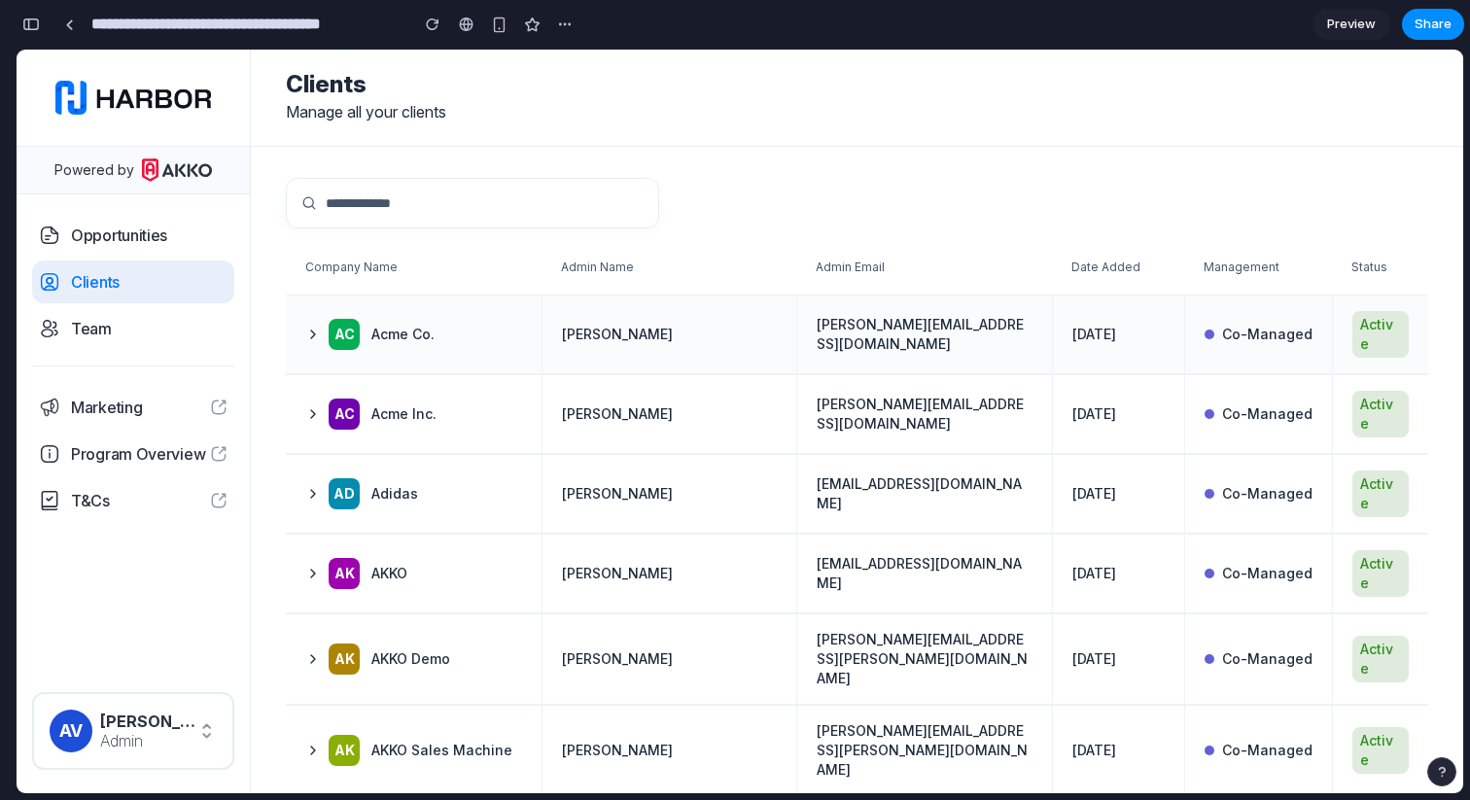
click at [638, 323] on td "[PERSON_NAME]" at bounding box center [670, 335] width 256 height 78
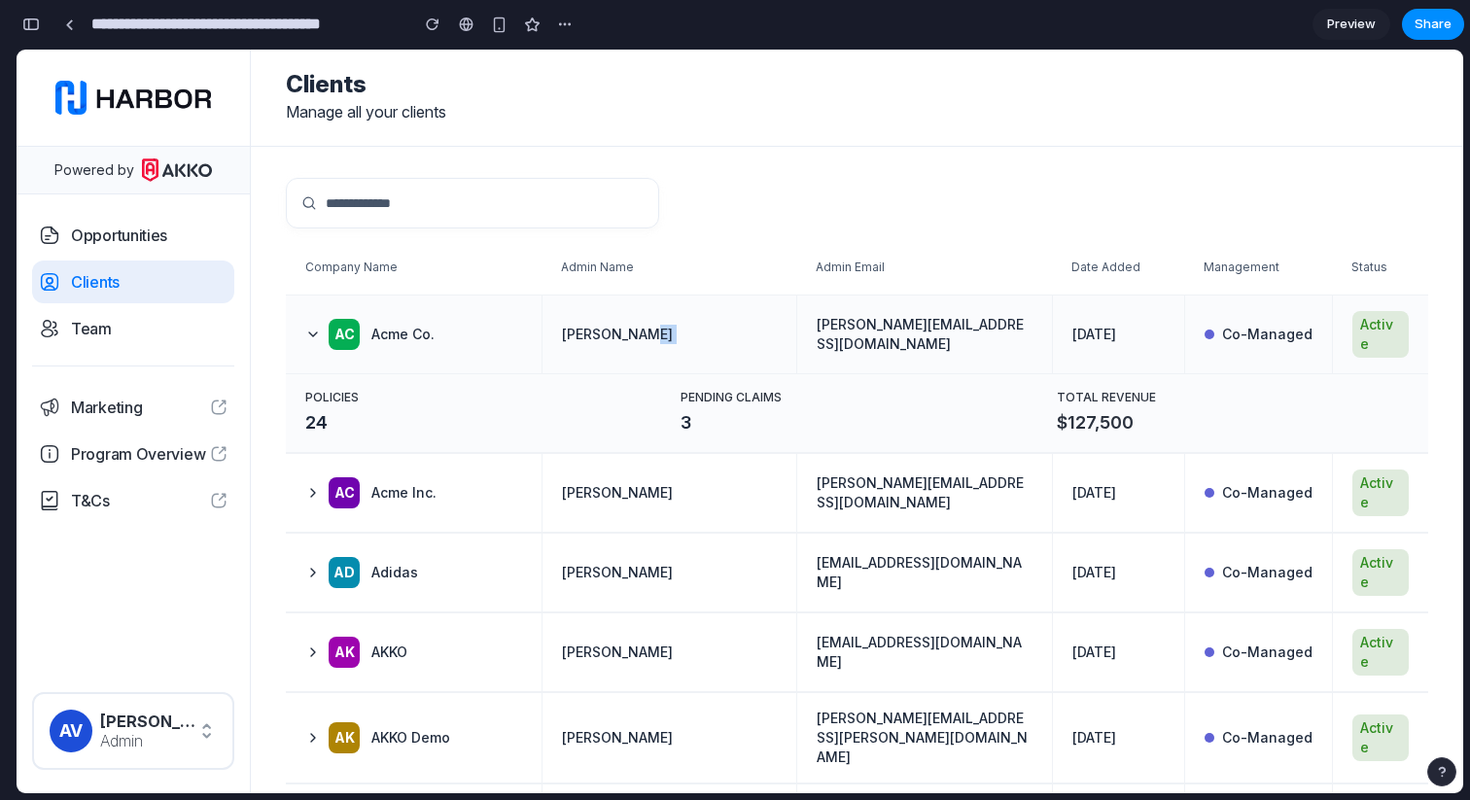
click at [638, 323] on td "[PERSON_NAME]" at bounding box center [670, 335] width 256 height 78
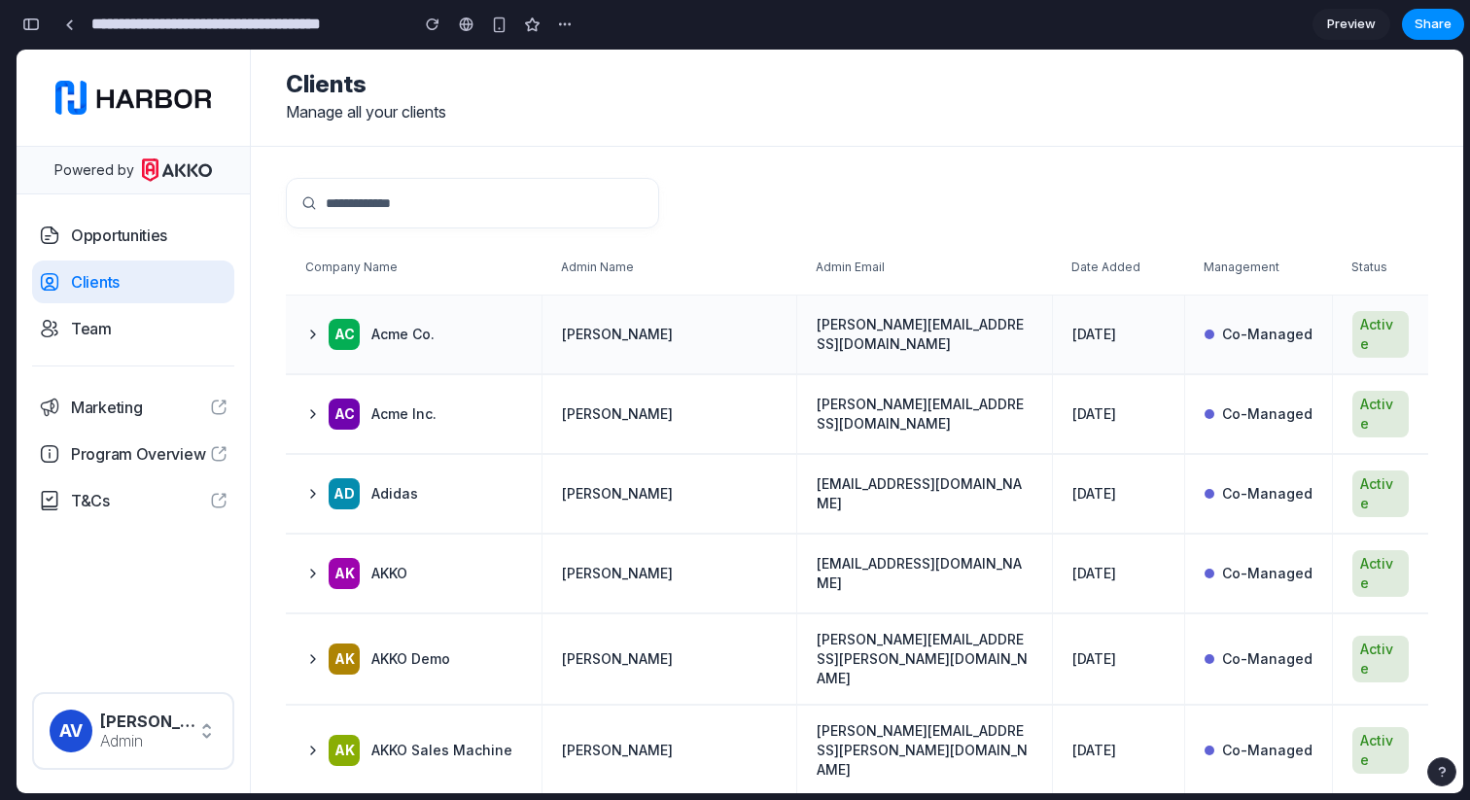
click at [687, 345] on td "[PERSON_NAME]" at bounding box center [670, 335] width 256 height 78
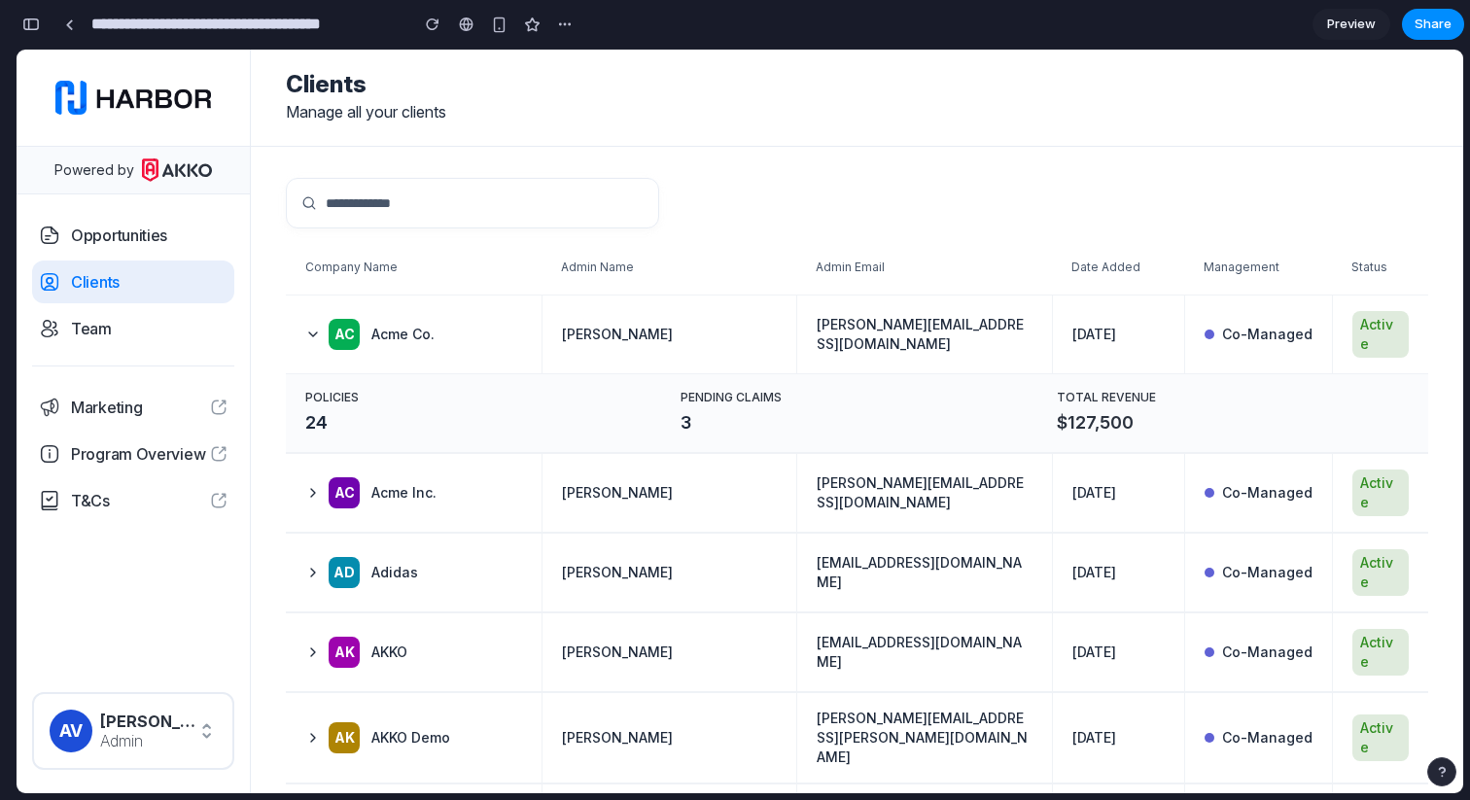
click at [759, 244] on th "Admin Name" at bounding box center [670, 267] width 256 height 54
click at [673, 315] on td "[PERSON_NAME]" at bounding box center [670, 335] width 256 height 78
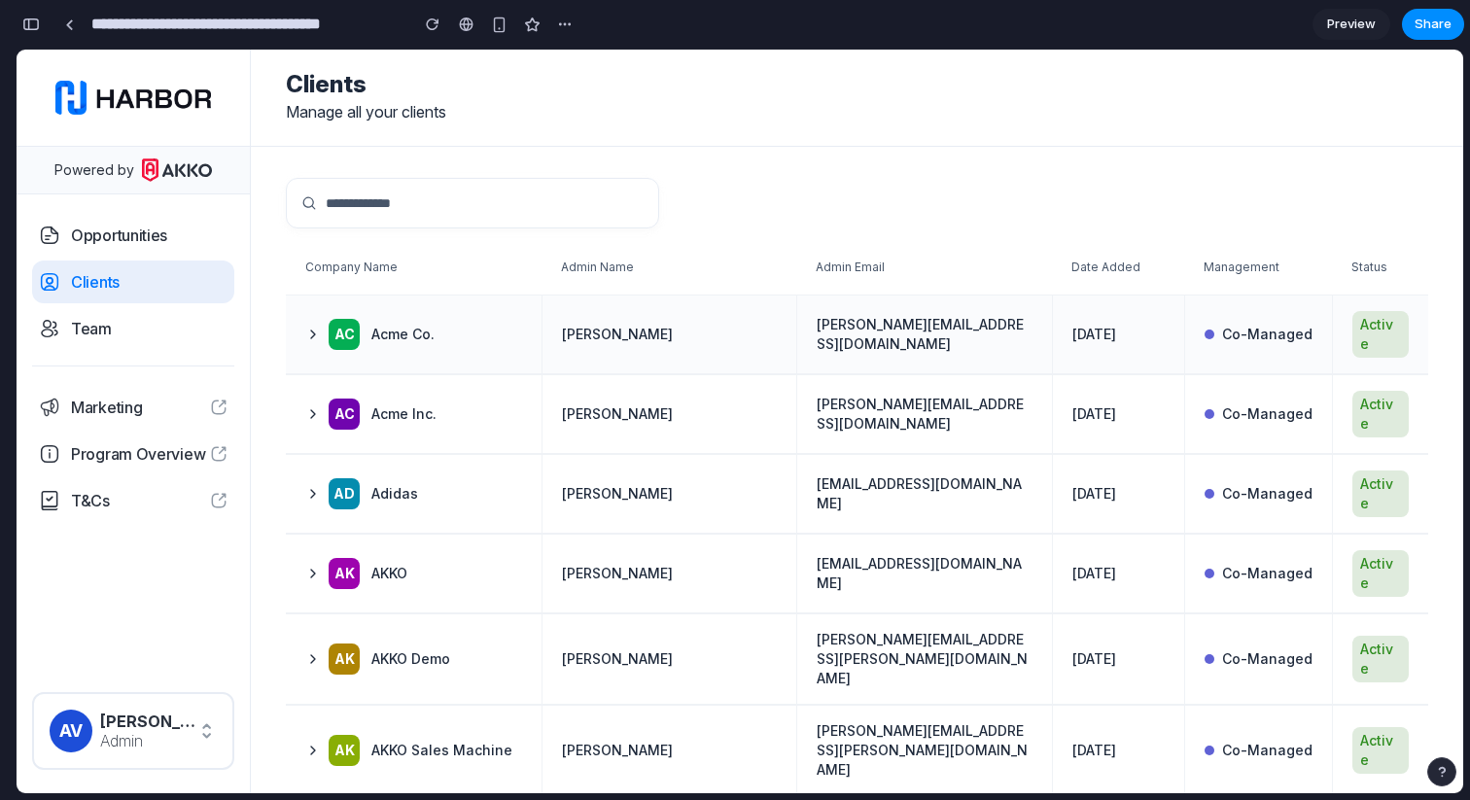
click at [673, 315] on td "[PERSON_NAME]" at bounding box center [670, 335] width 256 height 78
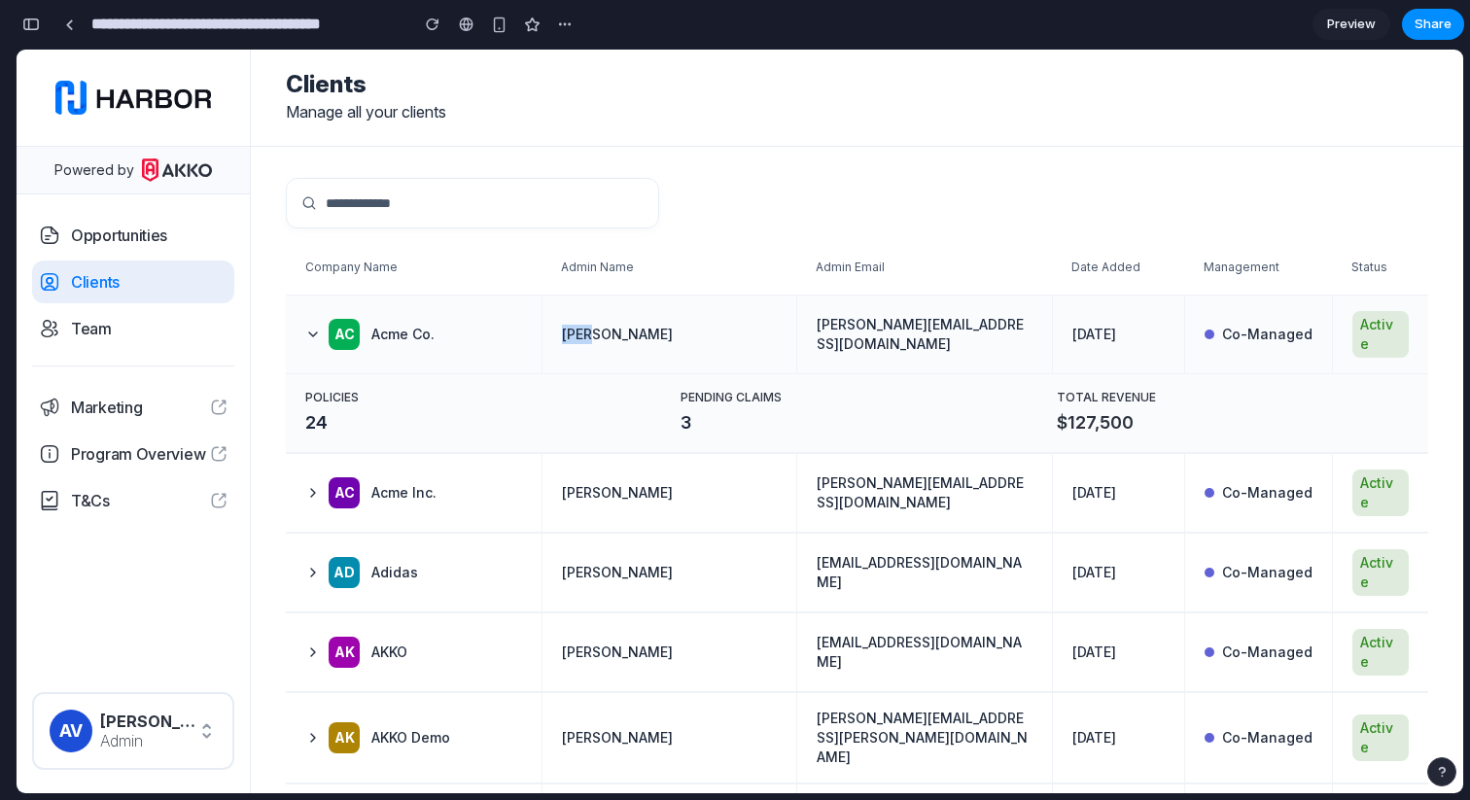
click at [558, 322] on td "[PERSON_NAME]" at bounding box center [670, 335] width 256 height 78
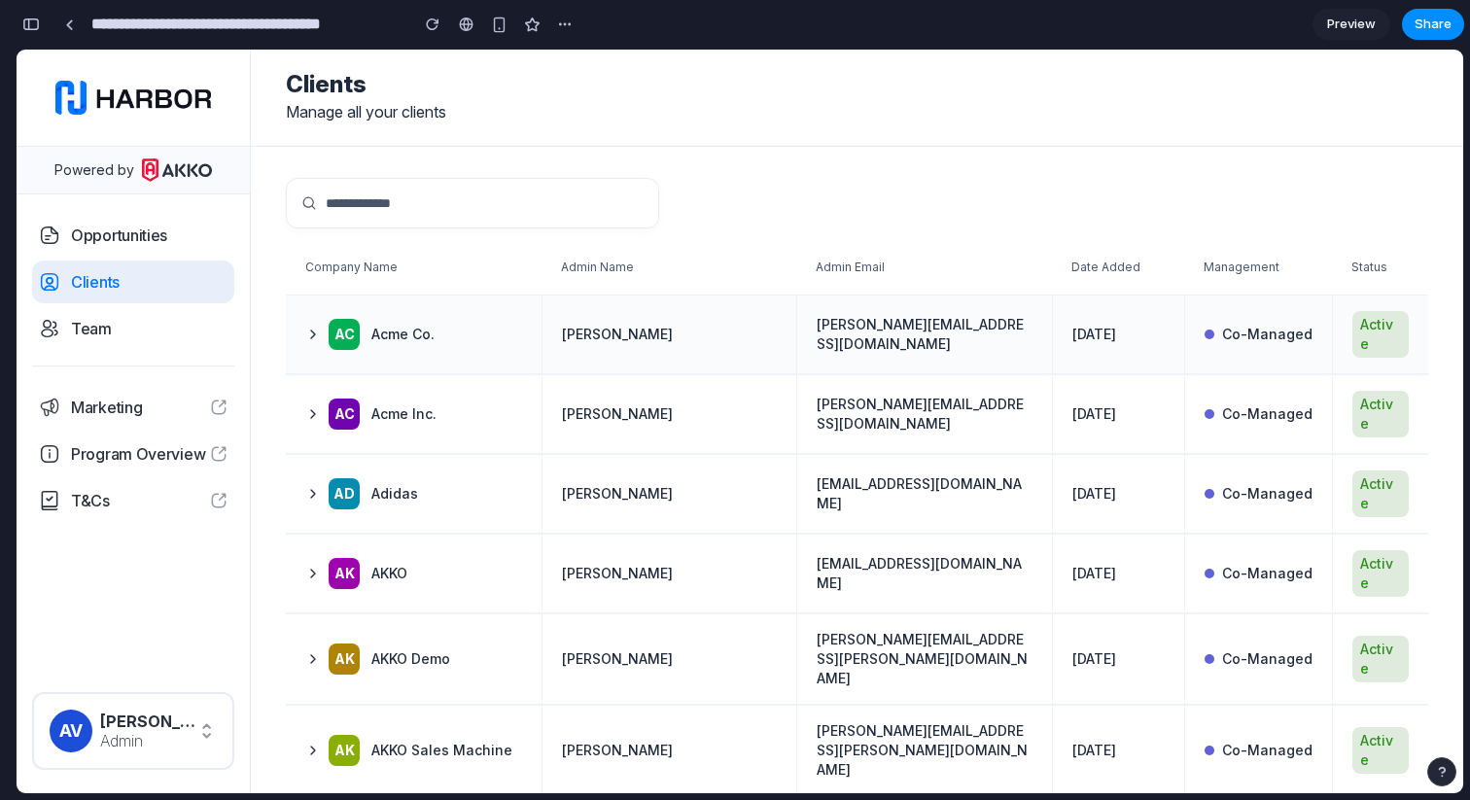
click at [558, 322] on td "[PERSON_NAME]" at bounding box center [670, 335] width 256 height 78
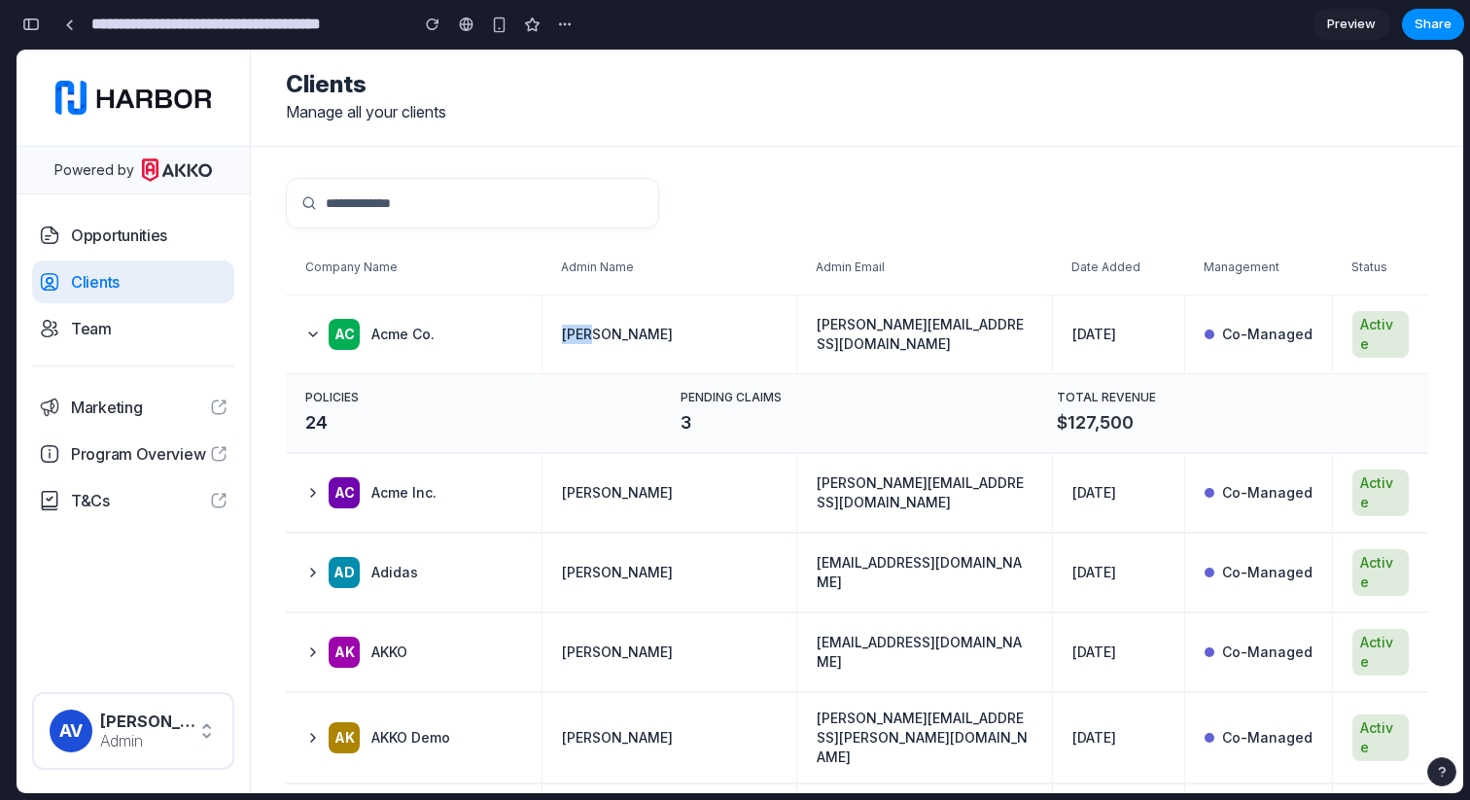
click at [688, 317] on td "[PERSON_NAME]" at bounding box center [670, 335] width 256 height 78
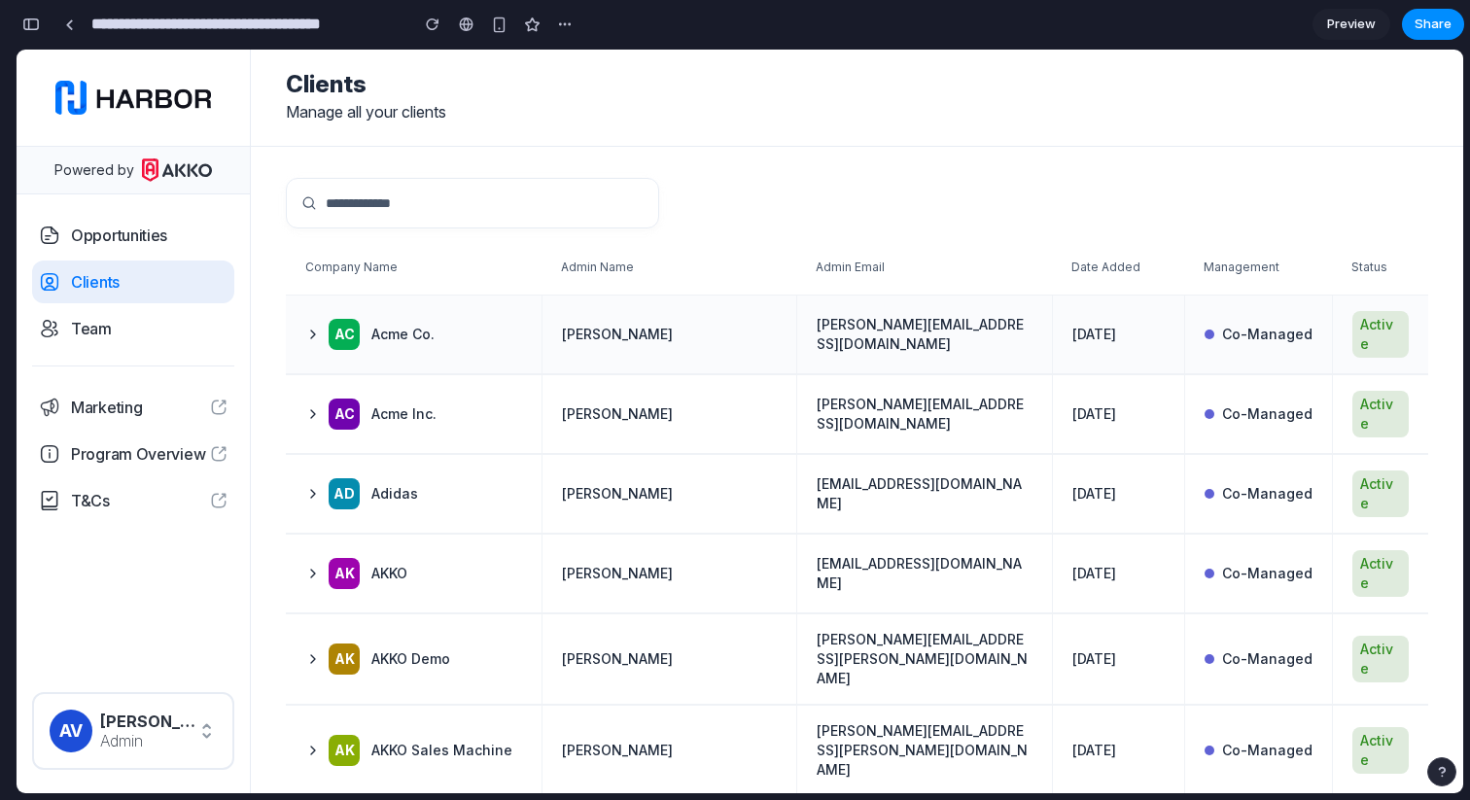
click at [688, 317] on td "[PERSON_NAME]" at bounding box center [670, 335] width 256 height 78
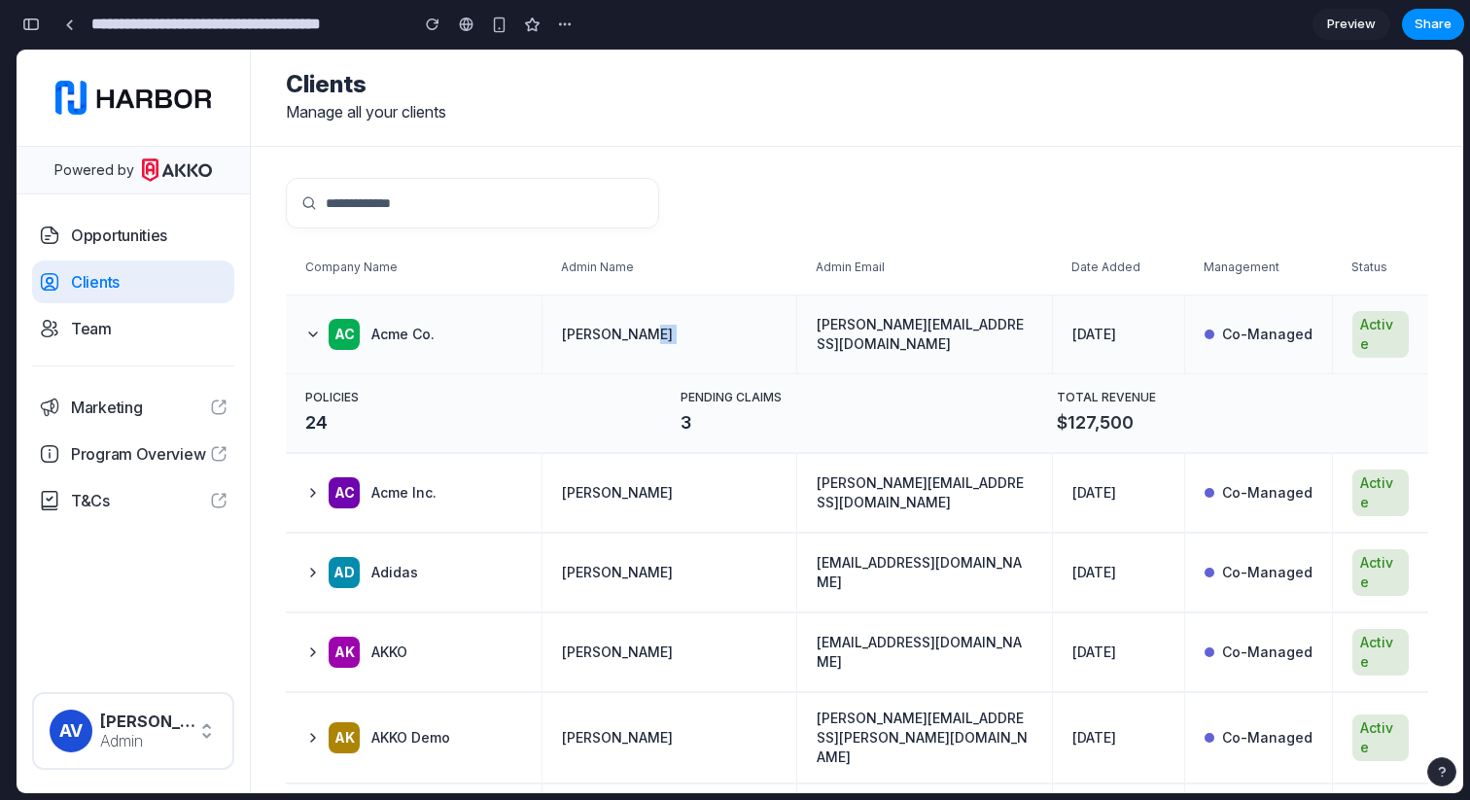
click at [688, 317] on td "[PERSON_NAME]" at bounding box center [670, 335] width 256 height 78
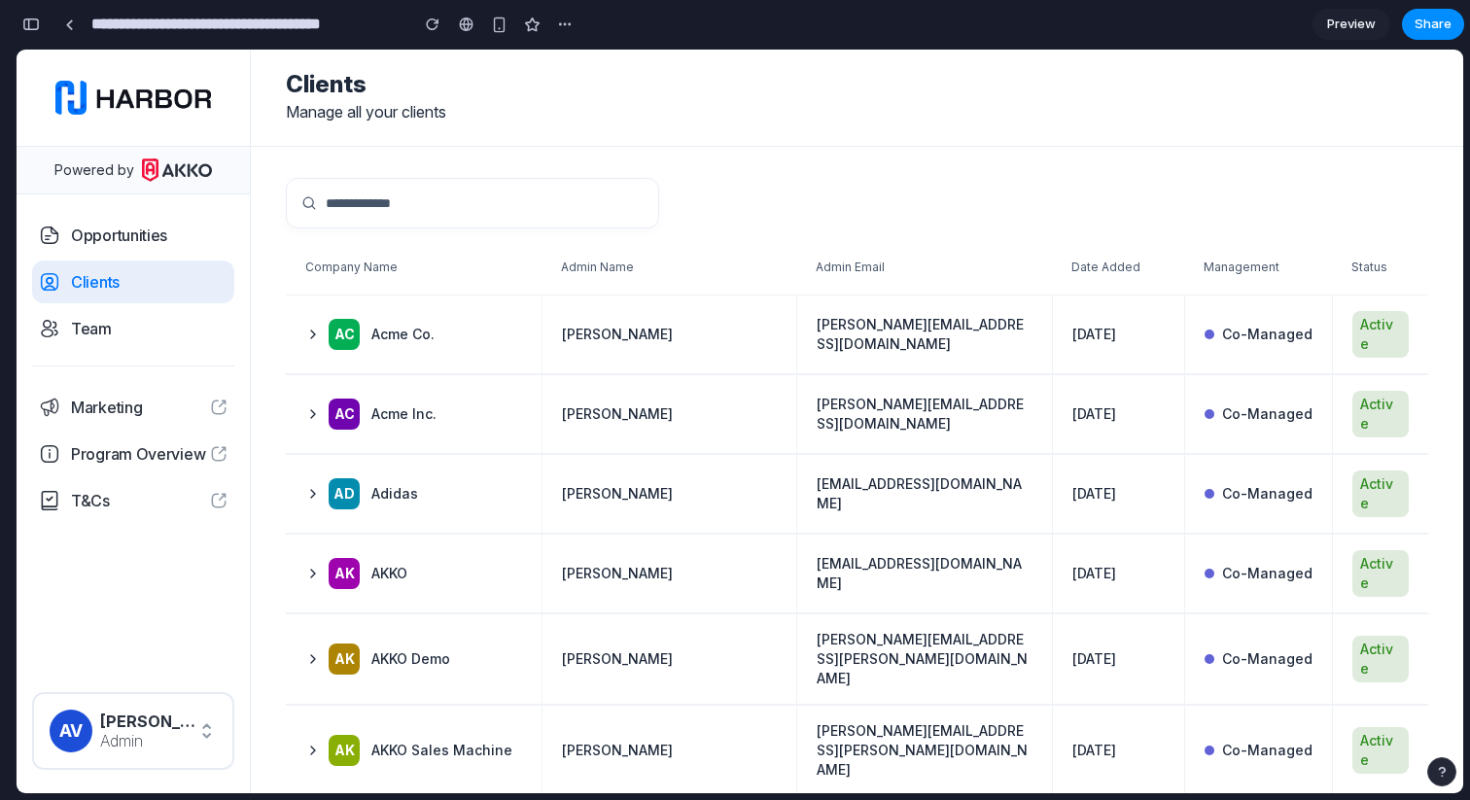
click at [834, 193] on div at bounding box center [857, 203] width 1142 height 51
click at [669, 315] on td "[PERSON_NAME]" at bounding box center [670, 335] width 256 height 78
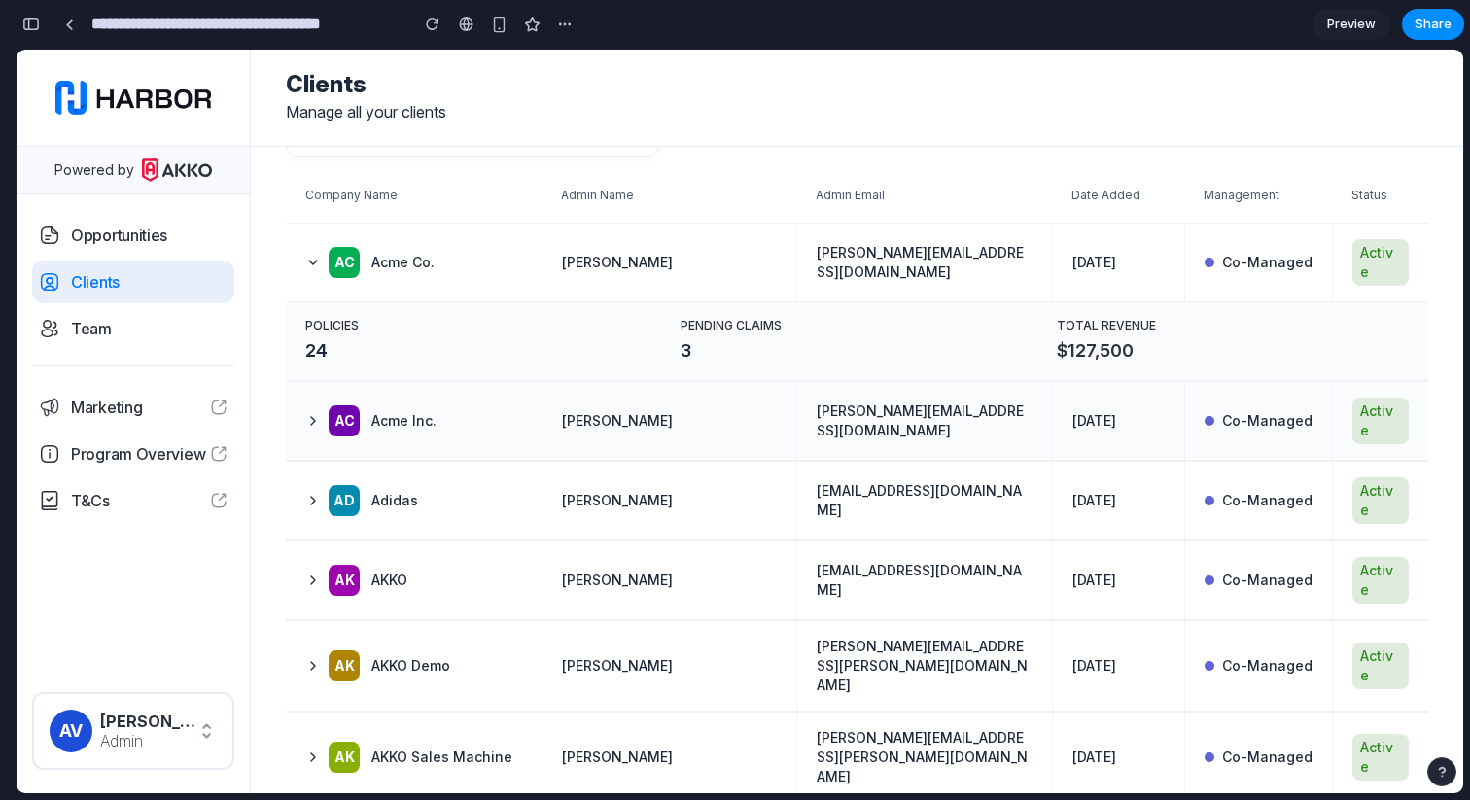
scroll to position [71, 0]
click at [725, 264] on td "[PERSON_NAME]" at bounding box center [670, 264] width 256 height 78
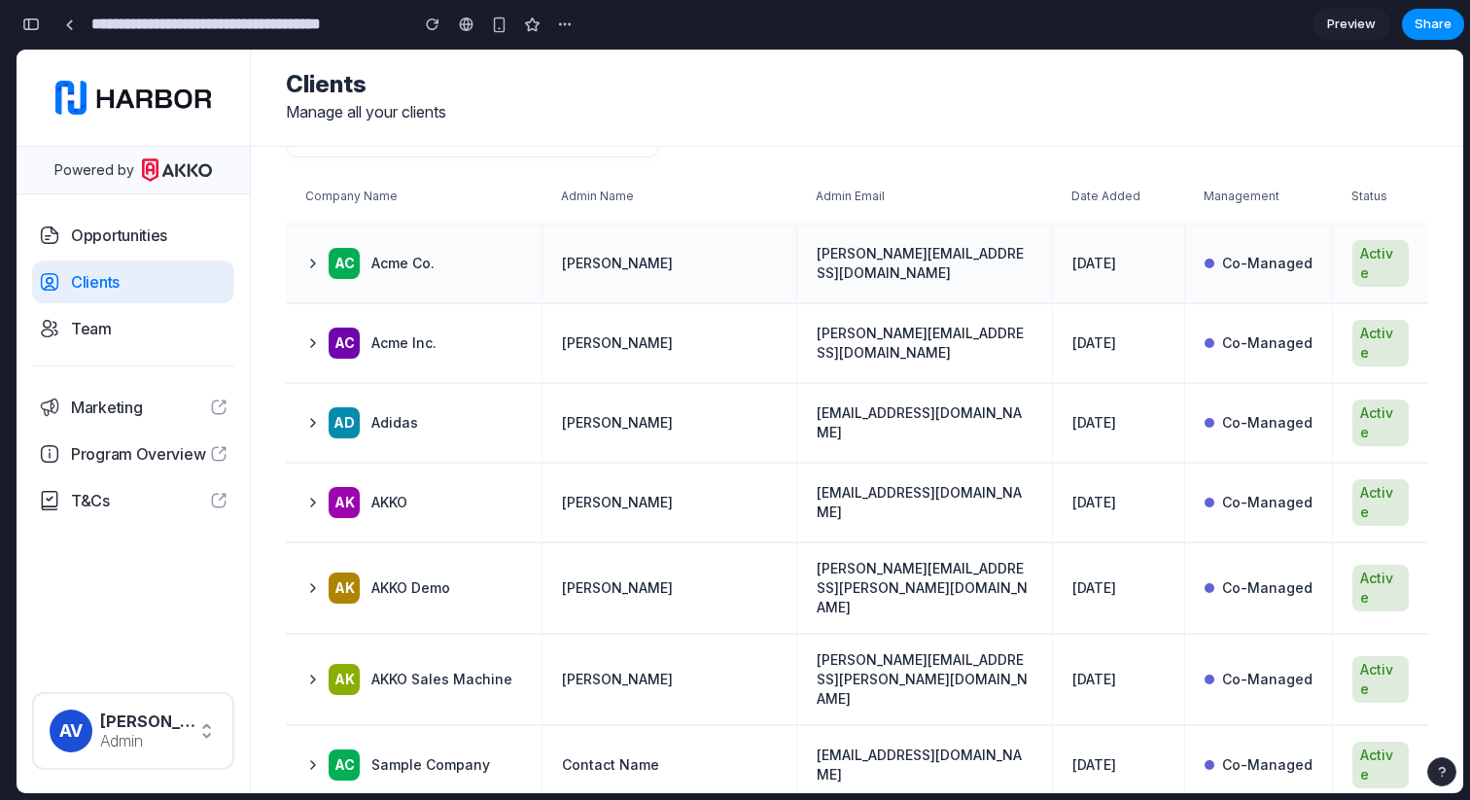
click at [680, 263] on td "[PERSON_NAME]" at bounding box center [670, 264] width 256 height 78
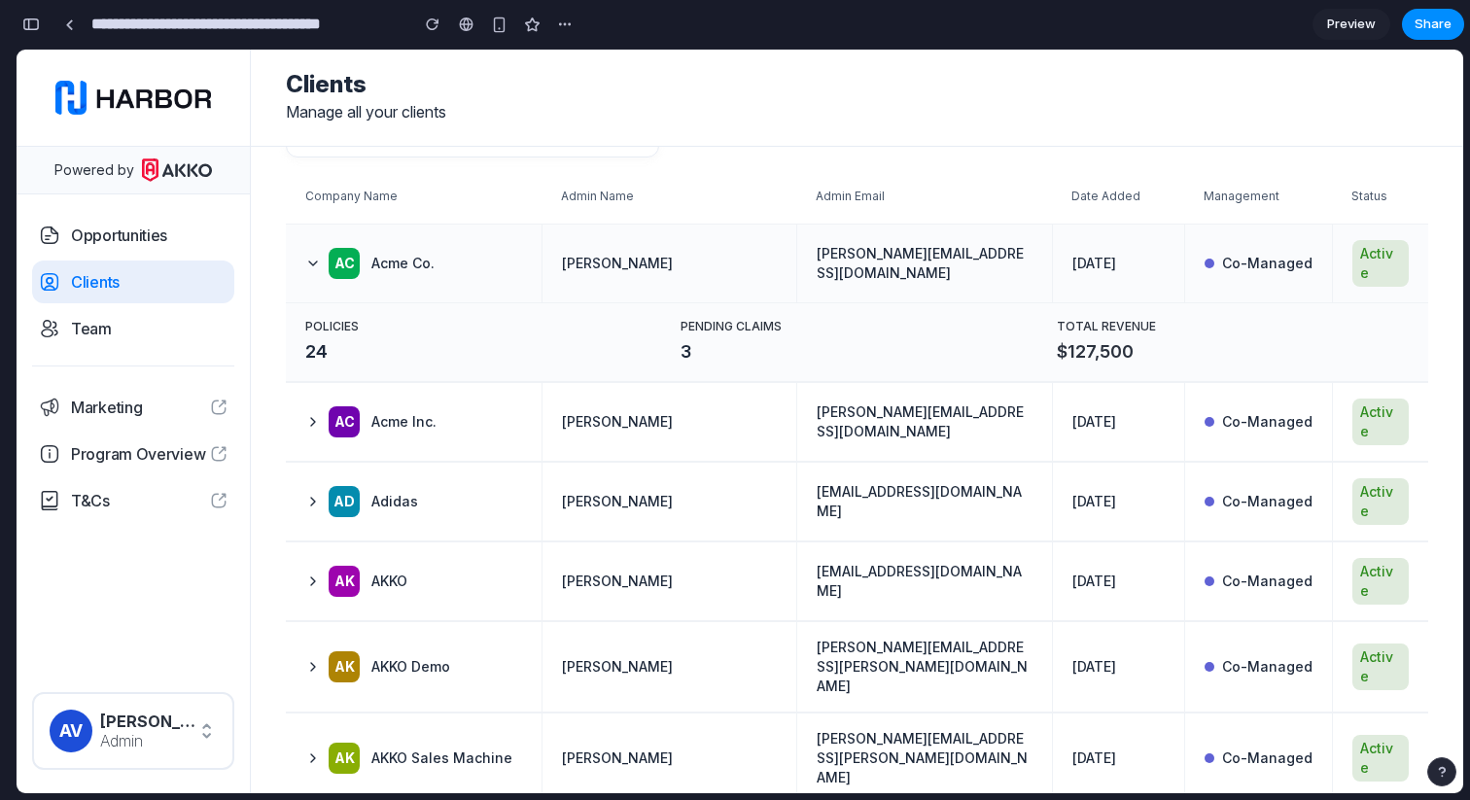
click at [680, 263] on td "[PERSON_NAME]" at bounding box center [670, 264] width 256 height 78
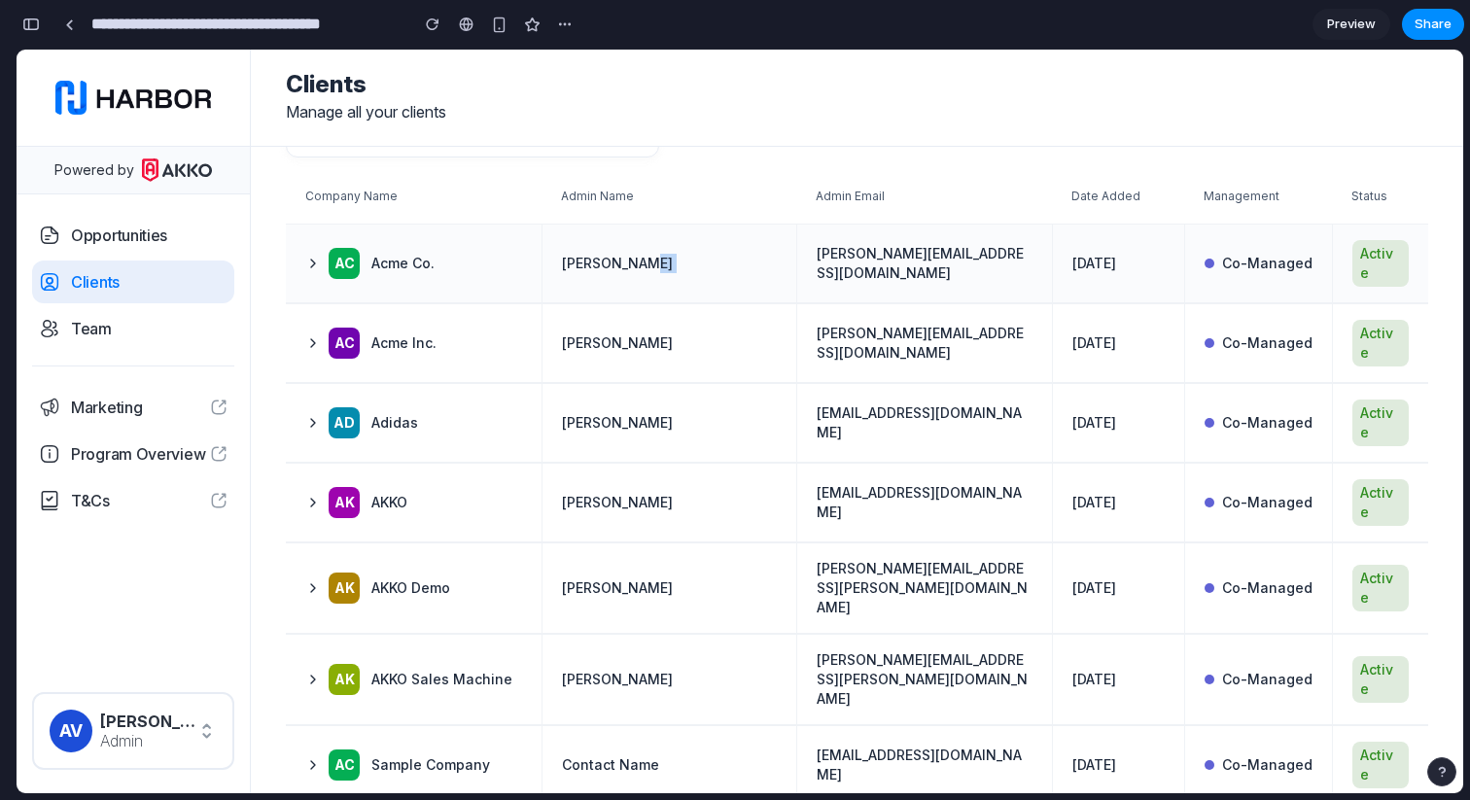
click at [709, 248] on td "[PERSON_NAME]" at bounding box center [670, 264] width 256 height 78
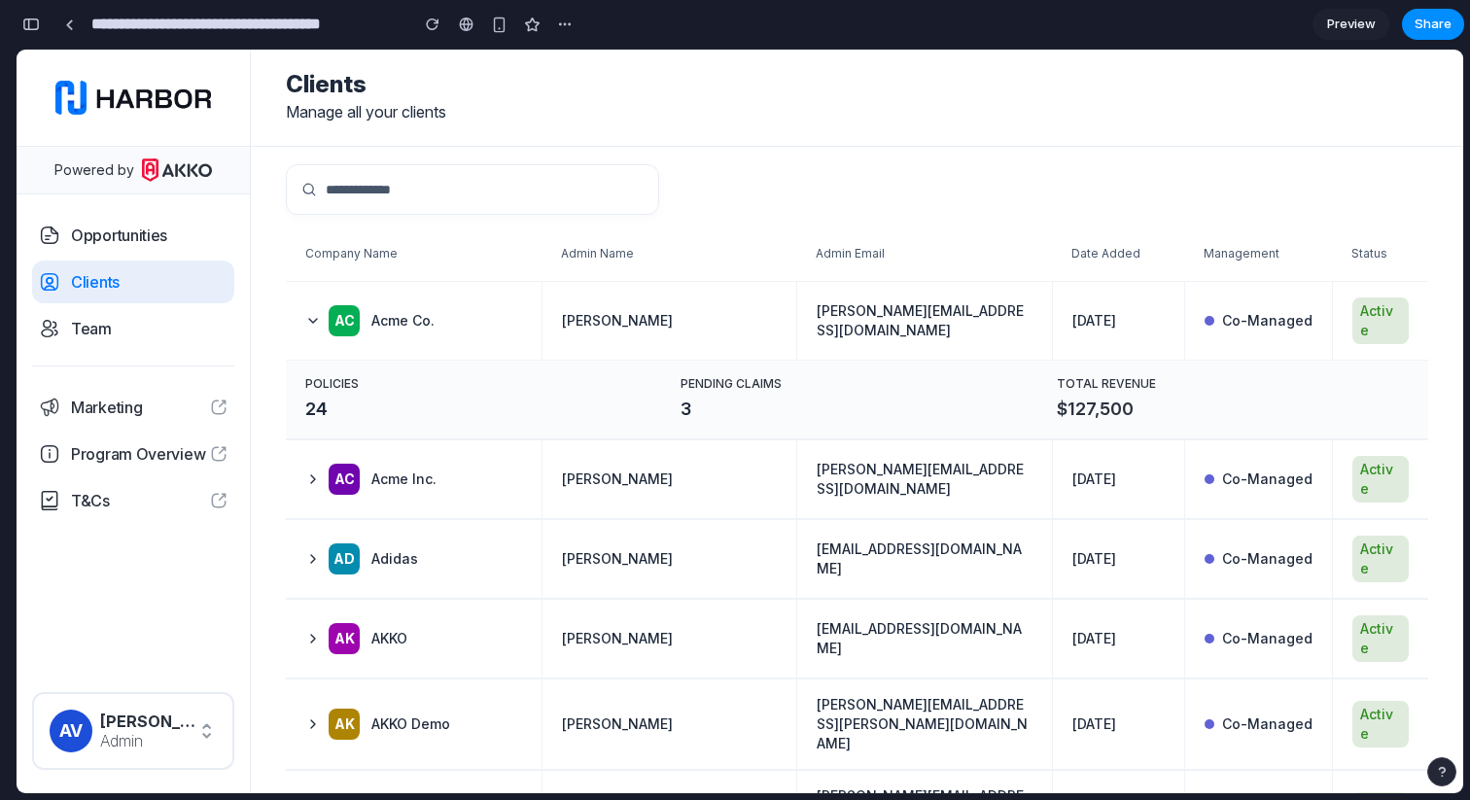
scroll to position [0, 0]
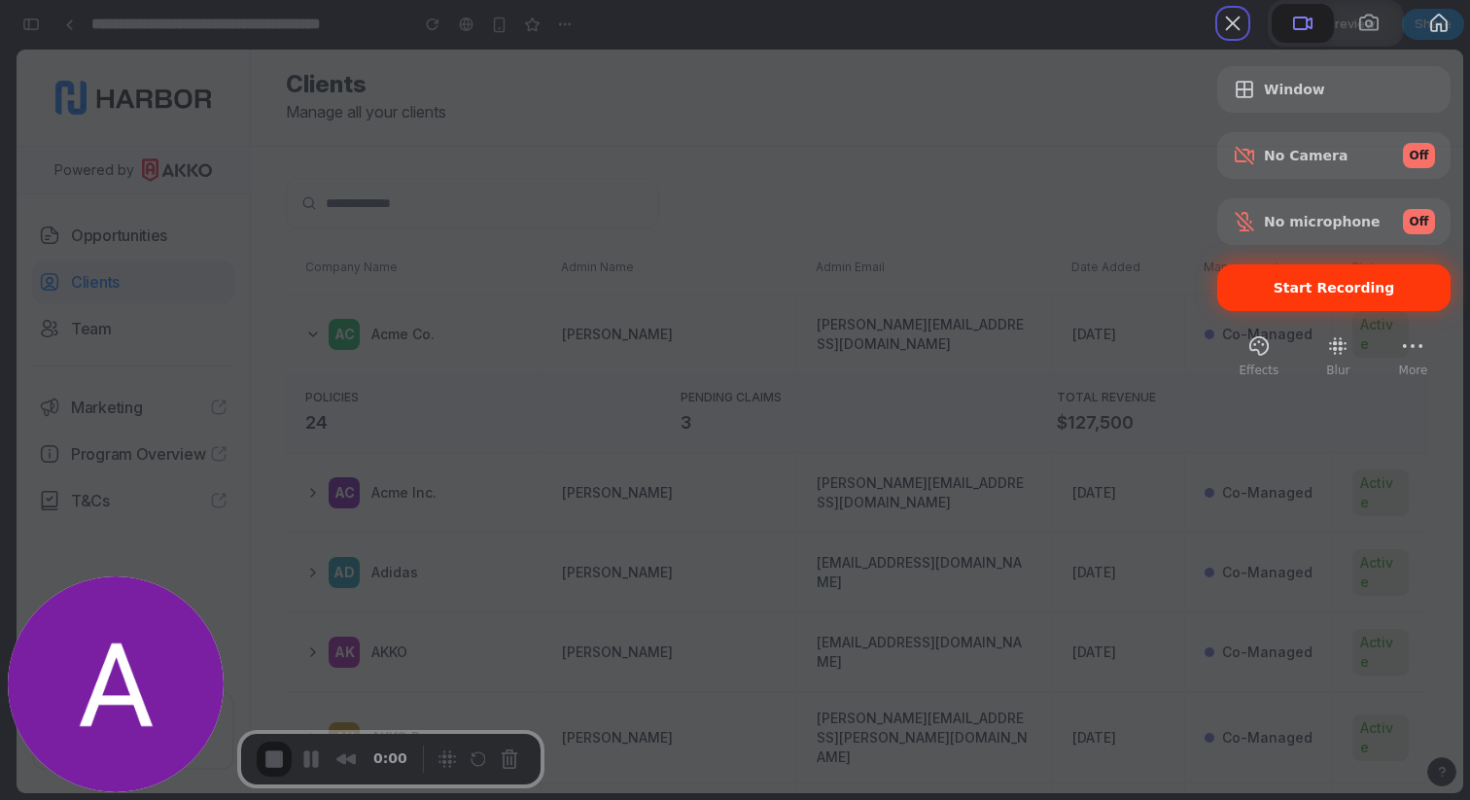
click at [1295, 296] on span "Start Recording" at bounding box center [1335, 288] width 122 height 16
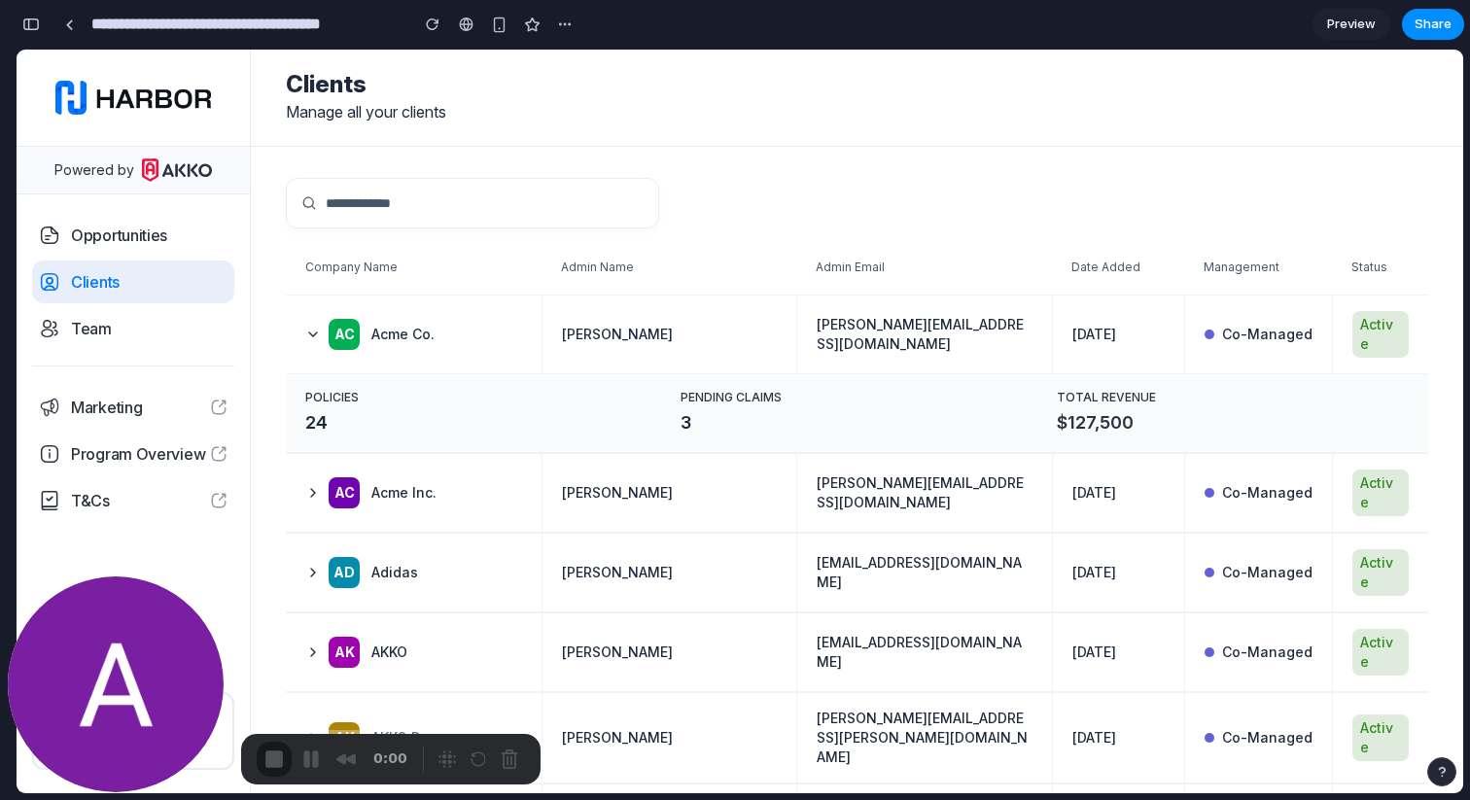
click at [1030, 333] on td "[PERSON_NAME][EMAIL_ADDRESS][DOMAIN_NAME]" at bounding box center [924, 335] width 256 height 78
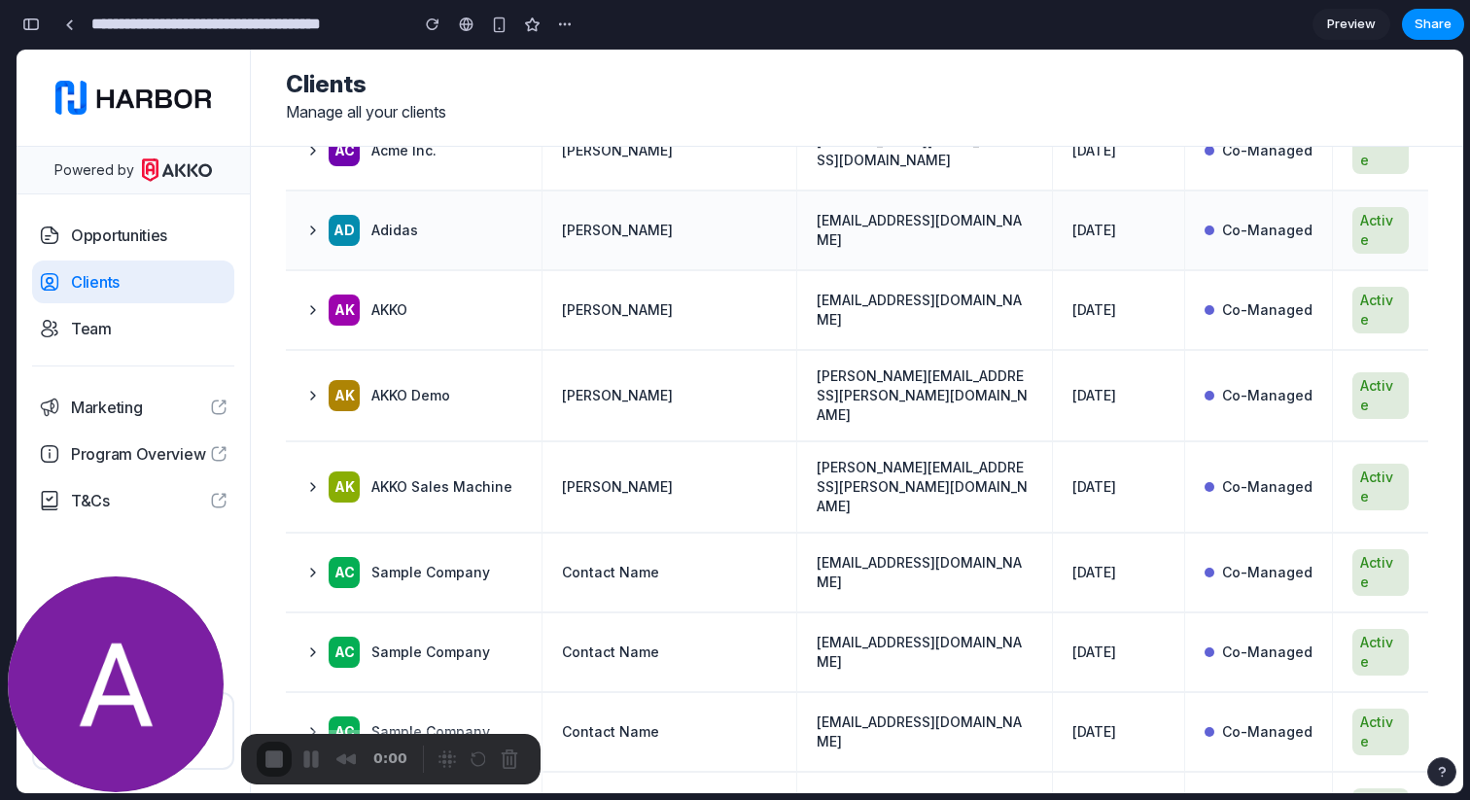
scroll to position [261, 0]
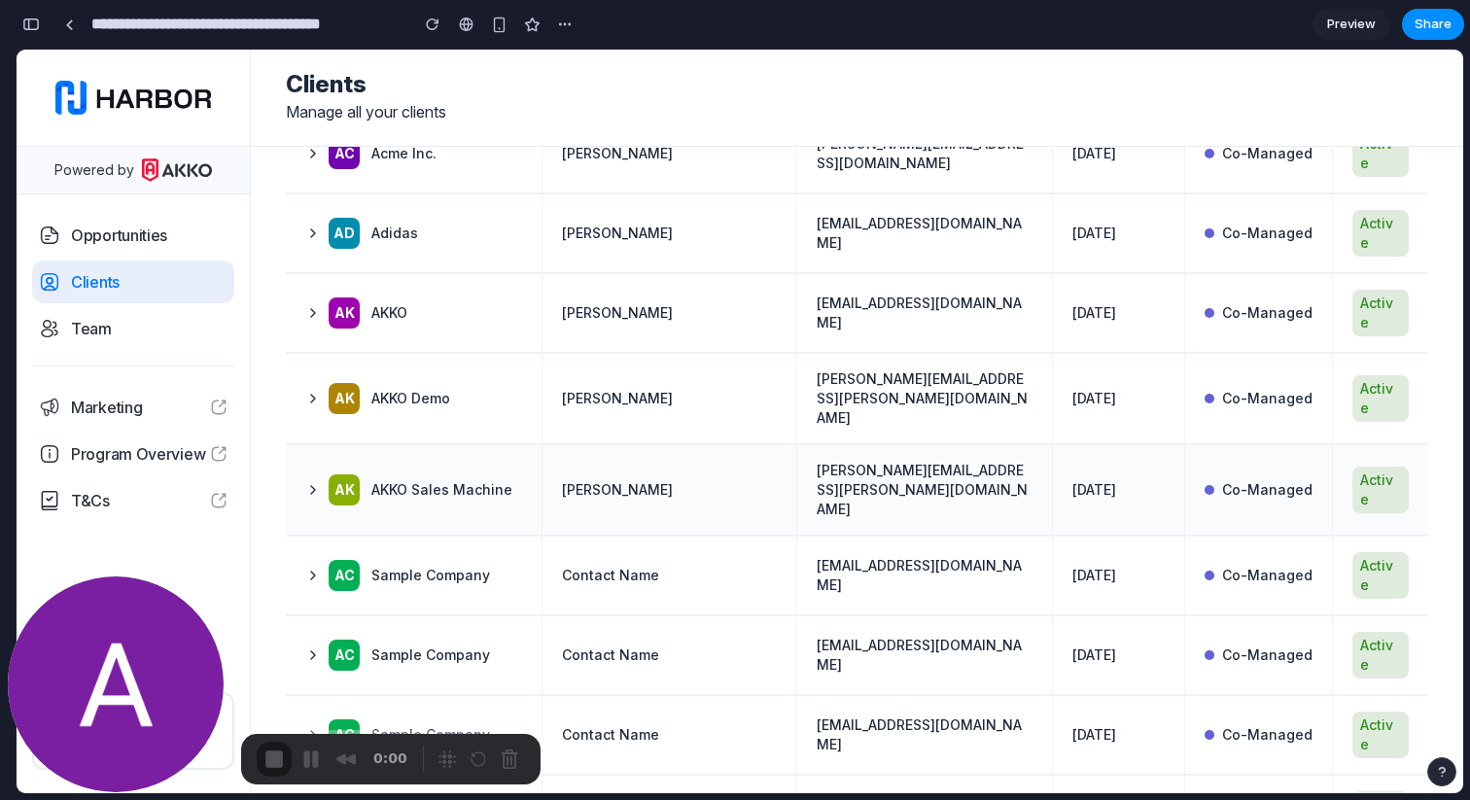
click at [686, 445] on td "[PERSON_NAME]" at bounding box center [670, 489] width 256 height 89
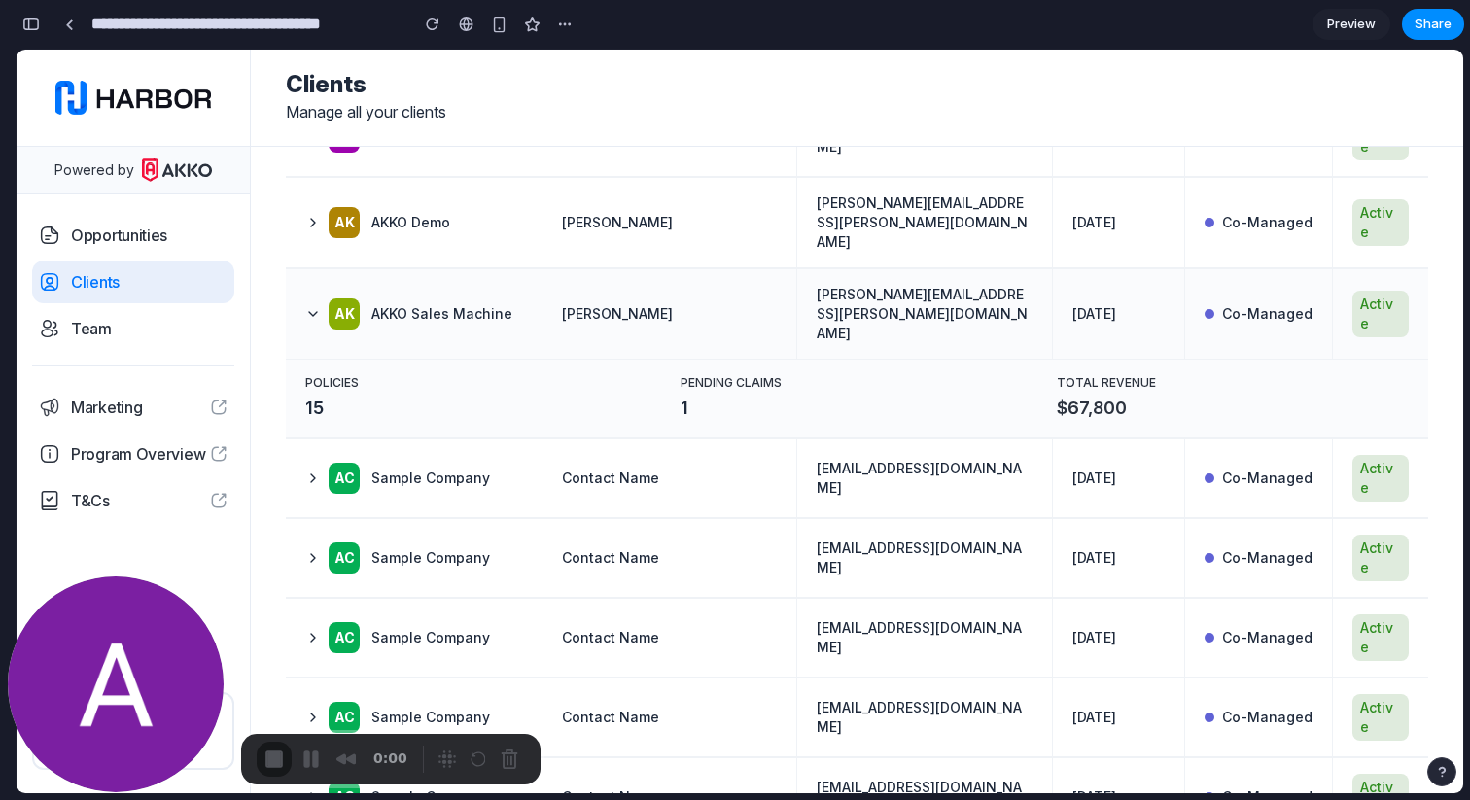
scroll to position [448, 0]
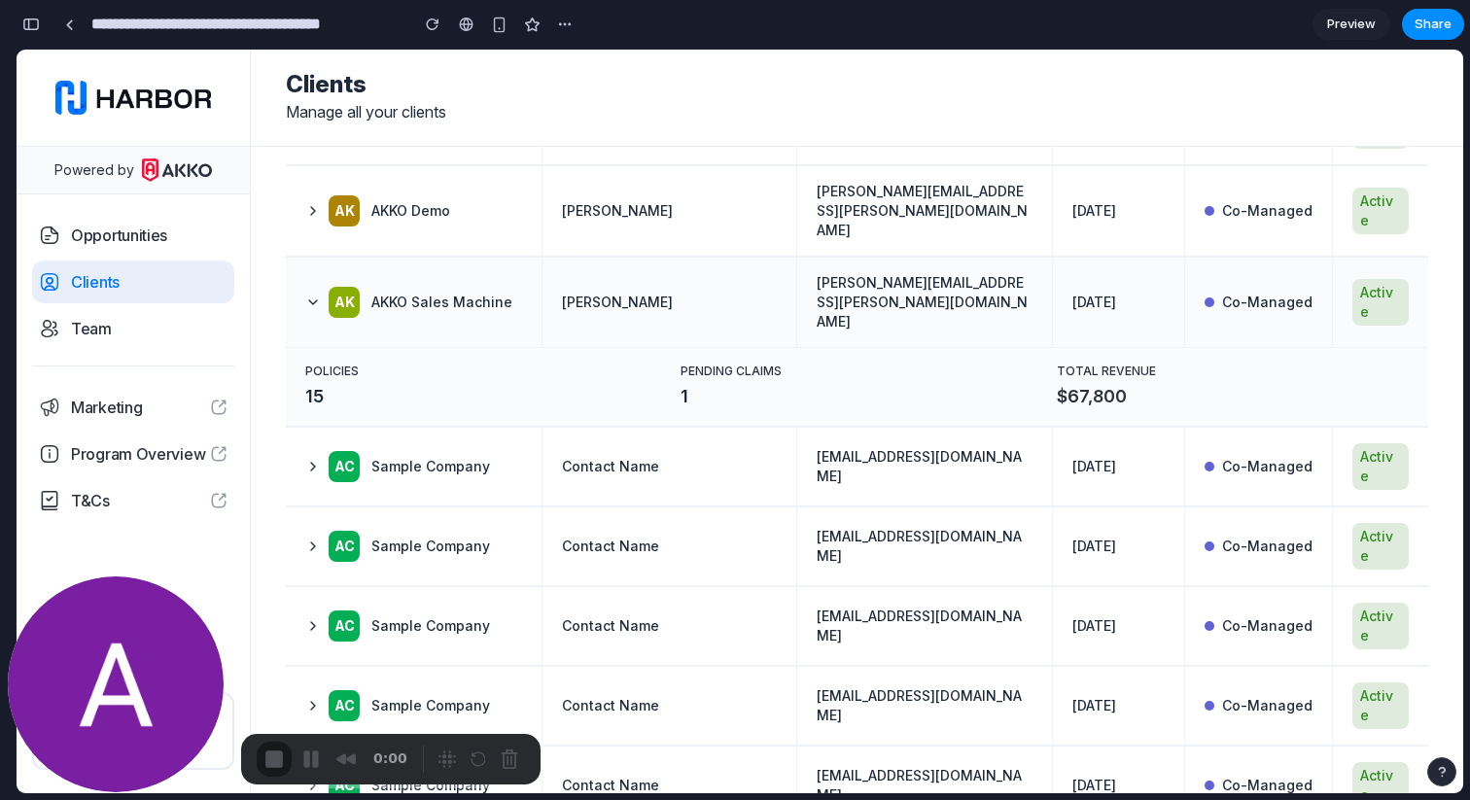
click at [686, 508] on td "Contact Name" at bounding box center [670, 547] width 256 height 78
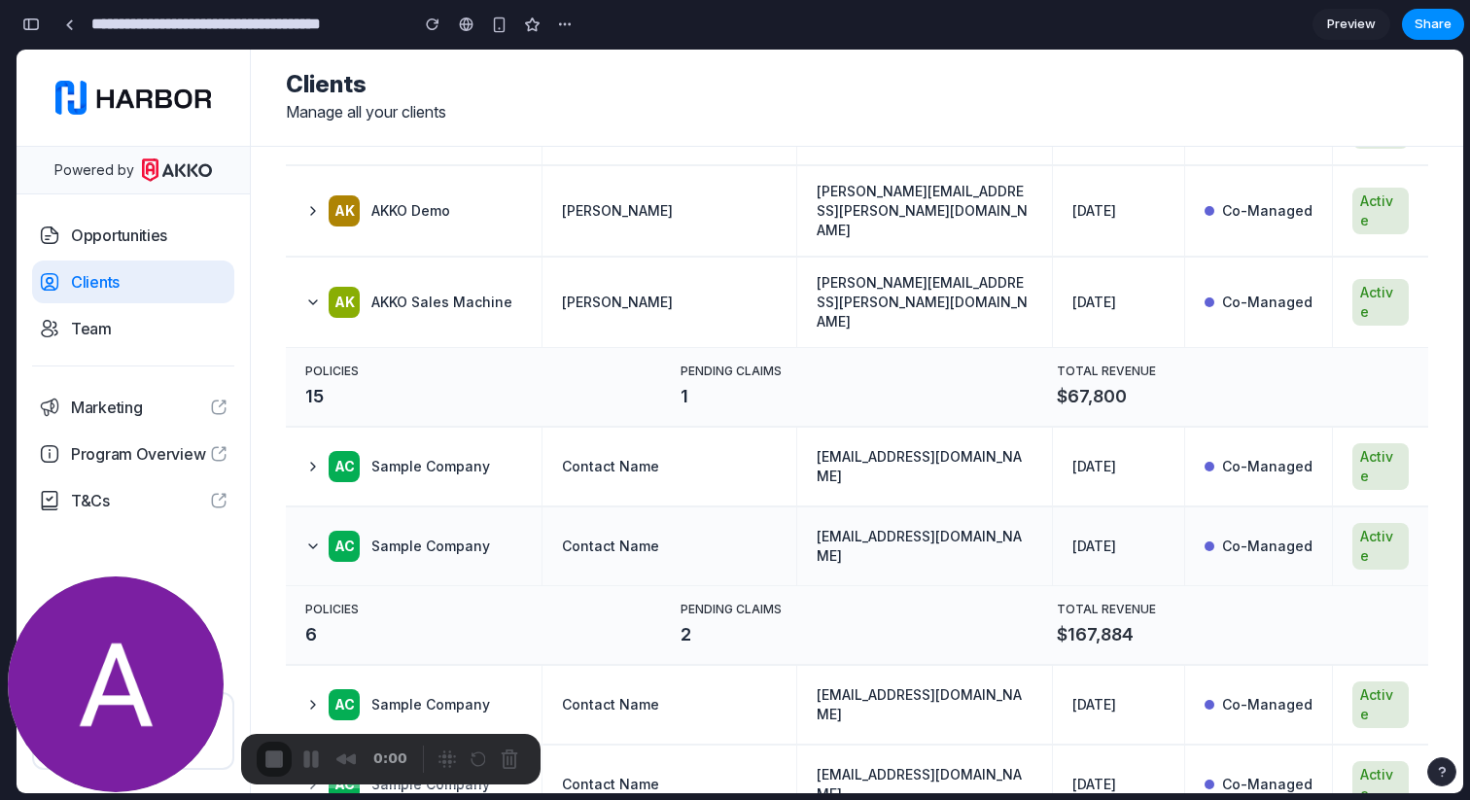
click at [661, 508] on td "Contact Name" at bounding box center [670, 547] width 256 height 78
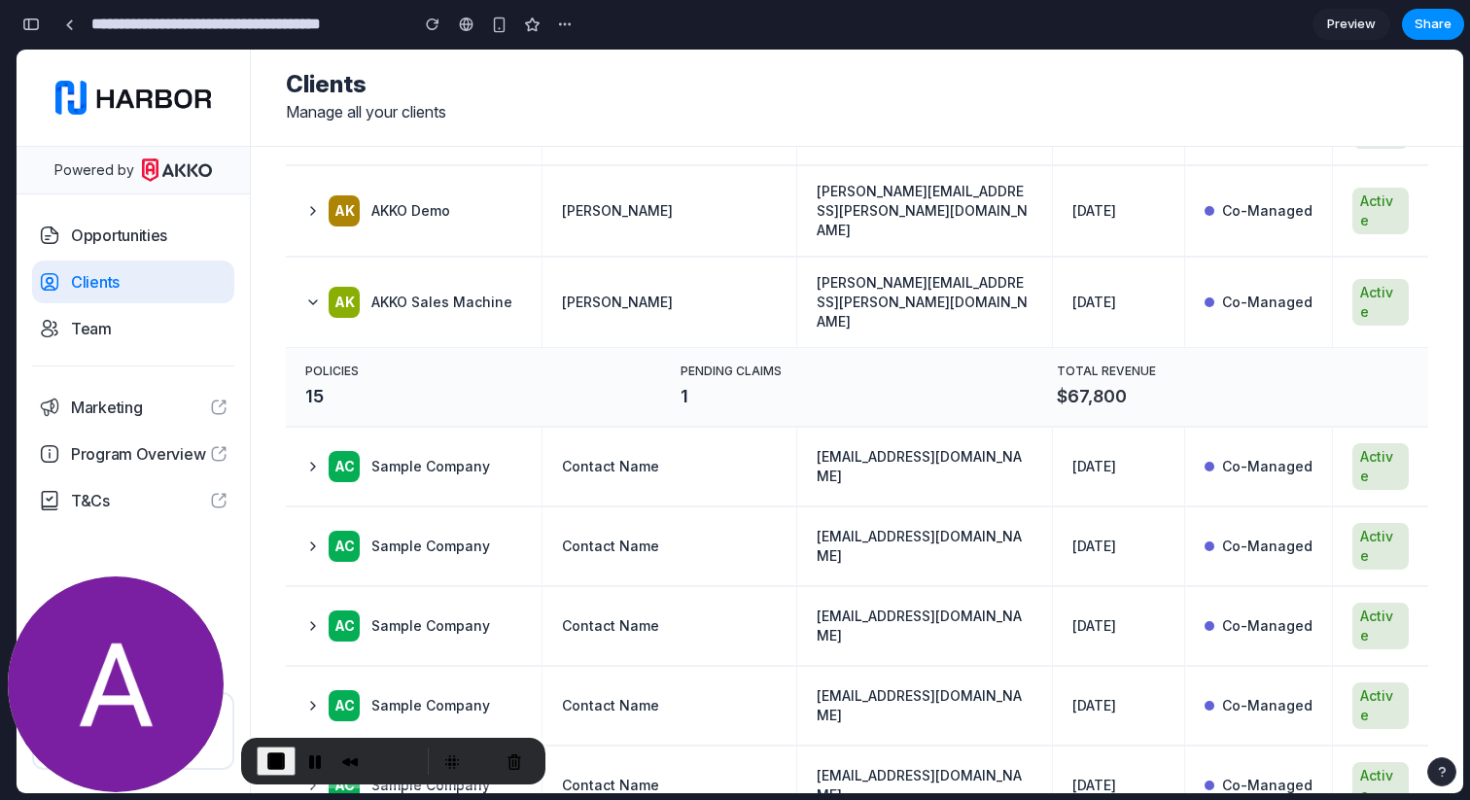
click at [469, 383] on span "15" at bounding box center [481, 396] width 352 height 27
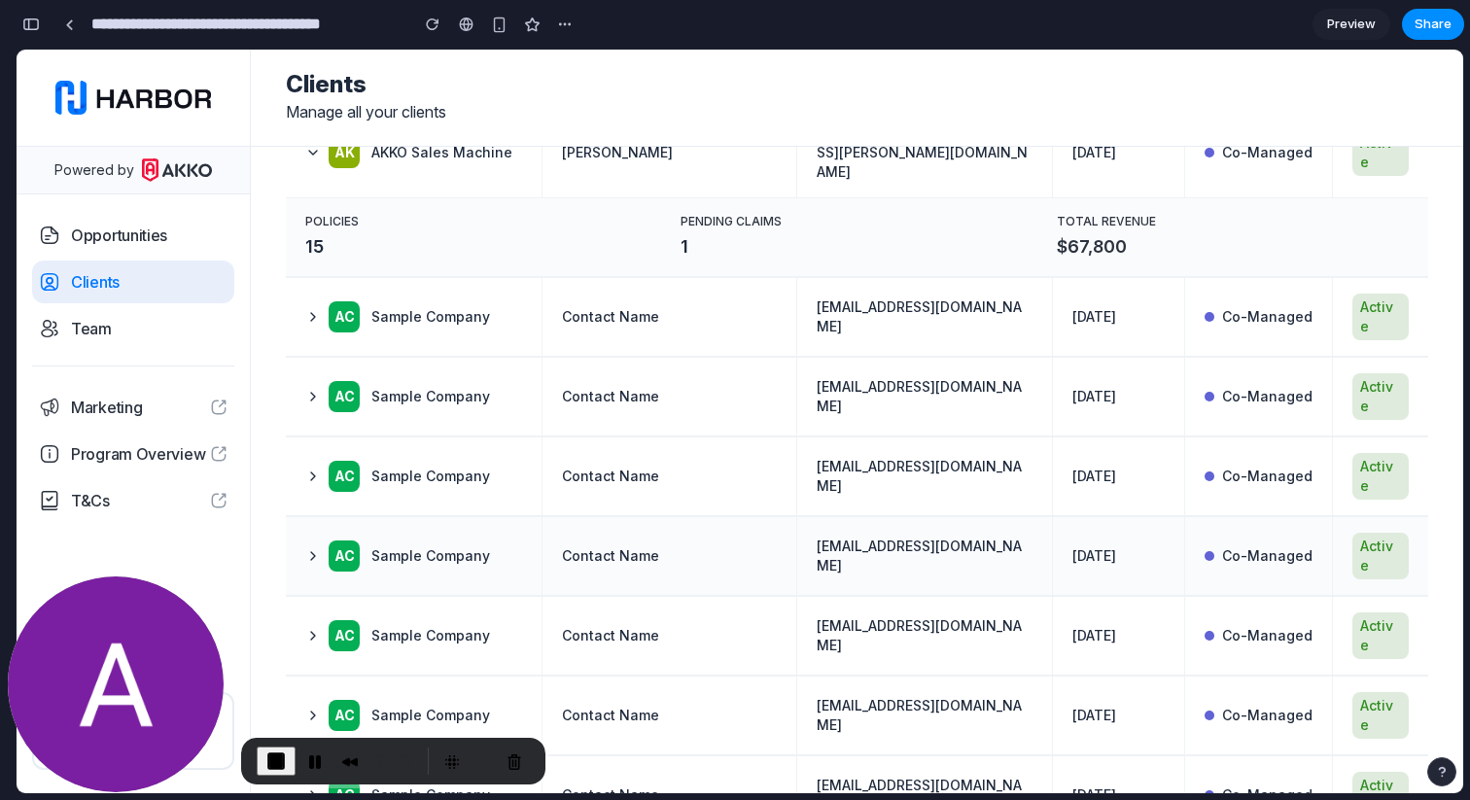
scroll to position [699, 0]
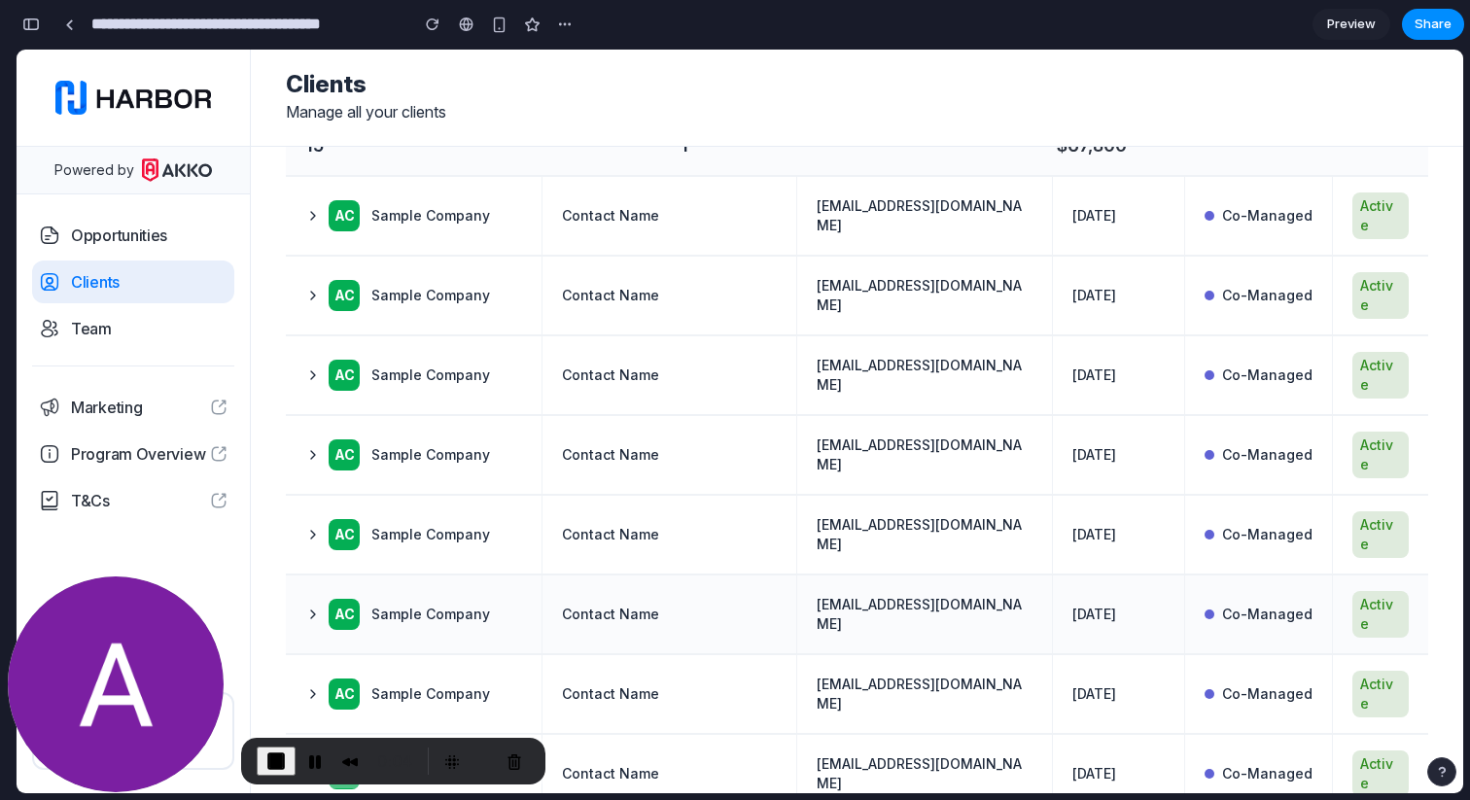
click at [639, 605] on span "Contact Name" at bounding box center [610, 614] width 97 height 19
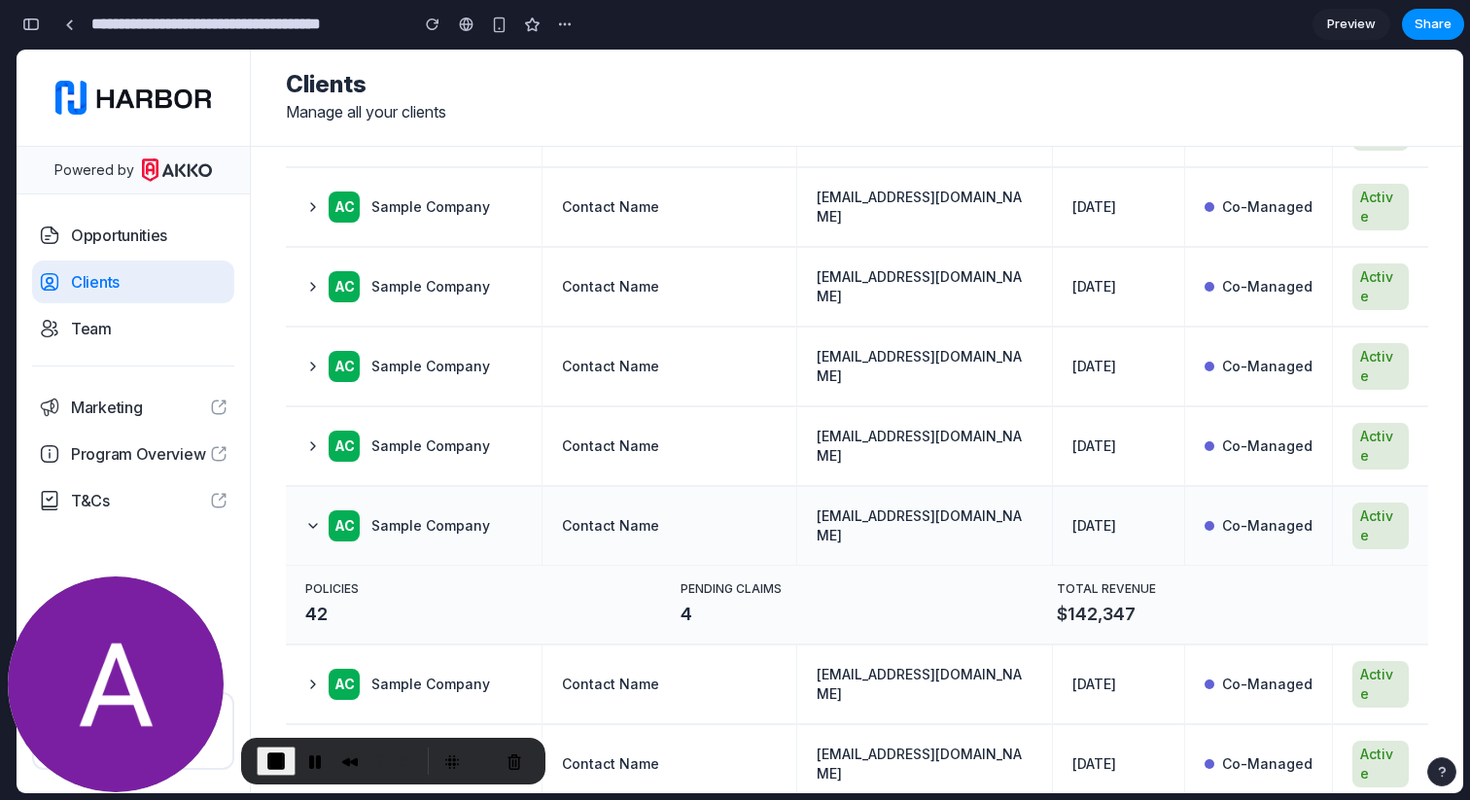
scroll to position [787, 0]
click at [660, 488] on td "Contact Name" at bounding box center [670, 527] width 256 height 78
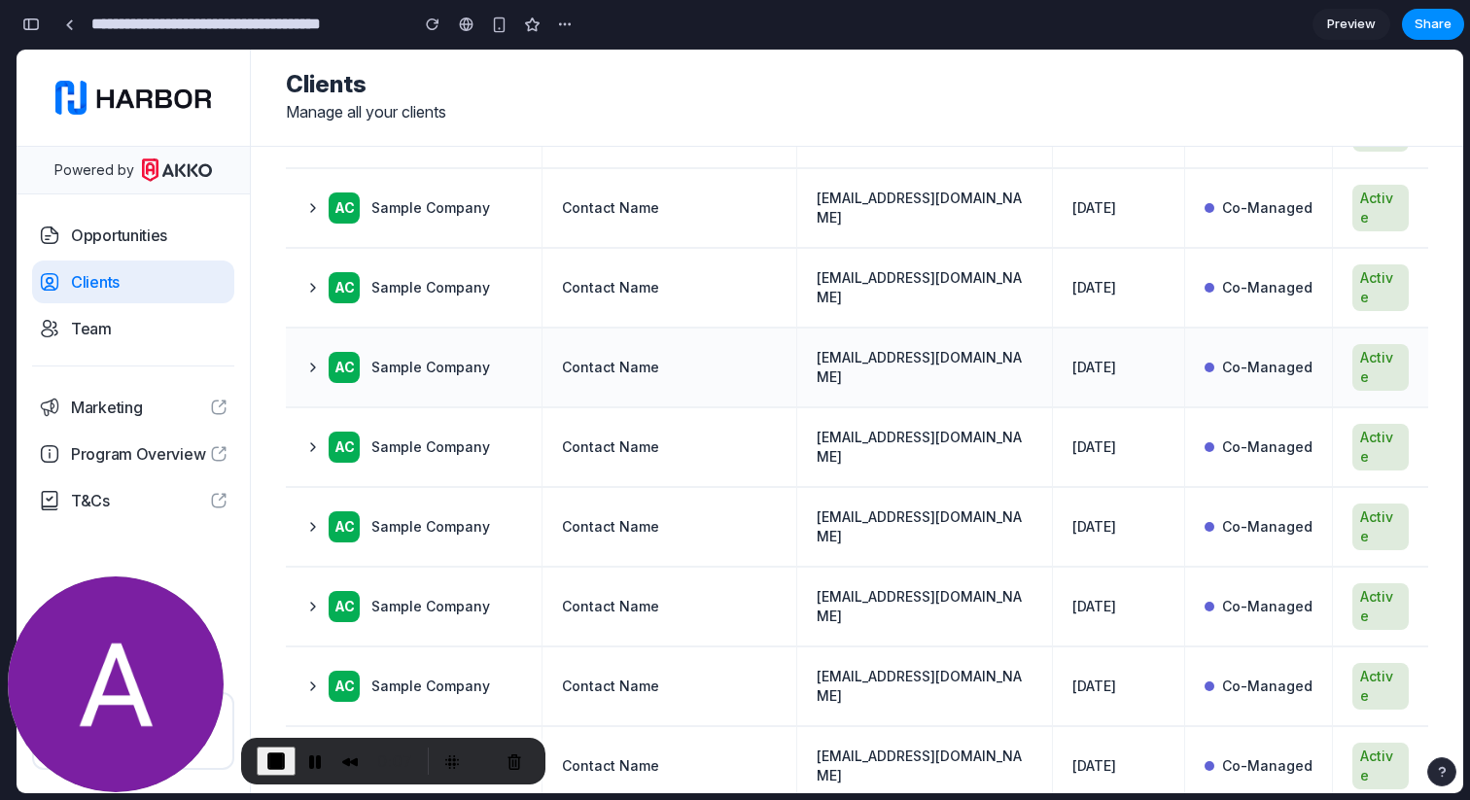
click at [724, 329] on td "Contact Name" at bounding box center [670, 368] width 256 height 78
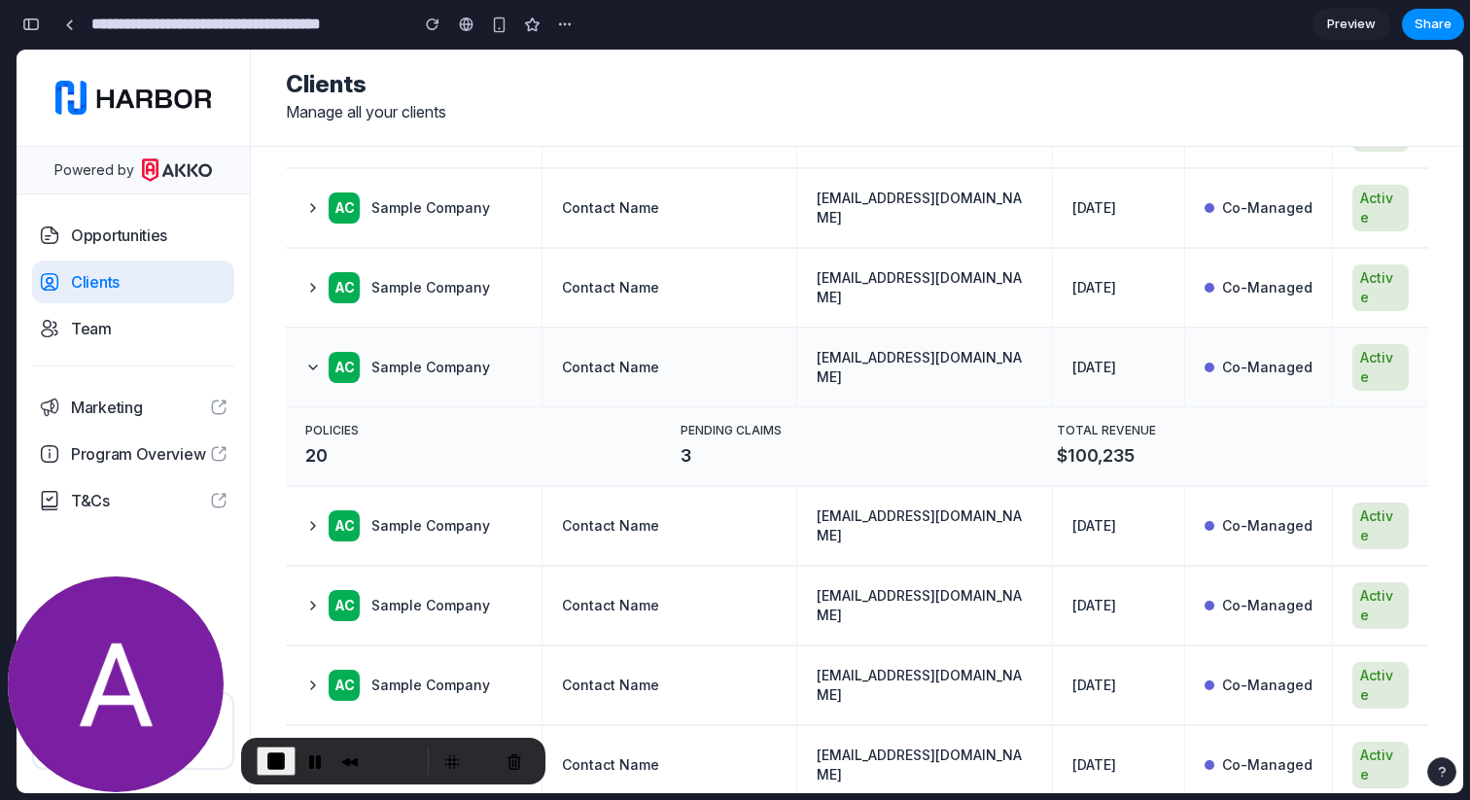
click at [724, 329] on td "Contact Name" at bounding box center [670, 368] width 256 height 78
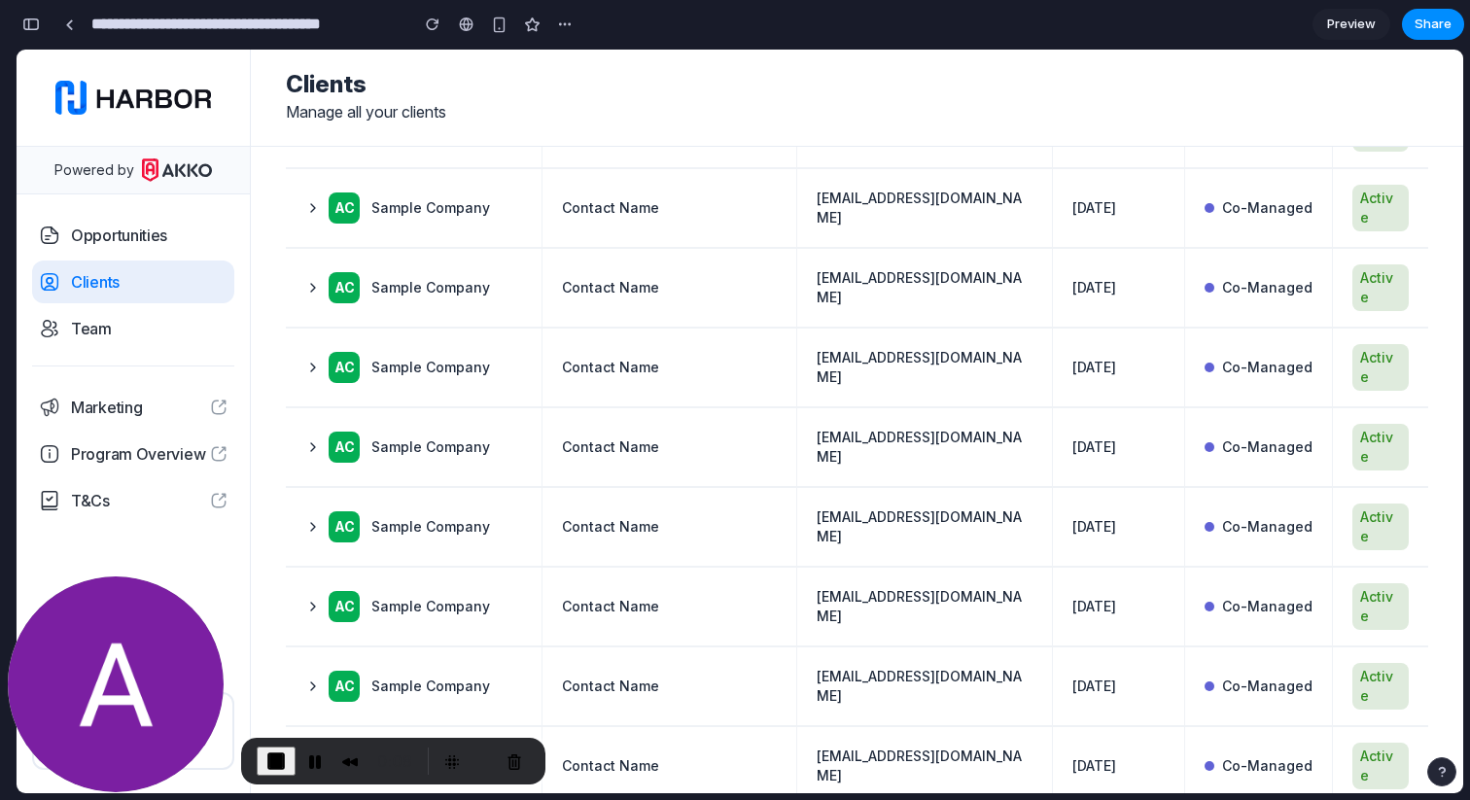
click at [264, 759] on span "End Recording" at bounding box center [275, 761] width 23 height 23
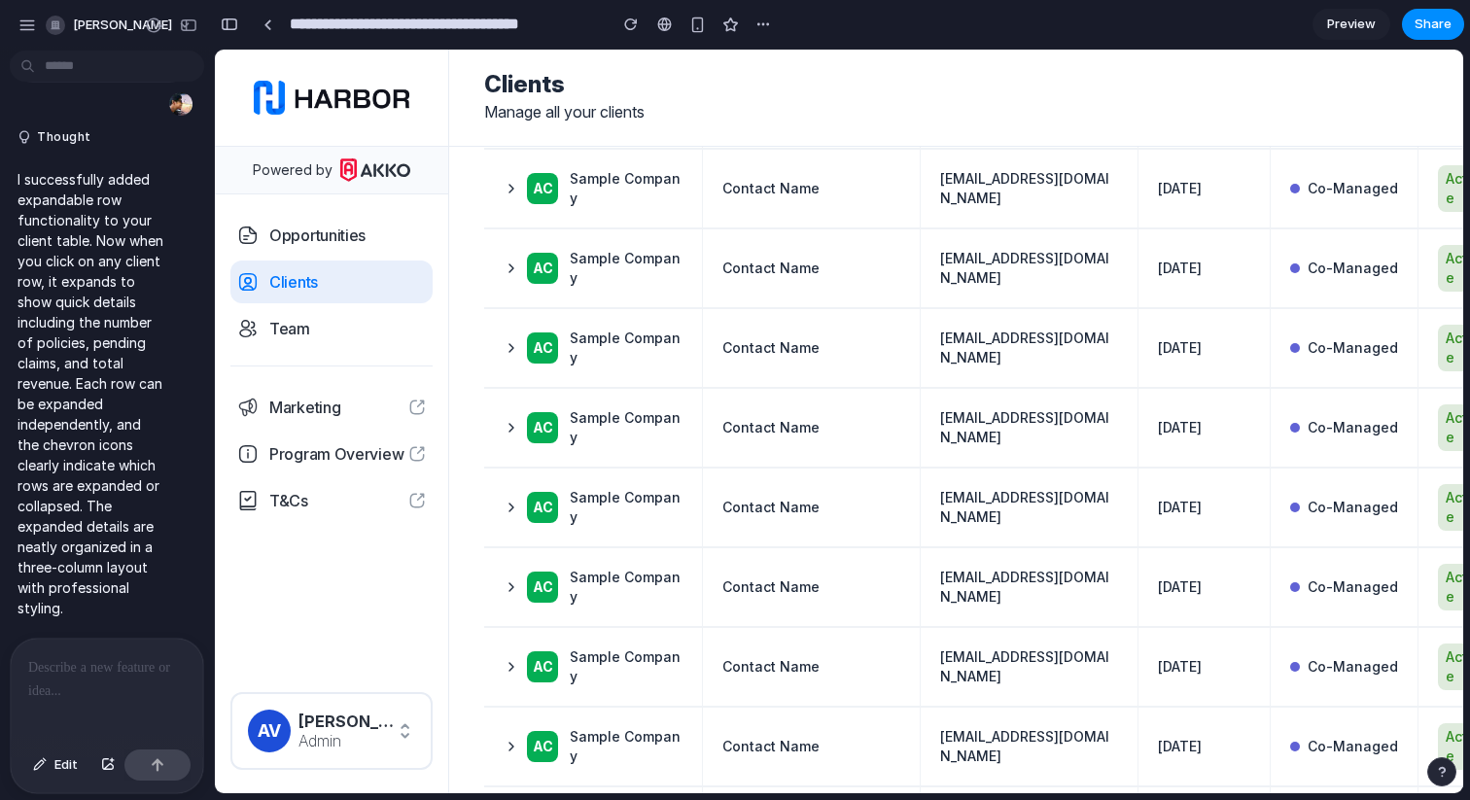
scroll to position [0, 0]
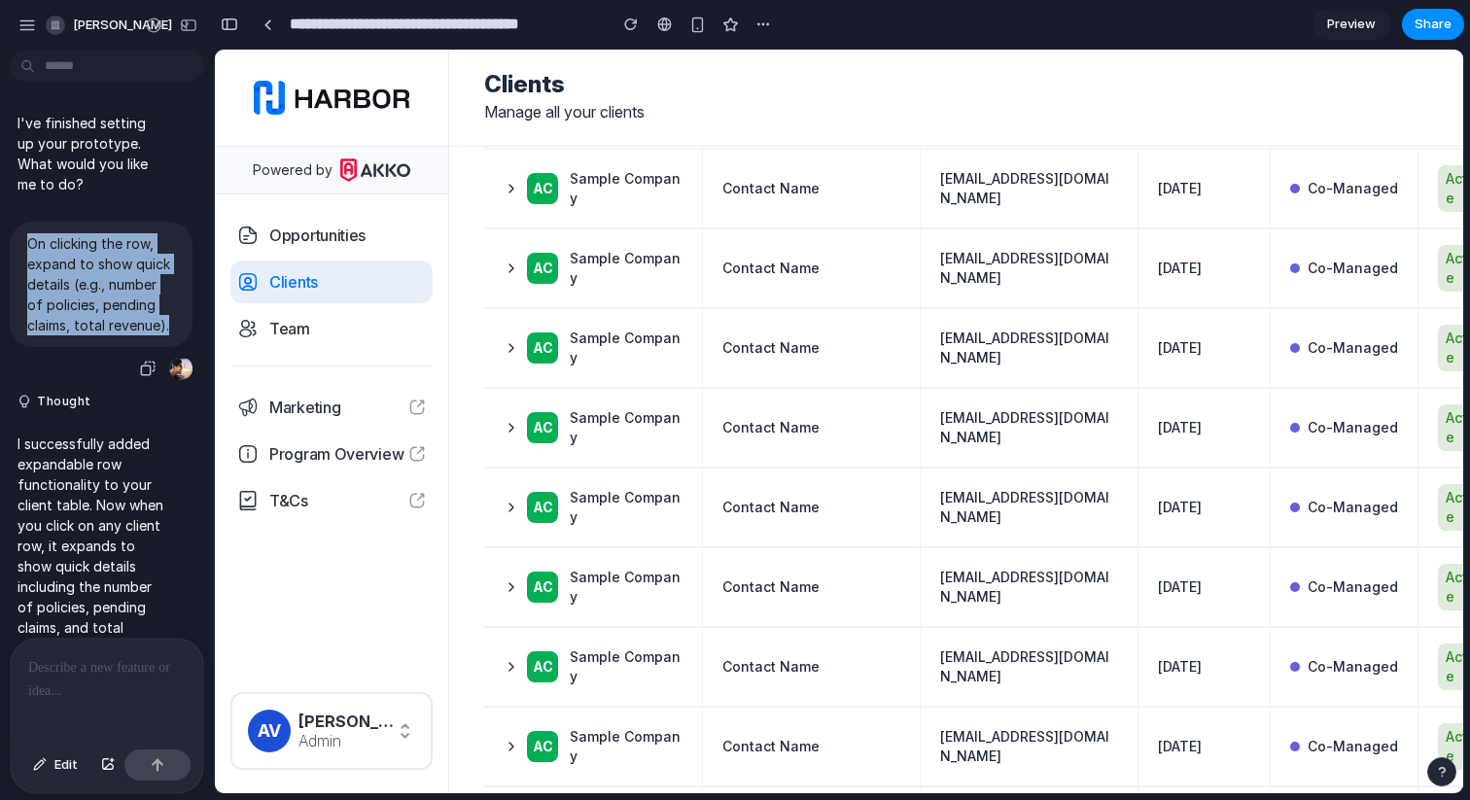
drag, startPoint x: 29, startPoint y: 239, endPoint x: 179, endPoint y: 325, distance: 172.4
click at [179, 325] on div "On clicking the row, expand to show quick details (e.g., number of policies, pe…" at bounding box center [101, 284] width 183 height 125
copy p "On clicking the row, expand to show quick details (e.g., number of policies, pe…"
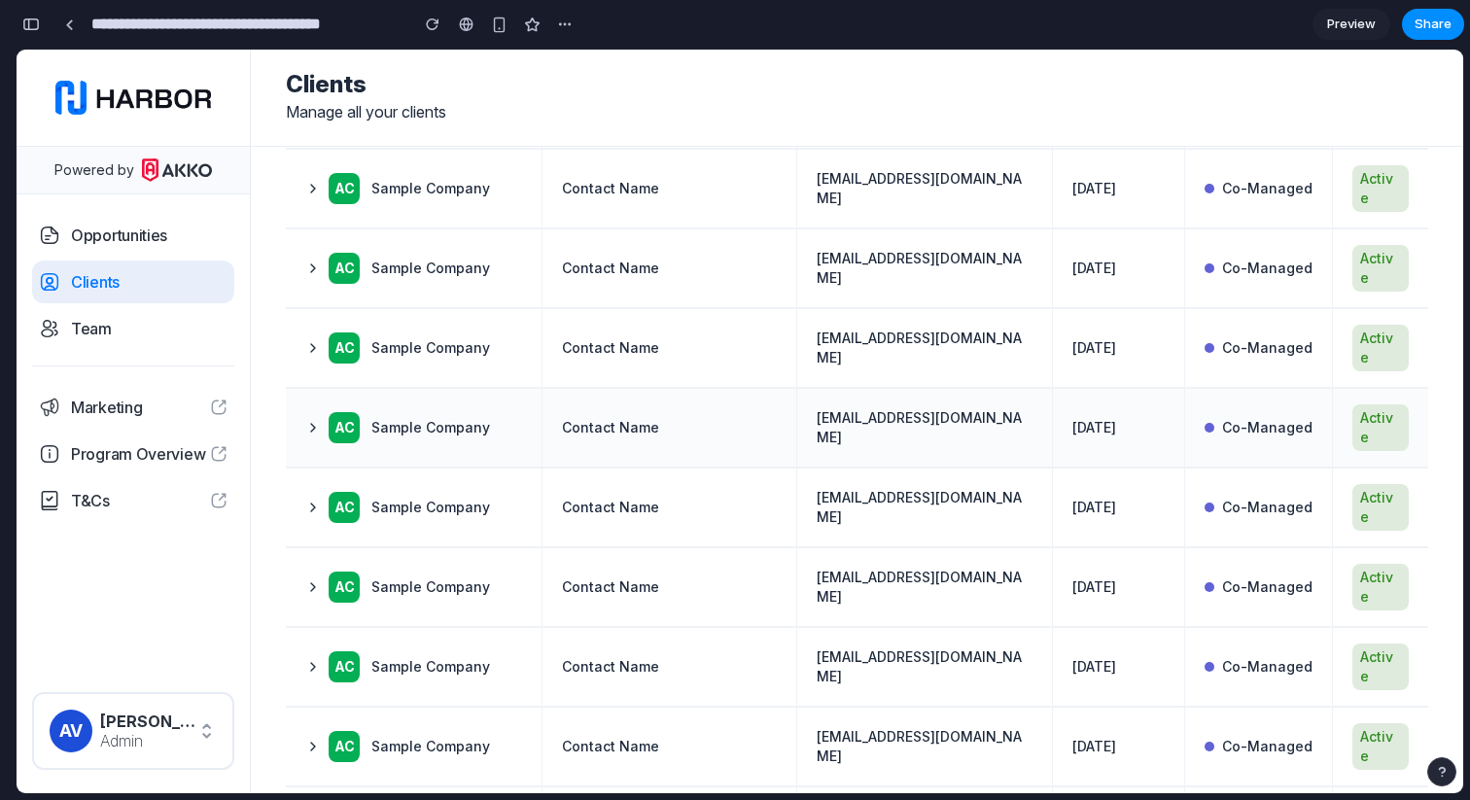
scroll to position [787, 0]
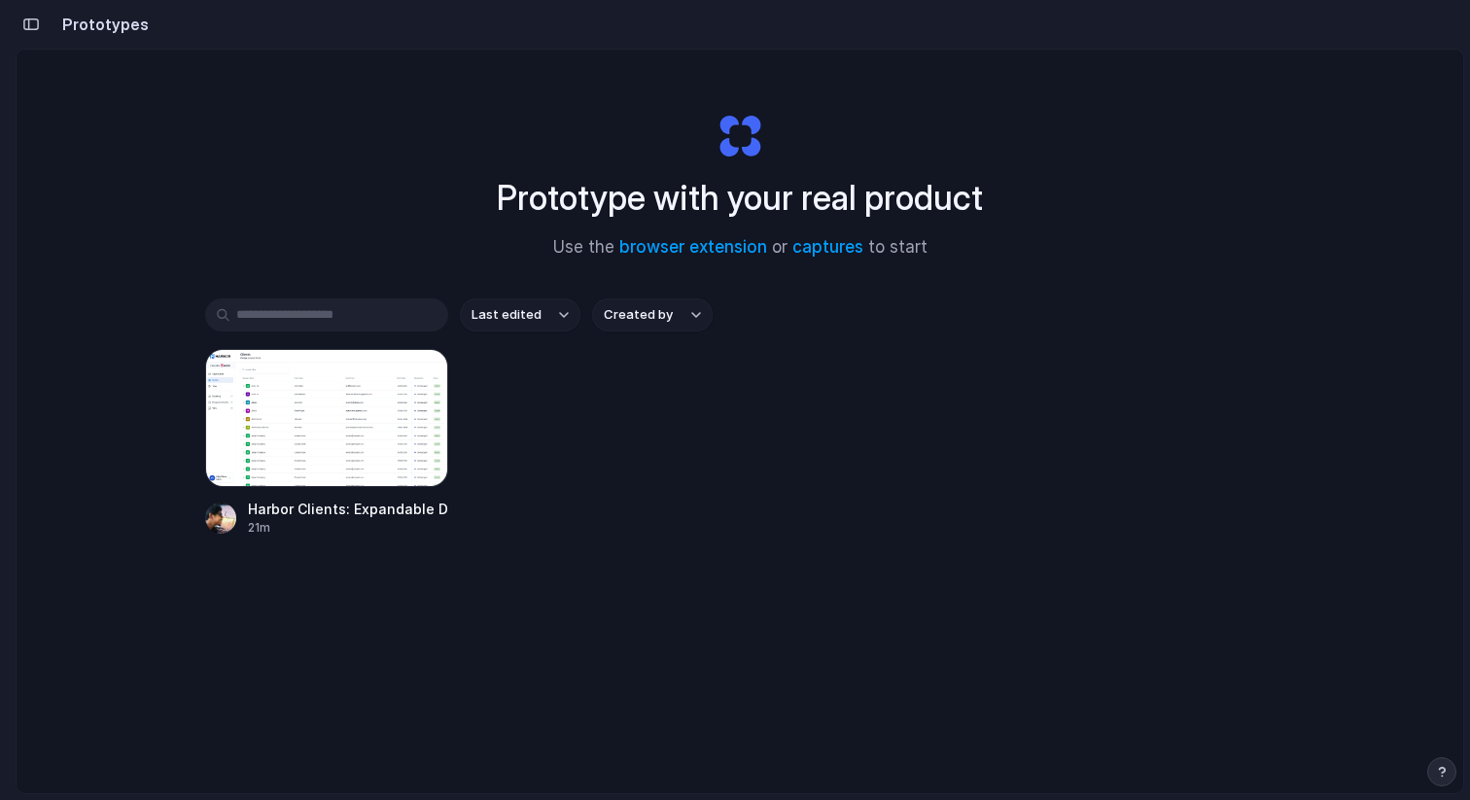
click at [104, 20] on h2 "Prototypes" at bounding box center [101, 24] width 94 height 23
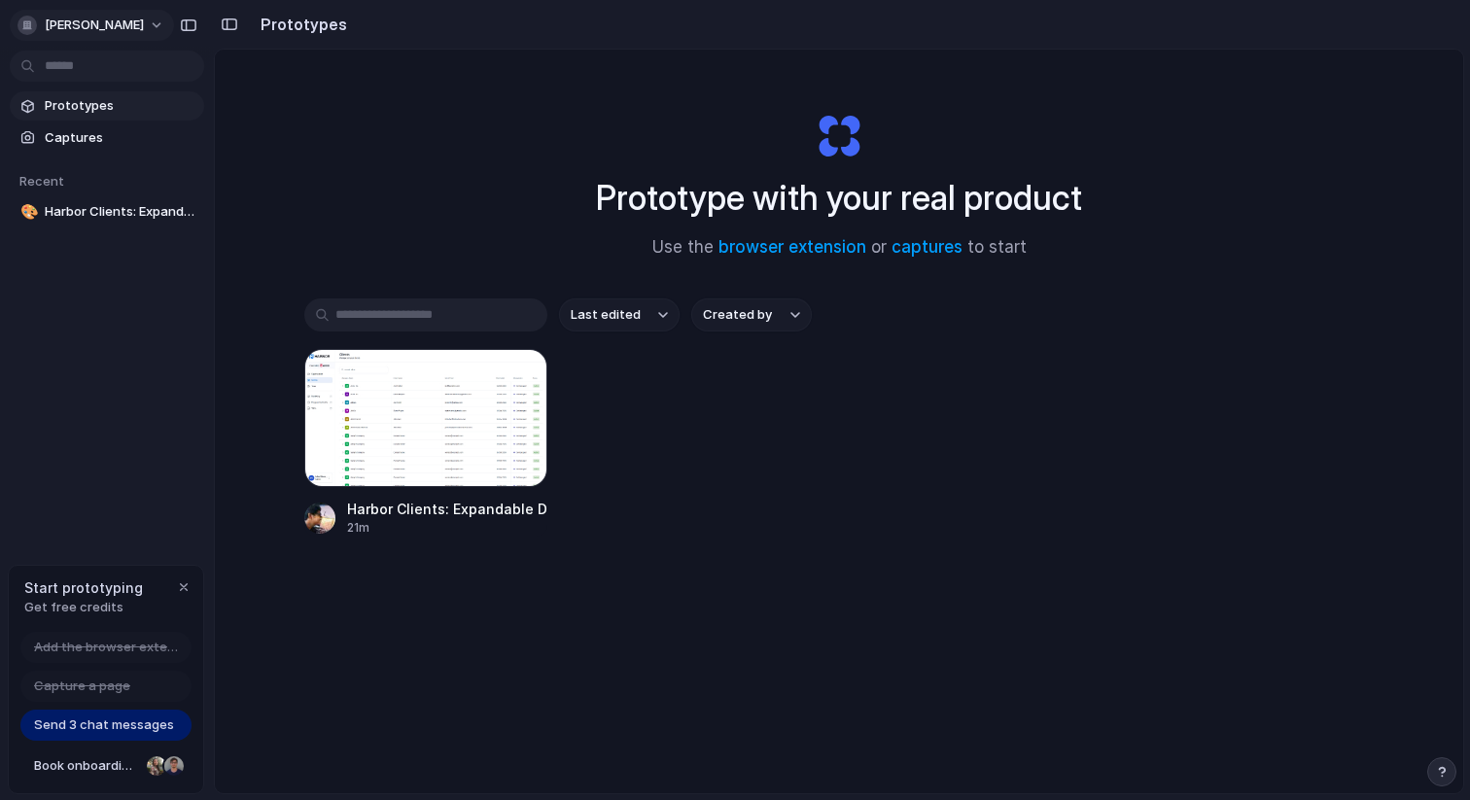
click at [80, 24] on span "[PERSON_NAME]" at bounding box center [94, 25] width 99 height 19
click at [80, 166] on span "Sign out" at bounding box center [71, 162] width 52 height 19
